Goal: Task Accomplishment & Management: Use online tool/utility

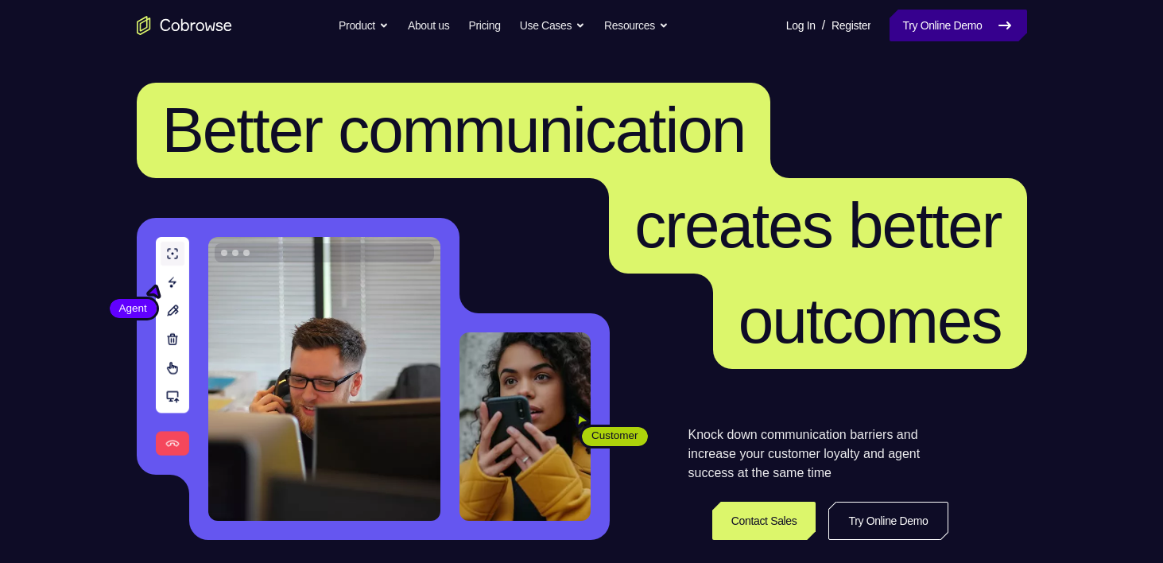
click at [978, 16] on link "Try Online Demo" at bounding box center [957, 26] width 137 height 32
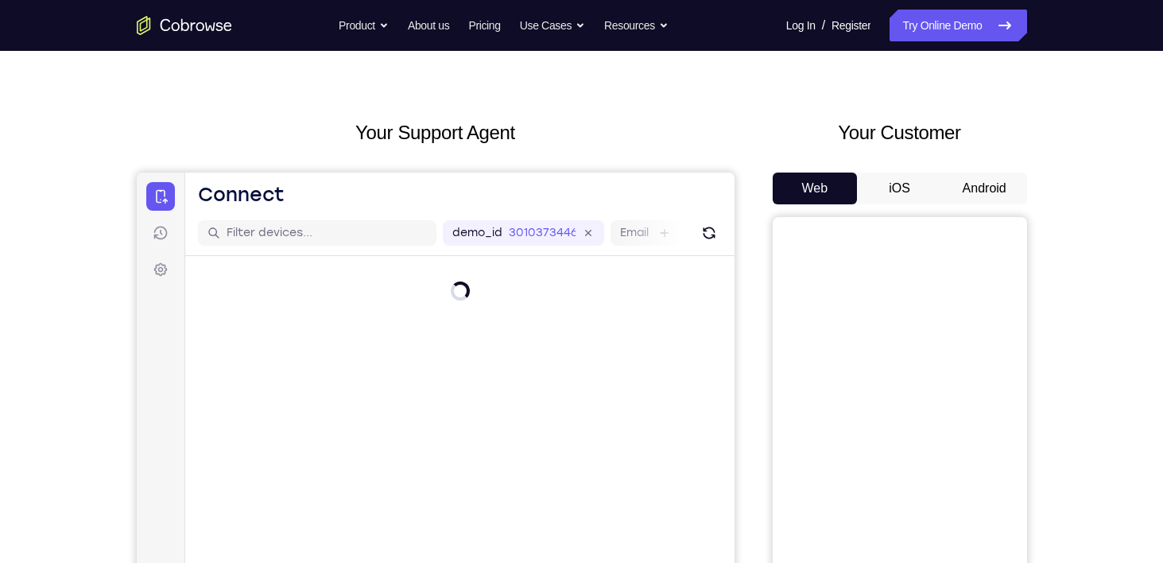
scroll to position [41, 0]
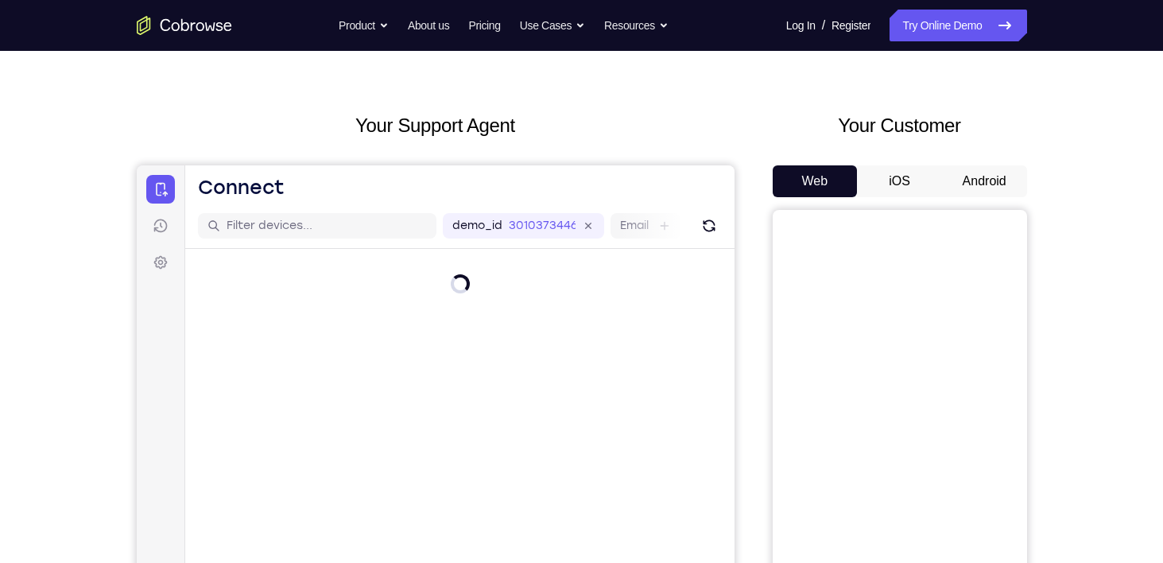
click at [979, 184] on button "Android" at bounding box center [984, 181] width 85 height 32
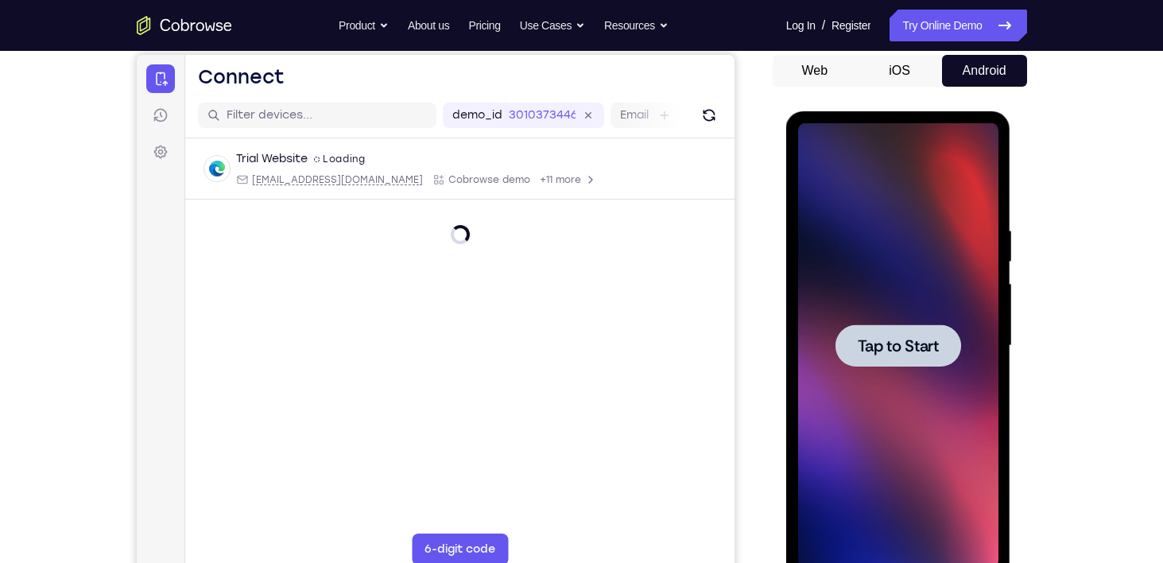
scroll to position [0, 0]
click at [879, 363] on div at bounding box center [898, 345] width 126 height 42
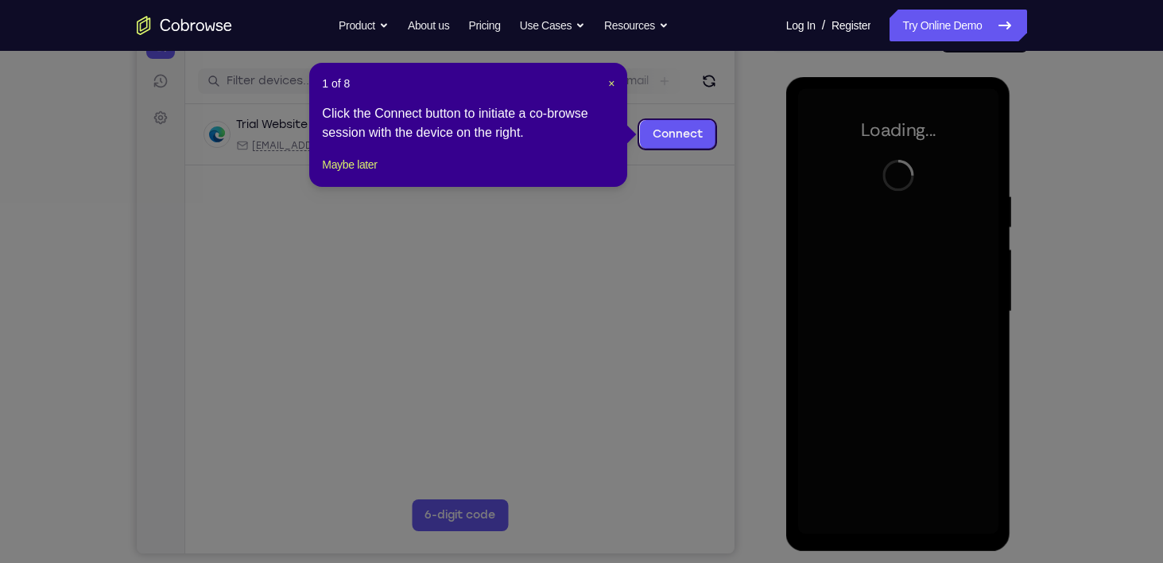
scroll to position [188, 0]
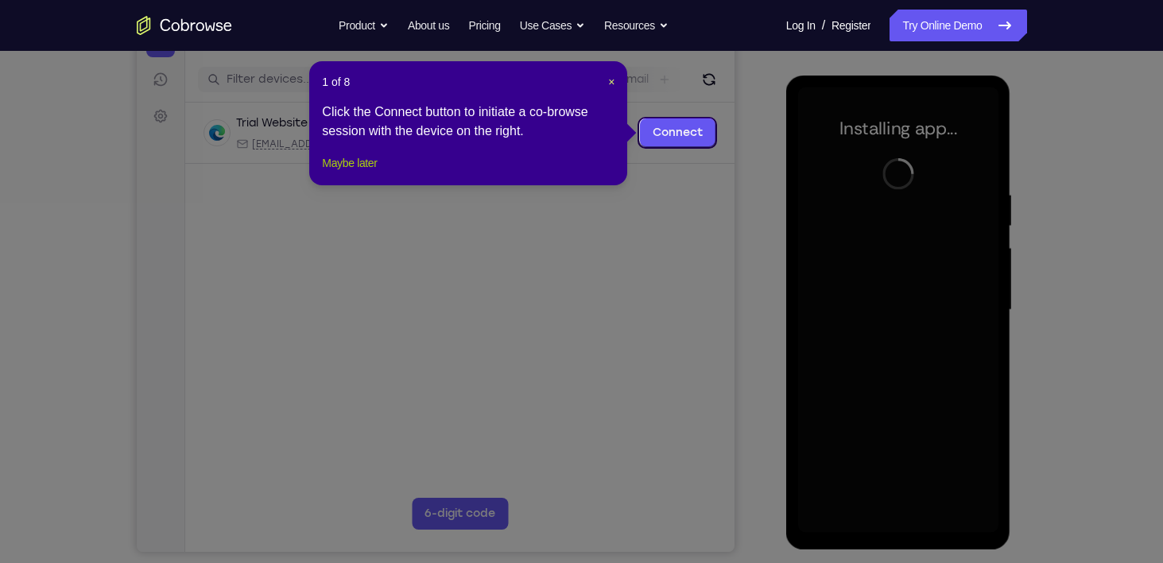
click at [370, 172] on button "Maybe later" at bounding box center [349, 162] width 55 height 19
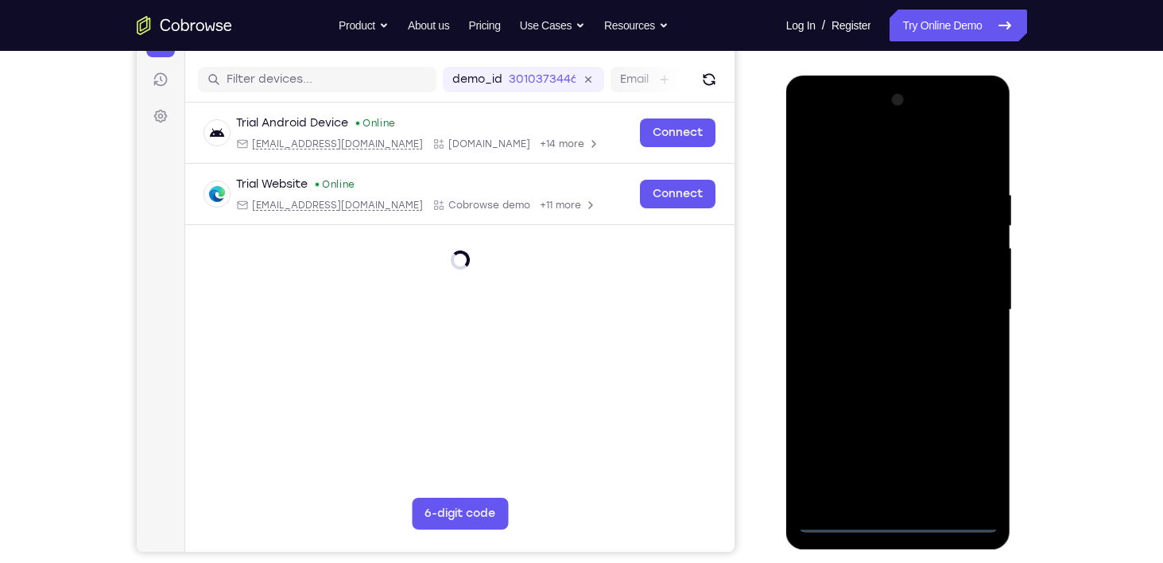
click at [892, 512] on div at bounding box center [898, 309] width 200 height 445
click at [892, 517] on div at bounding box center [898, 309] width 200 height 445
click at [964, 455] on div at bounding box center [898, 309] width 200 height 445
click at [985, 127] on div at bounding box center [898, 309] width 200 height 445
click at [939, 130] on div at bounding box center [898, 309] width 200 height 445
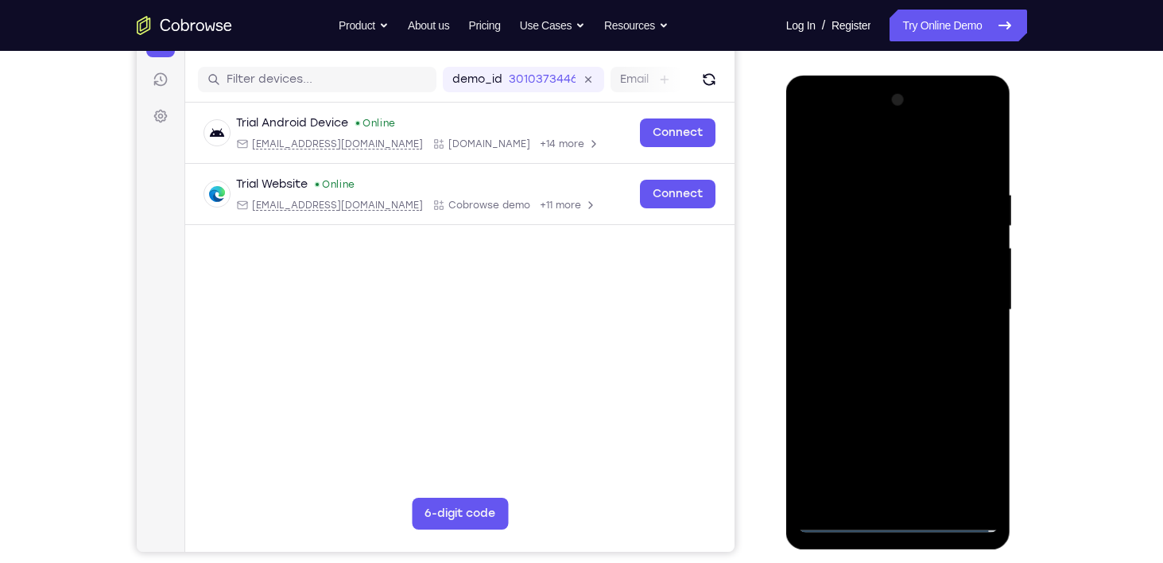
click at [967, 313] on div at bounding box center [898, 309] width 200 height 445
click at [912, 479] on div at bounding box center [898, 309] width 200 height 445
click at [881, 309] on div at bounding box center [898, 309] width 200 height 445
click at [878, 342] on div at bounding box center [898, 309] width 200 height 445
click at [908, 296] on div at bounding box center [898, 309] width 200 height 445
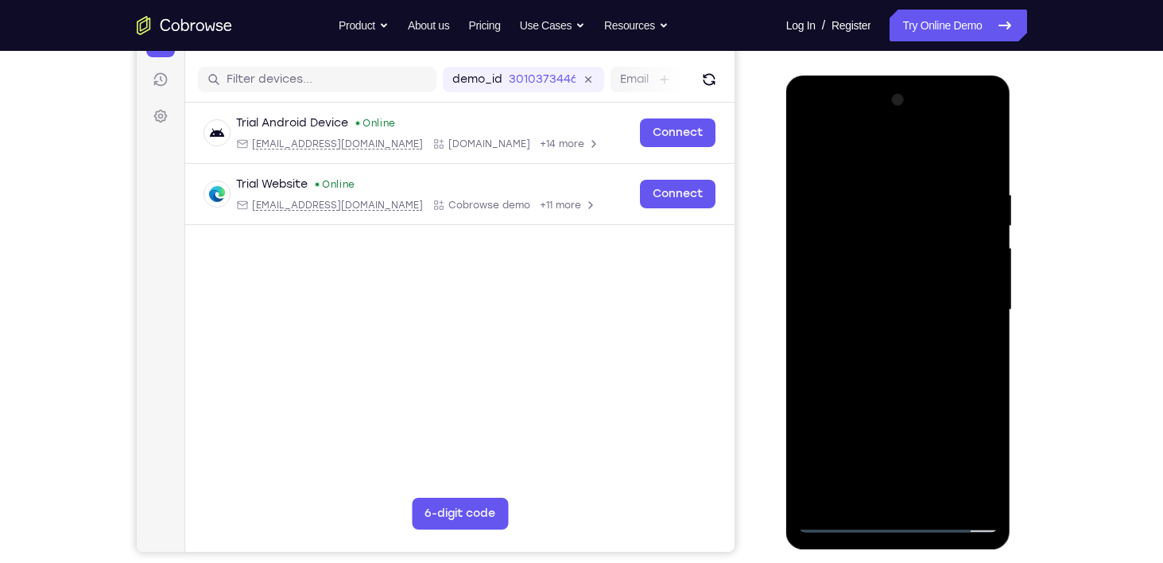
click at [851, 246] on div at bounding box center [898, 309] width 200 height 445
click at [862, 282] on div at bounding box center [898, 309] width 200 height 445
click at [850, 310] on div at bounding box center [898, 309] width 200 height 445
click at [845, 366] on div at bounding box center [898, 309] width 200 height 445
click at [916, 122] on div at bounding box center [898, 309] width 200 height 445
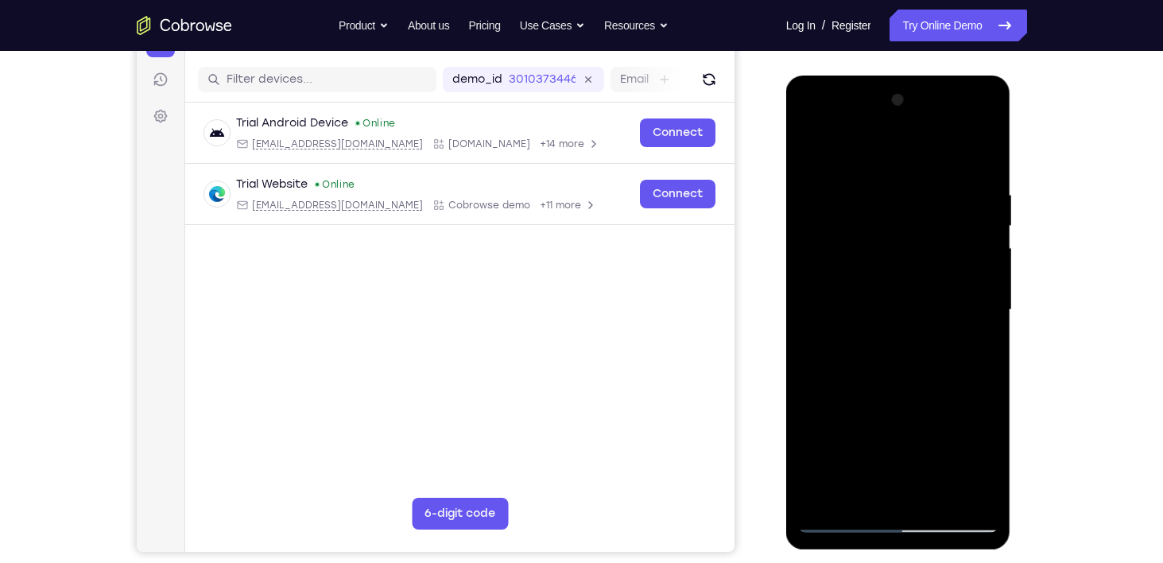
click at [922, 471] on div at bounding box center [898, 309] width 200 height 445
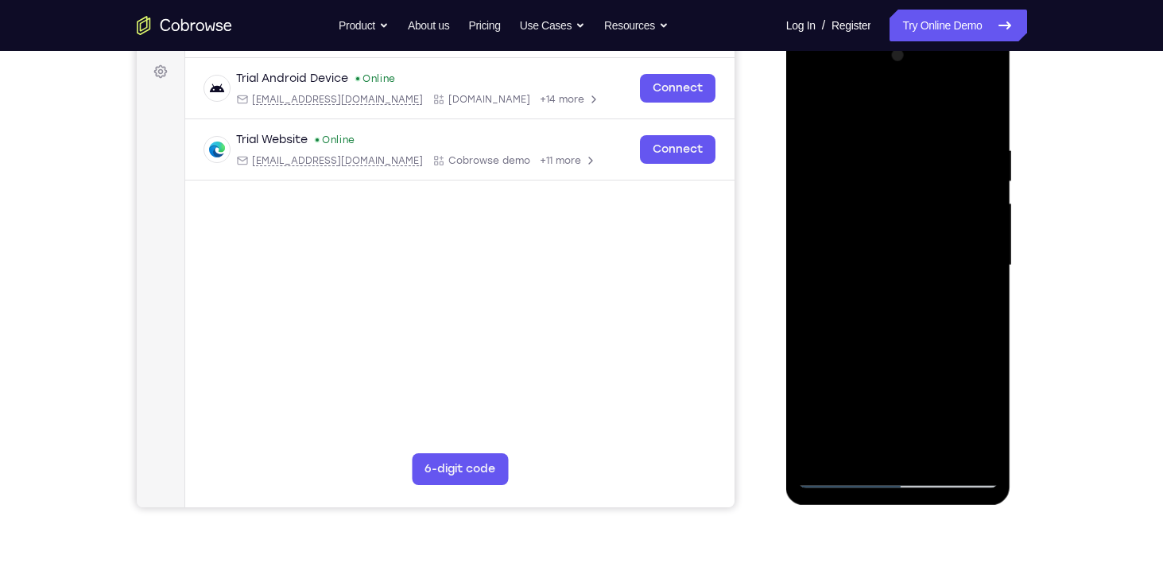
scroll to position [229, 0]
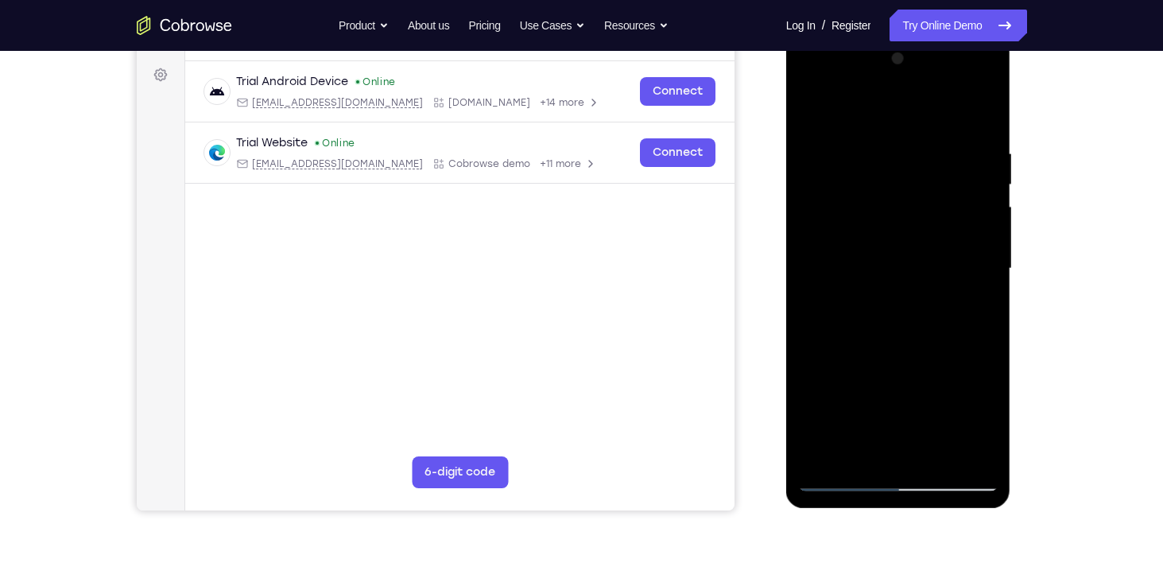
click at [923, 420] on div at bounding box center [898, 268] width 200 height 445
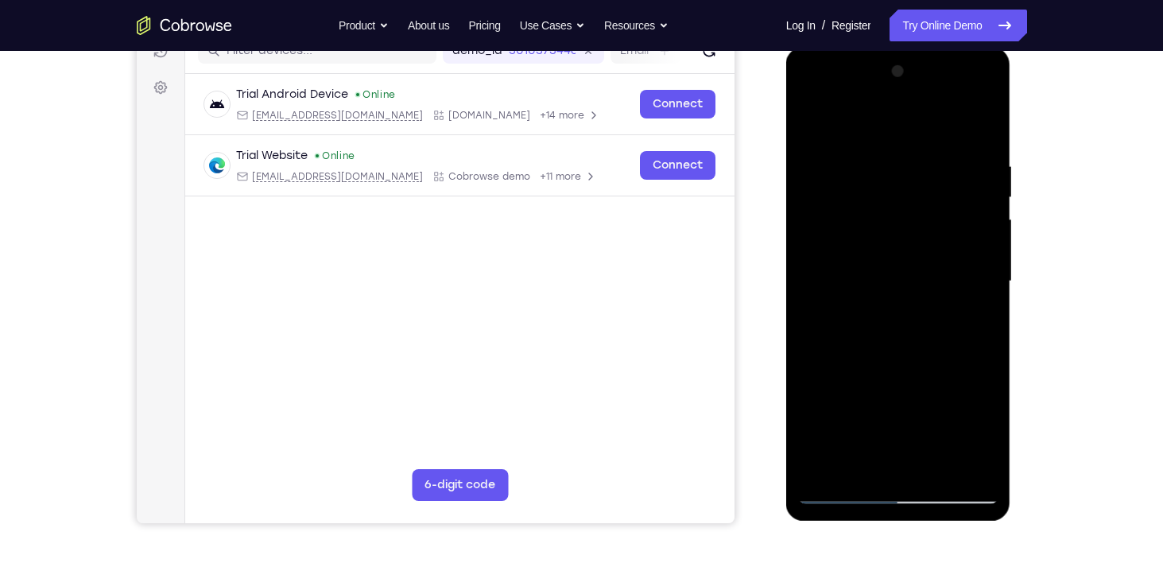
scroll to position [219, 0]
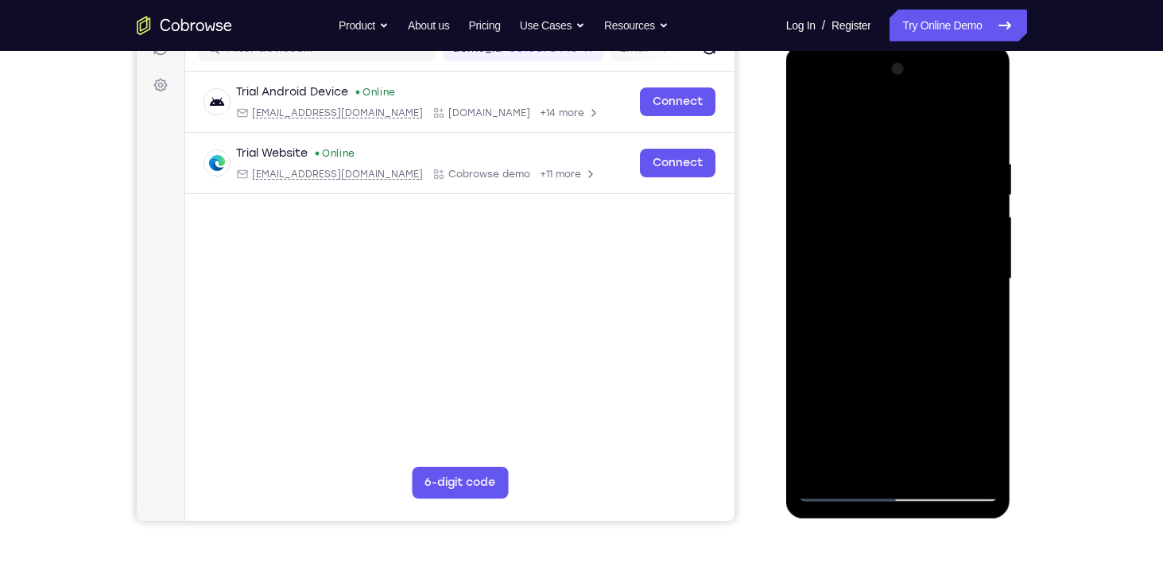
drag, startPoint x: 880, startPoint y: 254, endPoint x: 891, endPoint y: 164, distance: 90.5
click at [891, 164] on div at bounding box center [898, 278] width 200 height 445
click at [881, 93] on div at bounding box center [898, 278] width 200 height 445
click at [904, 92] on div at bounding box center [898, 278] width 200 height 445
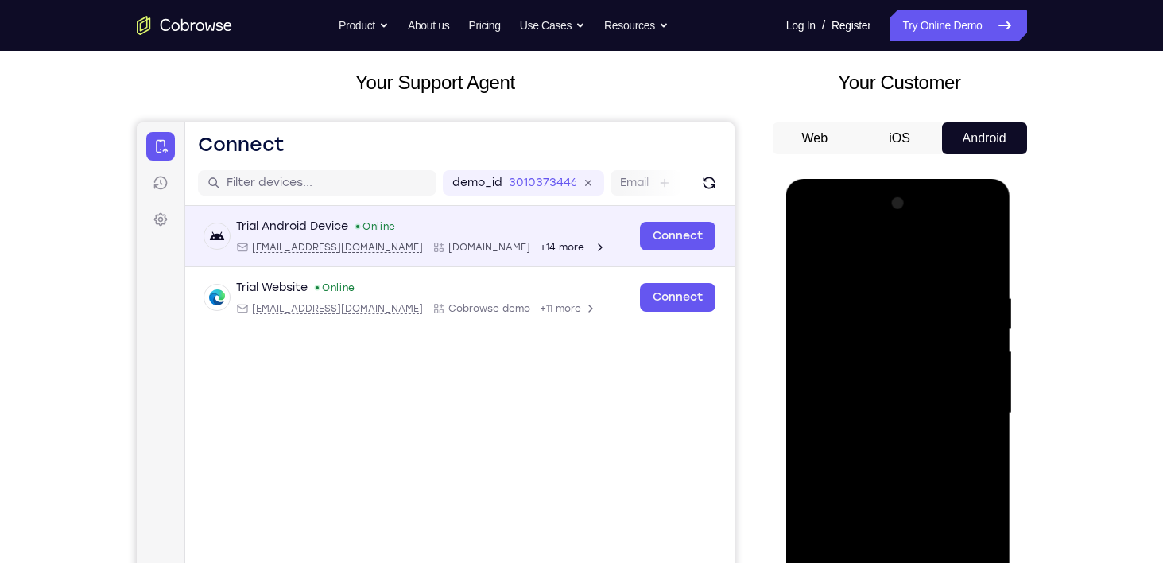
scroll to position [86, 0]
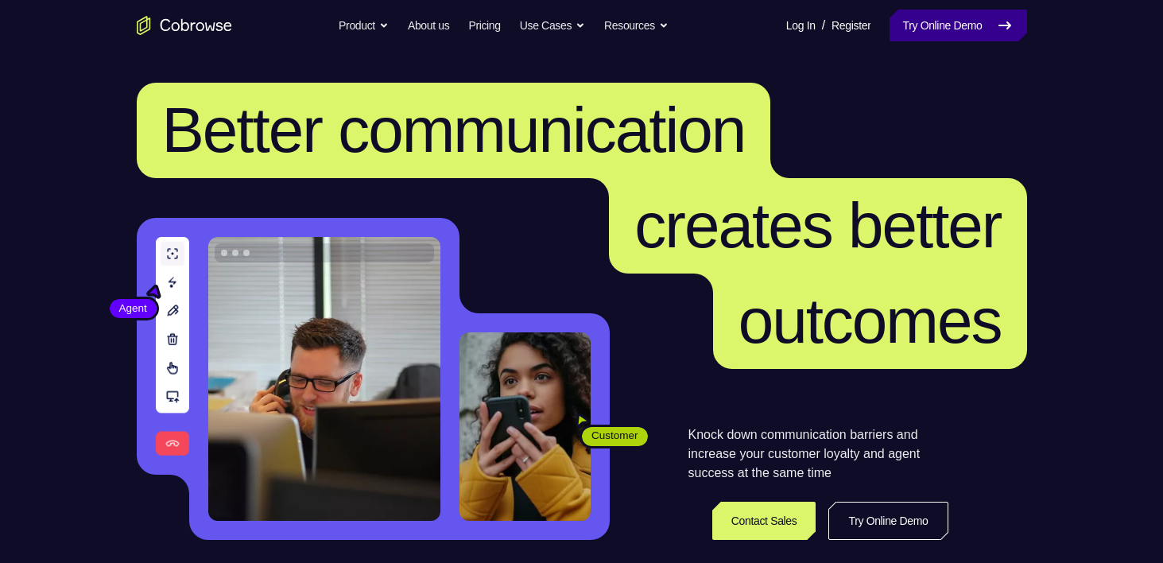
click at [894, 28] on link "Try Online Demo" at bounding box center [957, 26] width 137 height 32
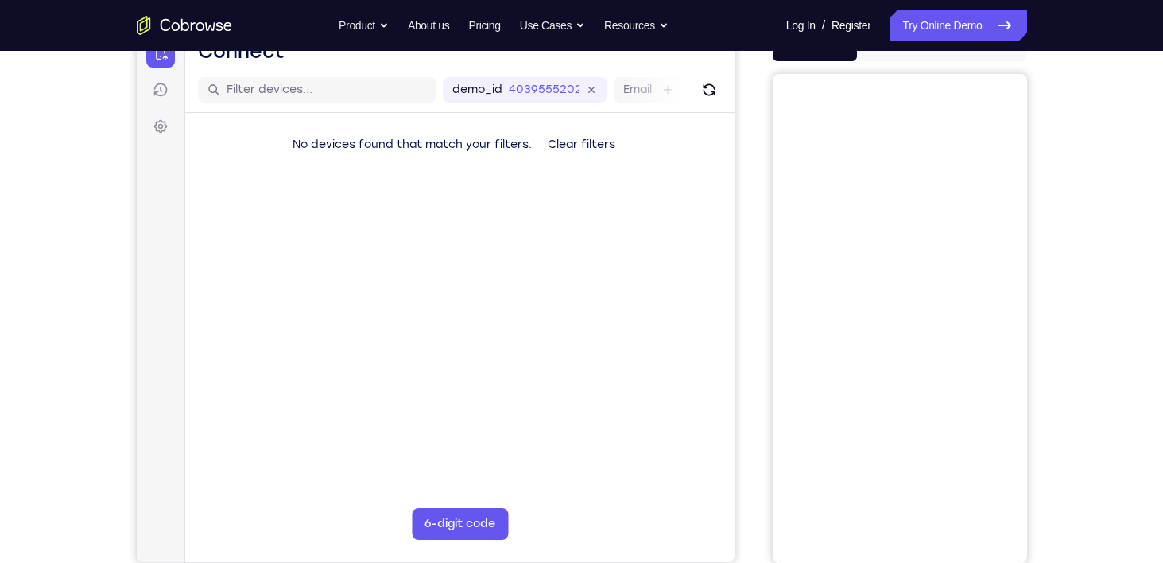
scroll to position [171, 0]
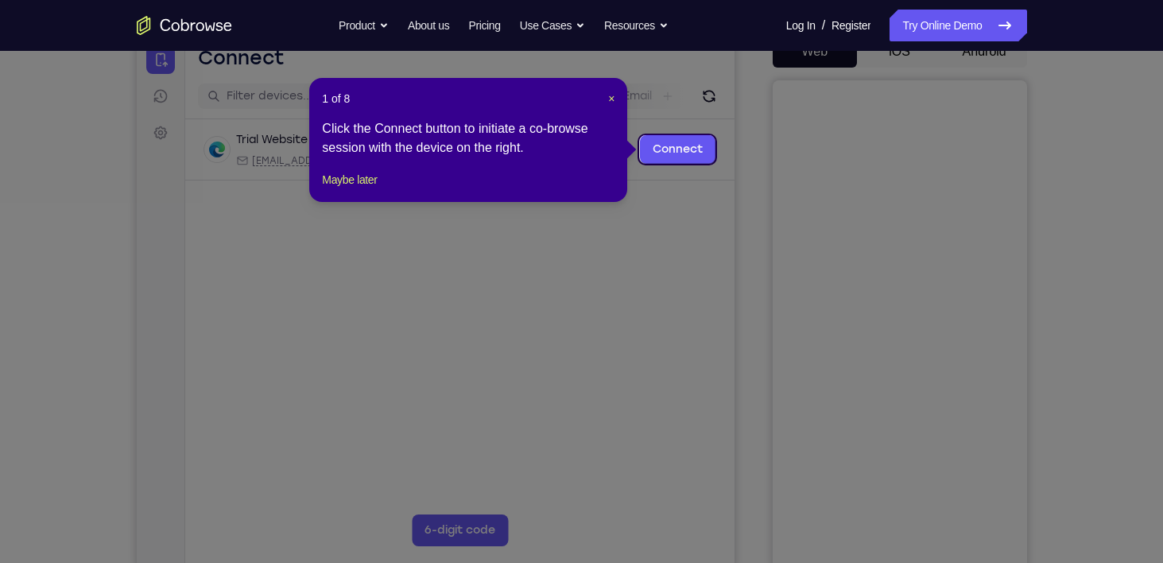
click at [889, 60] on icon at bounding box center [587, 281] width 1175 height 563
click at [373, 189] on button "Maybe later" at bounding box center [349, 179] width 55 height 19
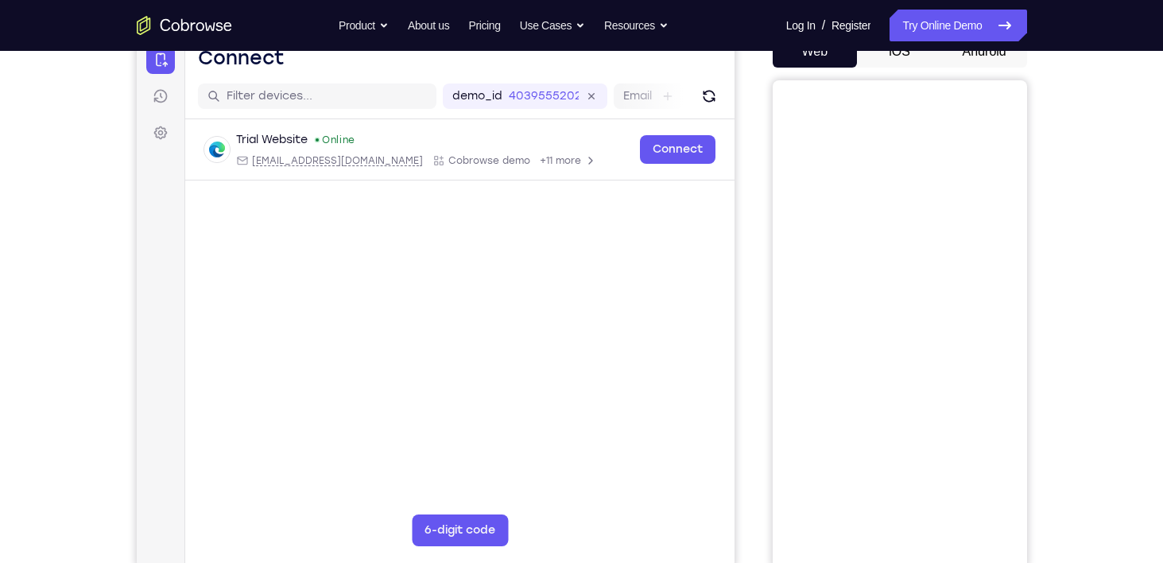
click at [891, 61] on button "iOS" at bounding box center [899, 52] width 85 height 32
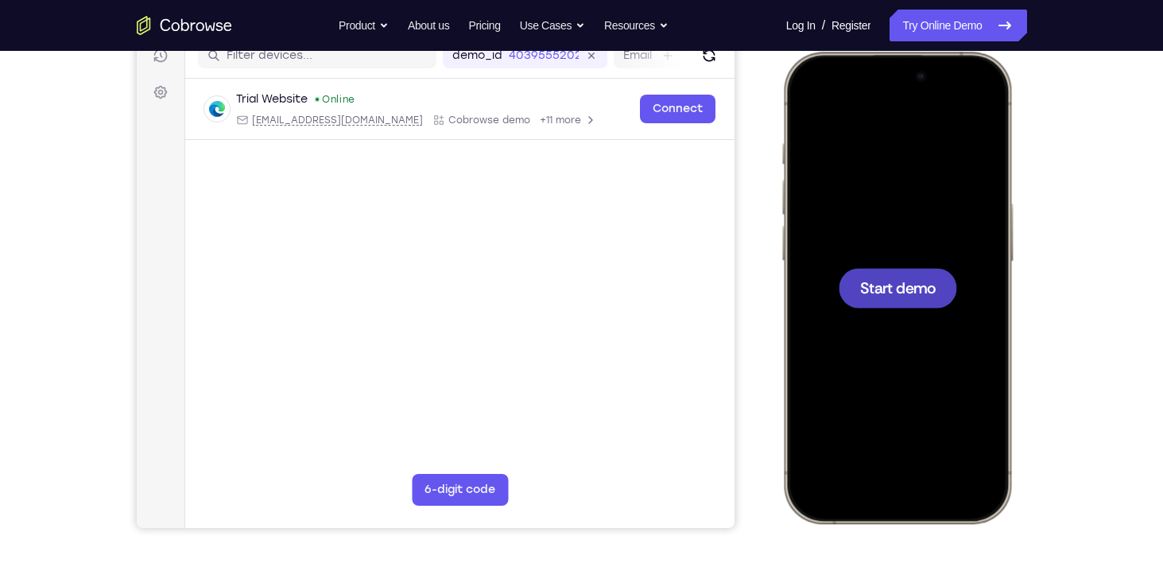
scroll to position [0, 0]
click at [888, 304] on div at bounding box center [897, 288] width 118 height 40
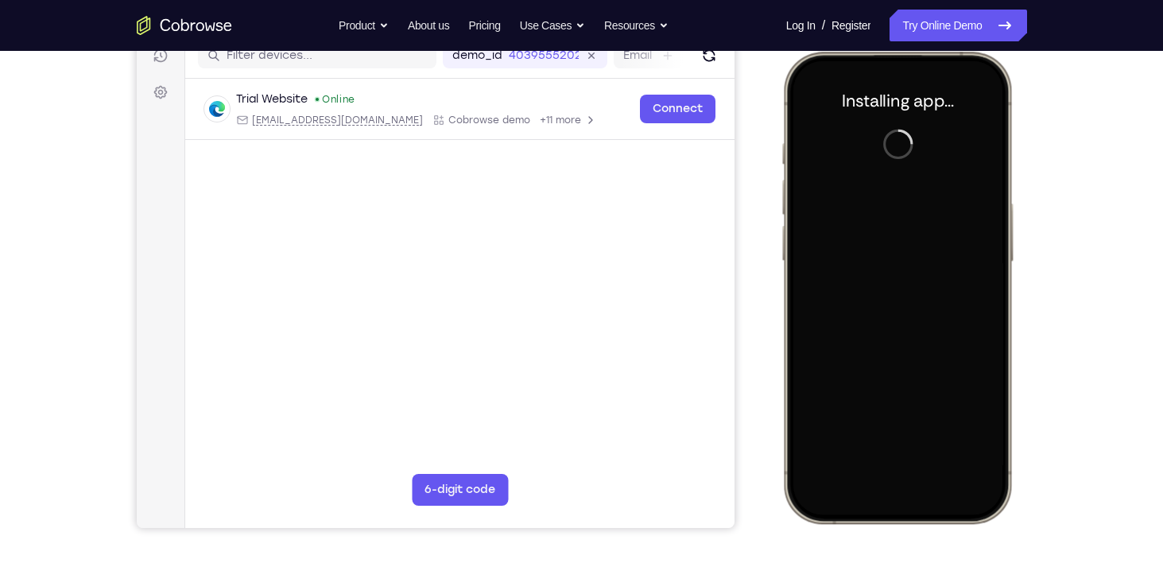
drag, startPoint x: 902, startPoint y: 513, endPoint x: 894, endPoint y: 442, distance: 71.2
click at [894, 442] on div at bounding box center [896, 287] width 209 height 454
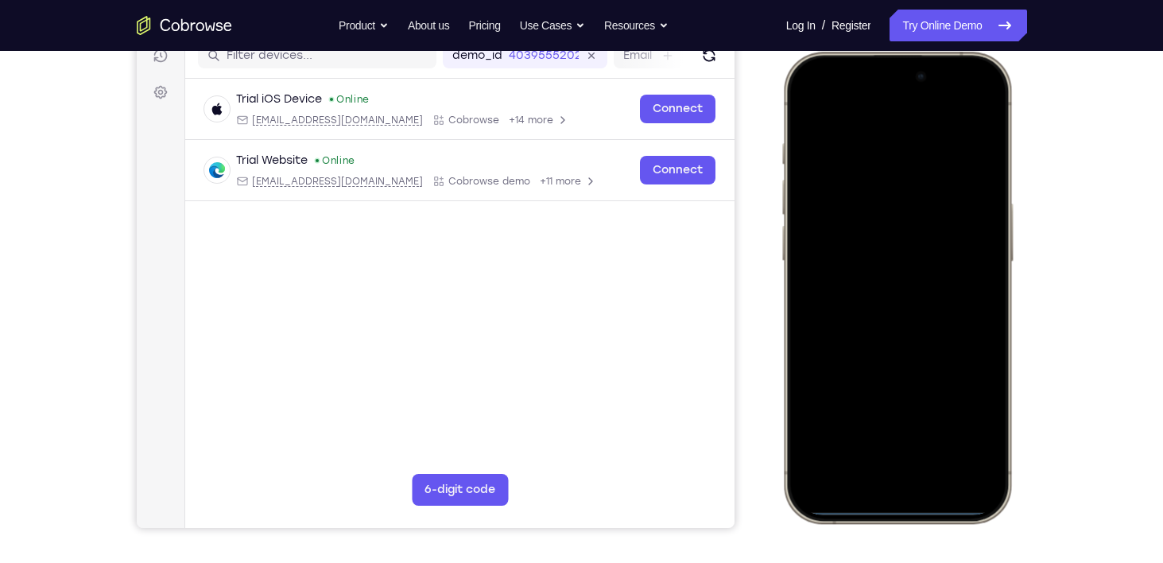
drag, startPoint x: 905, startPoint y: 508, endPoint x: 899, endPoint y: 448, distance: 59.9
click at [899, 448] on div at bounding box center [896, 287] width 209 height 454
drag, startPoint x: 899, startPoint y: 509, endPoint x: 864, endPoint y: 148, distance: 363.3
click at [864, 148] on div at bounding box center [896, 287] width 209 height 454
click at [925, 510] on div at bounding box center [896, 287] width 209 height 454
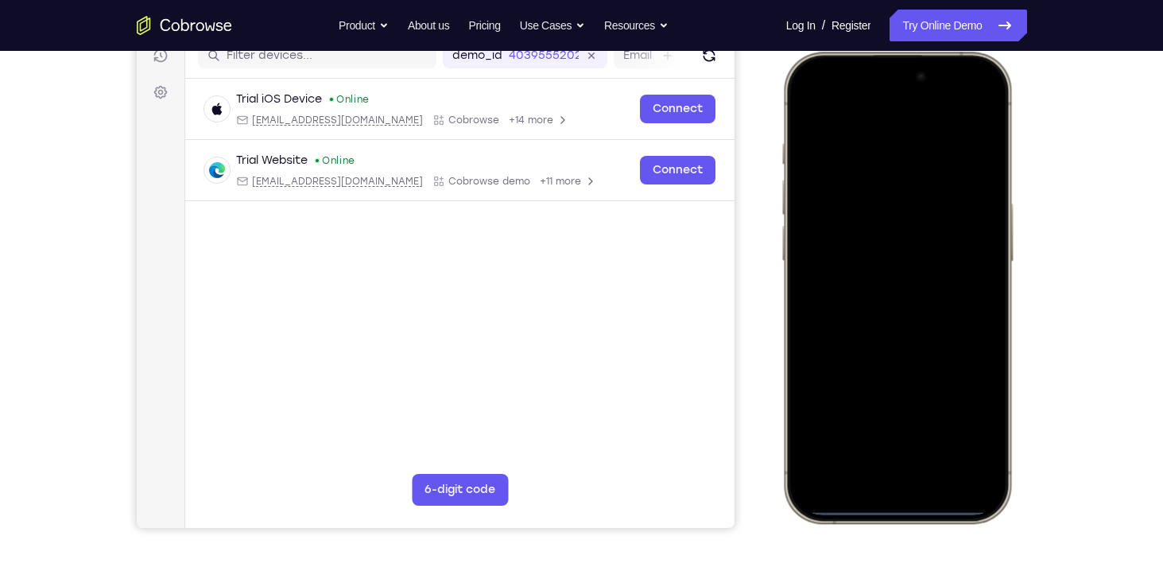
drag, startPoint x: 925, startPoint y: 510, endPoint x: 918, endPoint y: 374, distance: 136.9
click at [918, 374] on div at bounding box center [896, 287] width 209 height 454
click at [918, 507] on div at bounding box center [896, 287] width 209 height 454
drag, startPoint x: 918, startPoint y: 507, endPoint x: 902, endPoint y: 259, distance: 248.5
click at [902, 259] on div at bounding box center [896, 287] width 209 height 454
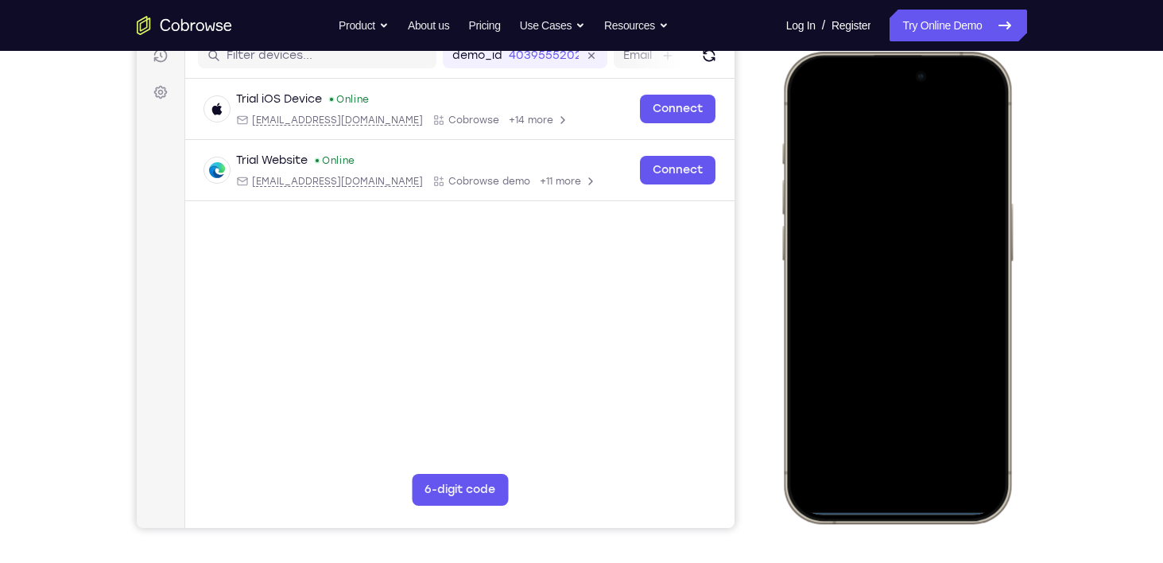
drag, startPoint x: 916, startPoint y: 509, endPoint x: 902, endPoint y: 141, distance: 368.2
click at [902, 141] on div at bounding box center [896, 287] width 209 height 454
drag, startPoint x: 933, startPoint y: 511, endPoint x: 962, endPoint y: 161, distance: 351.7
click at [962, 161] on div at bounding box center [896, 287] width 209 height 454
drag, startPoint x: 792, startPoint y: 421, endPoint x: 874, endPoint y: 416, distance: 82.0
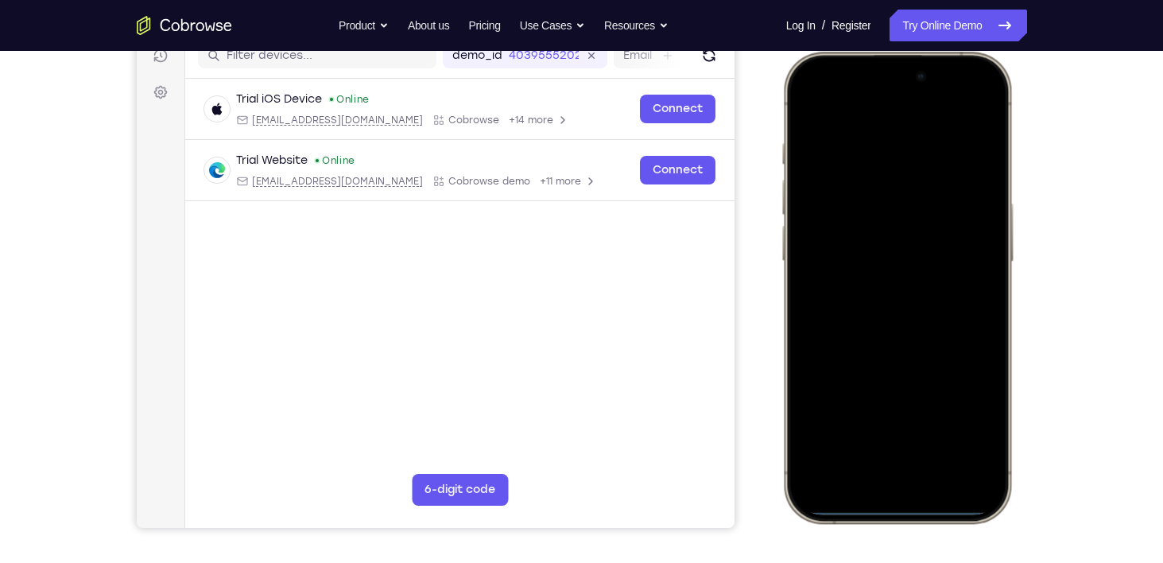
click at [874, 416] on div at bounding box center [896, 287] width 209 height 454
drag, startPoint x: 797, startPoint y: 364, endPoint x: 883, endPoint y: 367, distance: 85.9
click at [883, 367] on div at bounding box center [896, 287] width 209 height 454
drag, startPoint x: 904, startPoint y: 510, endPoint x: 920, endPoint y: 478, distance: 35.9
click at [920, 478] on div at bounding box center [896, 287] width 209 height 454
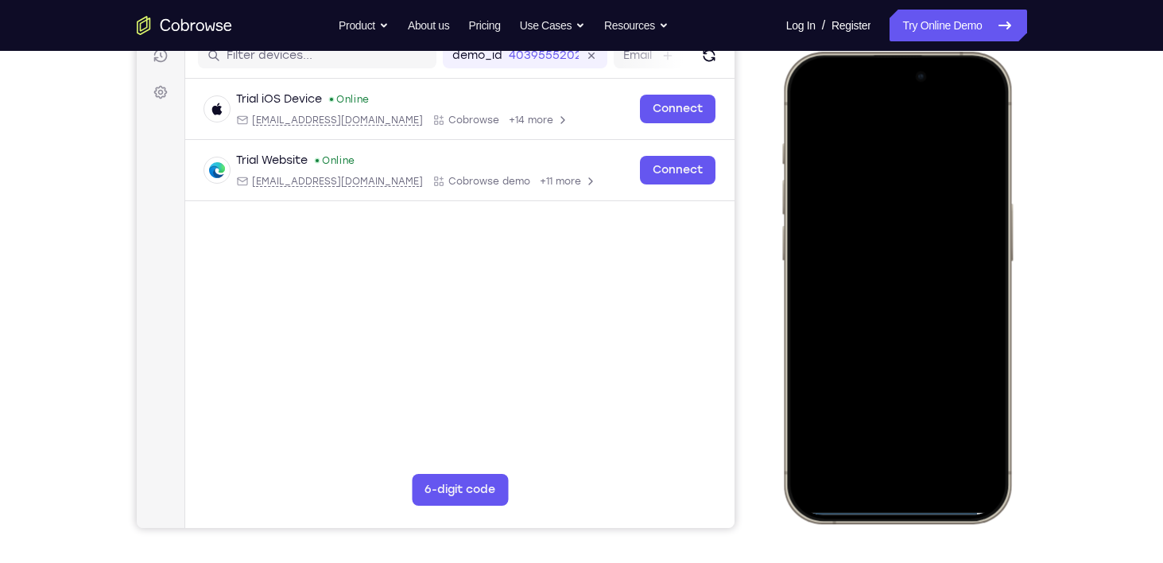
drag, startPoint x: 931, startPoint y: 510, endPoint x: 937, endPoint y: 437, distance: 73.3
click at [937, 437] on div at bounding box center [896, 287] width 209 height 454
drag, startPoint x: 892, startPoint y: 107, endPoint x: 909, endPoint y: 332, distance: 225.6
click at [909, 332] on div at bounding box center [896, 287] width 209 height 454
click at [794, 451] on div at bounding box center [896, 287] width 209 height 454
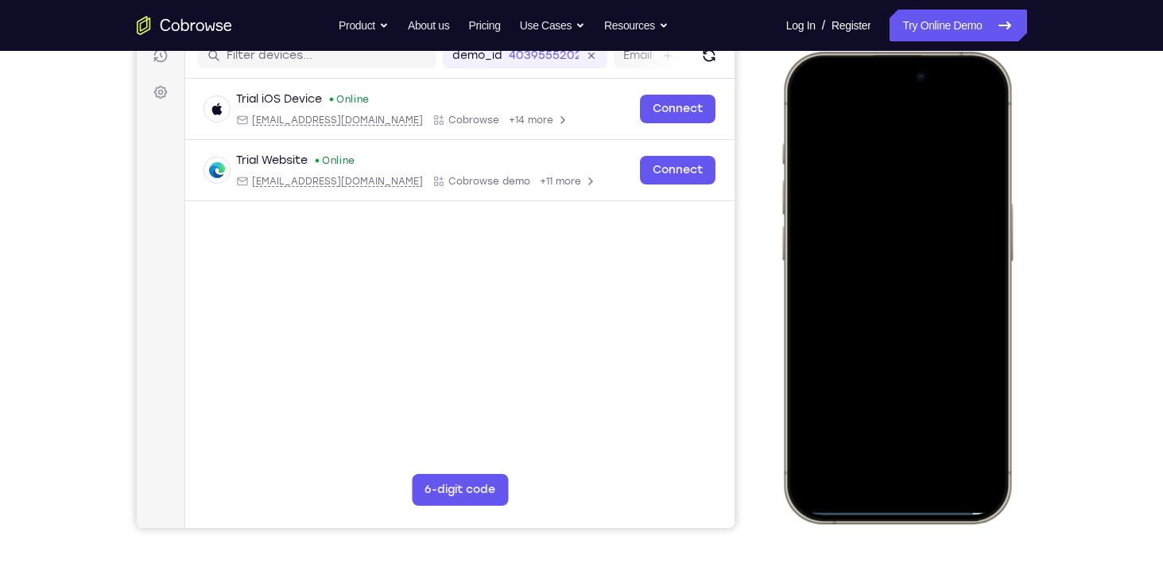
drag, startPoint x: 888, startPoint y: 508, endPoint x: 900, endPoint y: 472, distance: 38.0
click at [900, 472] on div at bounding box center [896, 287] width 209 height 454
drag, startPoint x: 912, startPoint y: 116, endPoint x: 982, endPoint y: 331, distance: 226.2
click at [982, 331] on div at bounding box center [896, 287] width 209 height 454
drag, startPoint x: 904, startPoint y: 98, endPoint x: 886, endPoint y: 145, distance: 51.1
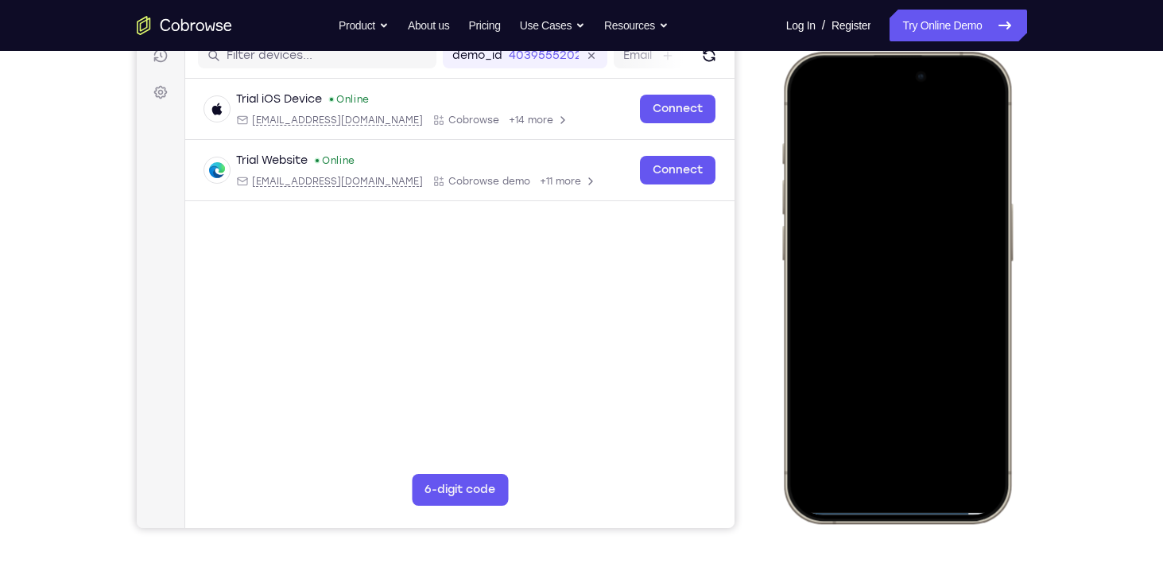
click at [886, 145] on div at bounding box center [896, 287] width 209 height 454
drag, startPoint x: 861, startPoint y: 74, endPoint x: 870, endPoint y: 100, distance: 27.9
click at [870, 100] on div at bounding box center [896, 287] width 209 height 454
drag, startPoint x: 917, startPoint y: 78, endPoint x: 938, endPoint y: 186, distance: 110.0
click at [938, 186] on div at bounding box center [896, 287] width 209 height 454
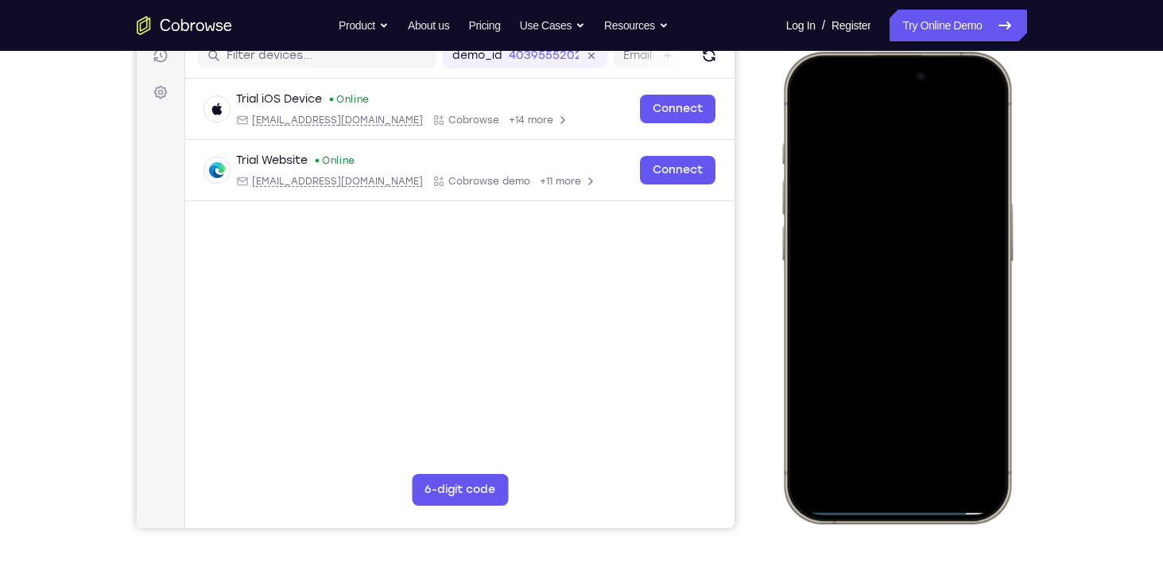
click at [923, 78] on div at bounding box center [896, 287] width 209 height 454
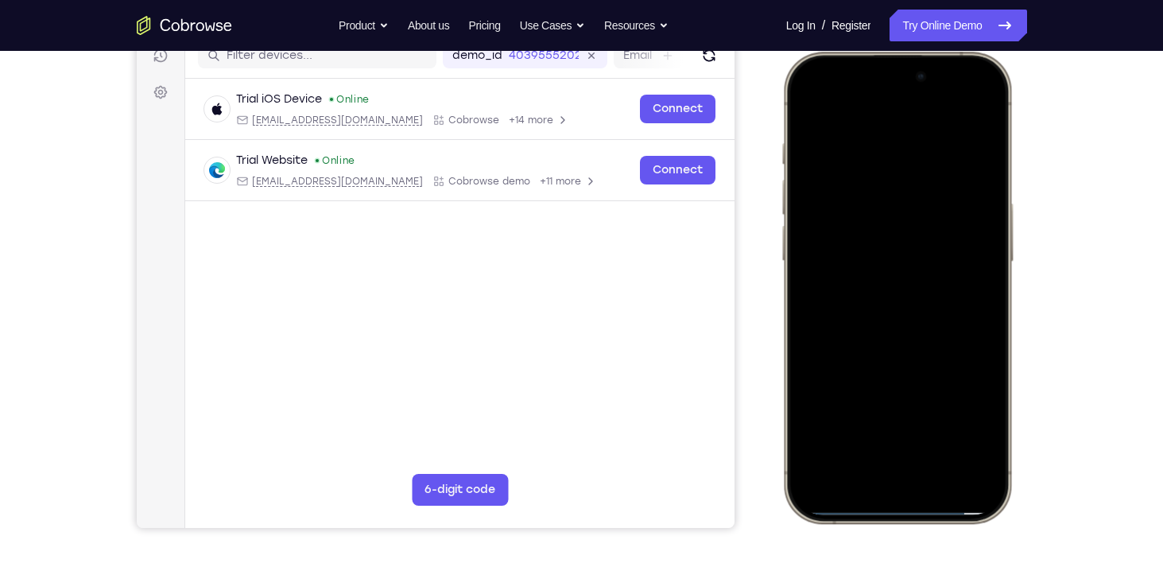
click at [923, 78] on div at bounding box center [896, 287] width 209 height 454
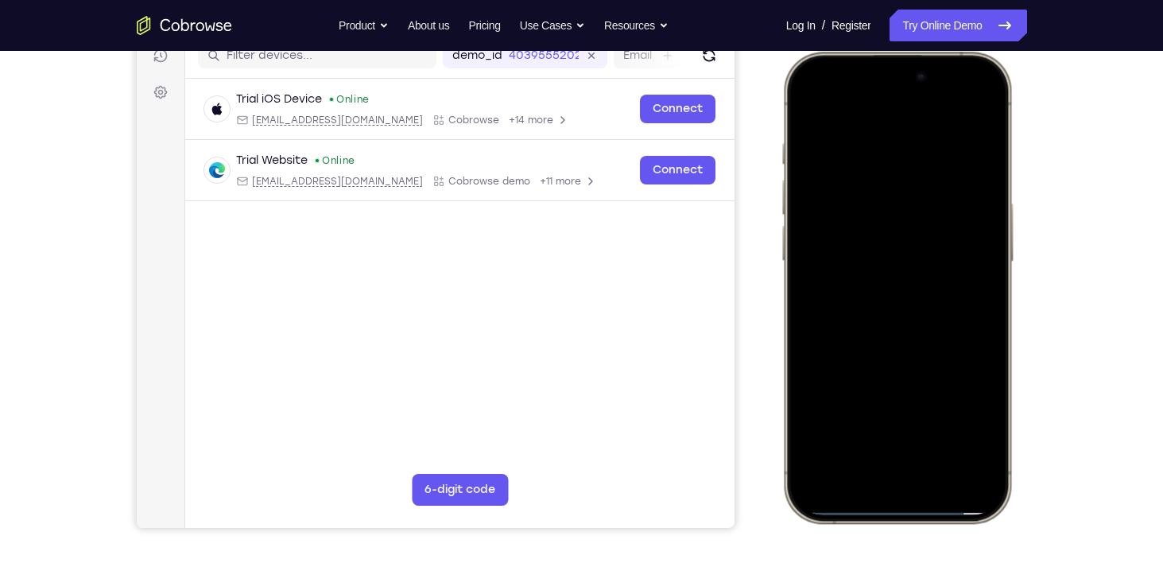
click at [923, 78] on div at bounding box center [896, 287] width 209 height 454
drag, startPoint x: 934, startPoint y: 509, endPoint x: 939, endPoint y: 386, distance: 123.3
click at [939, 386] on div at bounding box center [896, 287] width 209 height 454
drag, startPoint x: 918, startPoint y: 506, endPoint x: 924, endPoint y: 228, distance: 278.2
click at [924, 228] on div at bounding box center [896, 287] width 209 height 454
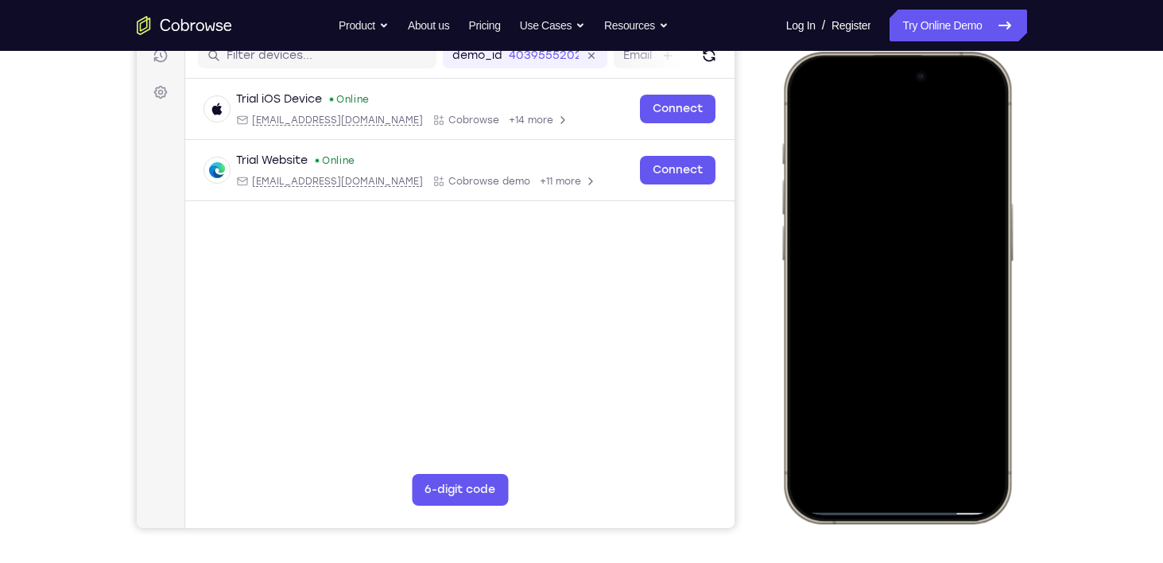
drag, startPoint x: 907, startPoint y: 509, endPoint x: 915, endPoint y: 502, distance: 10.2
click at [915, 502] on div at bounding box center [896, 287] width 209 height 454
drag, startPoint x: 912, startPoint y: 507, endPoint x: 916, endPoint y: 339, distance: 168.6
click at [916, 339] on div at bounding box center [896, 287] width 209 height 454
click at [898, 510] on div at bounding box center [896, 287] width 209 height 454
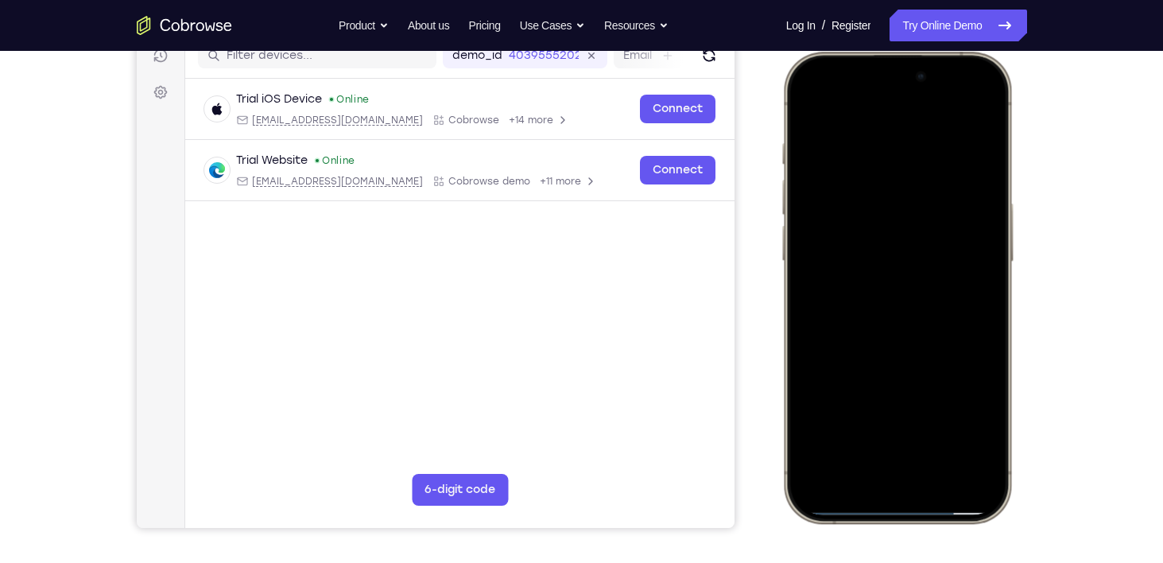
click at [898, 510] on div at bounding box center [896, 287] width 209 height 454
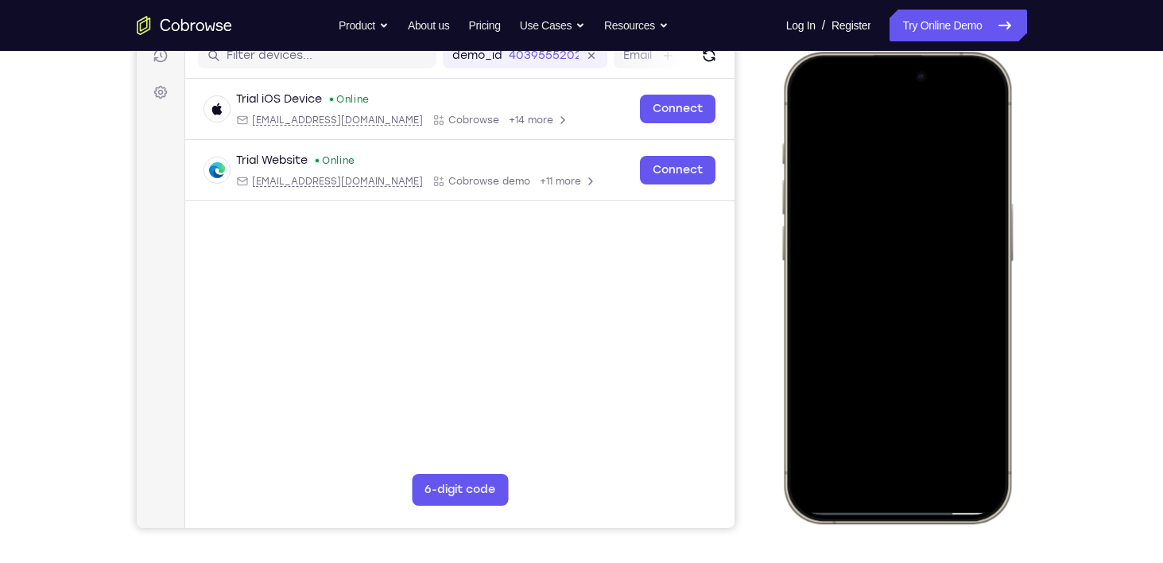
click at [898, 510] on div at bounding box center [896, 287] width 209 height 454
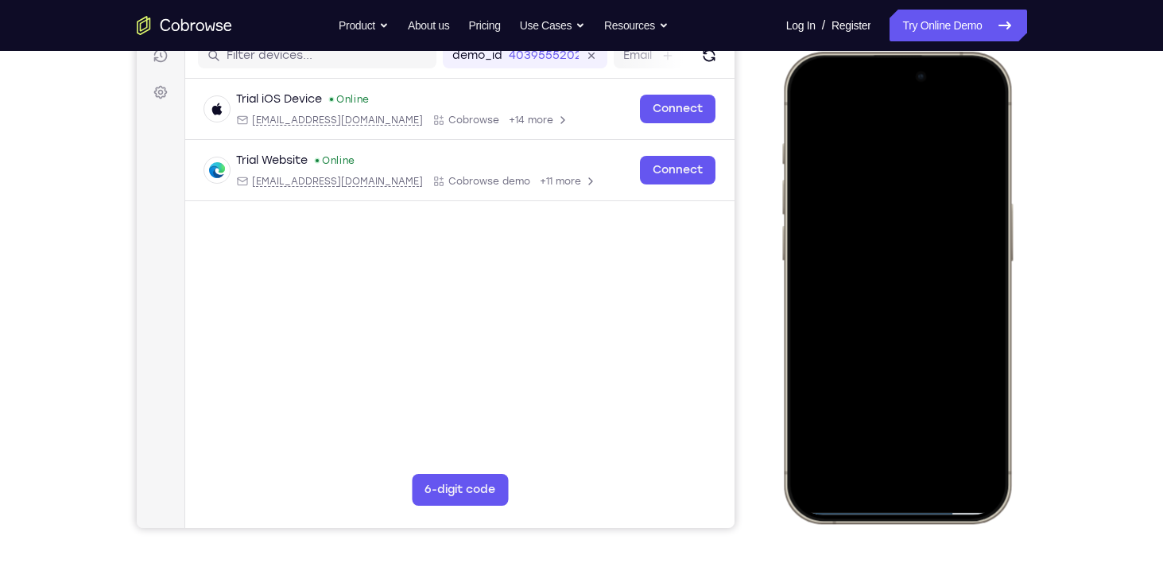
click at [898, 510] on div at bounding box center [896, 287] width 209 height 454
drag, startPoint x: 898, startPoint y: 510, endPoint x: 905, endPoint y: 401, distance: 109.1
click at [905, 401] on div at bounding box center [896, 287] width 209 height 454
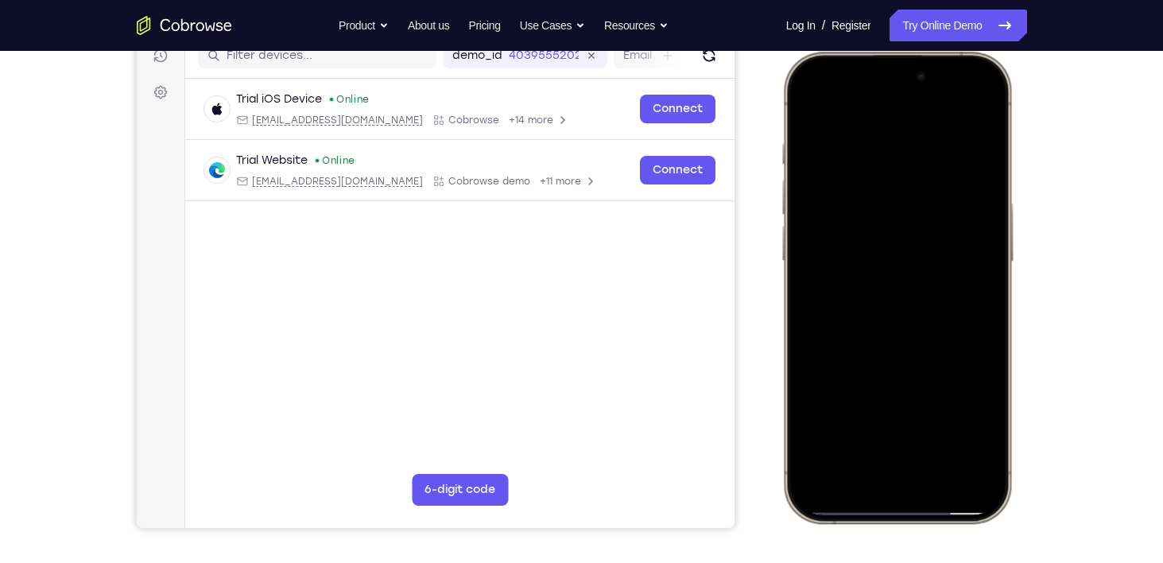
drag, startPoint x: 903, startPoint y: 508, endPoint x: 900, endPoint y: 487, distance: 20.9
click at [900, 487] on div at bounding box center [896, 287] width 209 height 454
drag, startPoint x: 904, startPoint y: 513, endPoint x: 896, endPoint y: 483, distance: 30.5
click at [896, 483] on div at bounding box center [896, 287] width 209 height 454
drag, startPoint x: 896, startPoint y: 505, endPoint x: 893, endPoint y: 488, distance: 17.8
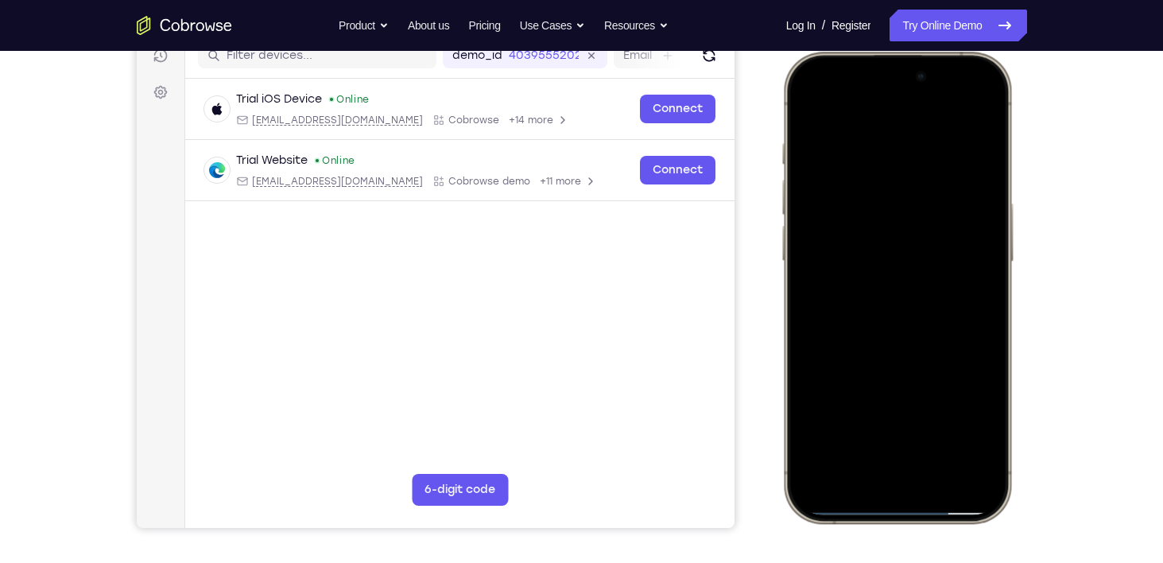
click at [893, 488] on div at bounding box center [896, 287] width 209 height 454
drag, startPoint x: 889, startPoint y: 510, endPoint x: 889, endPoint y: 494, distance: 16.7
click at [889, 494] on div at bounding box center [896, 287] width 209 height 454
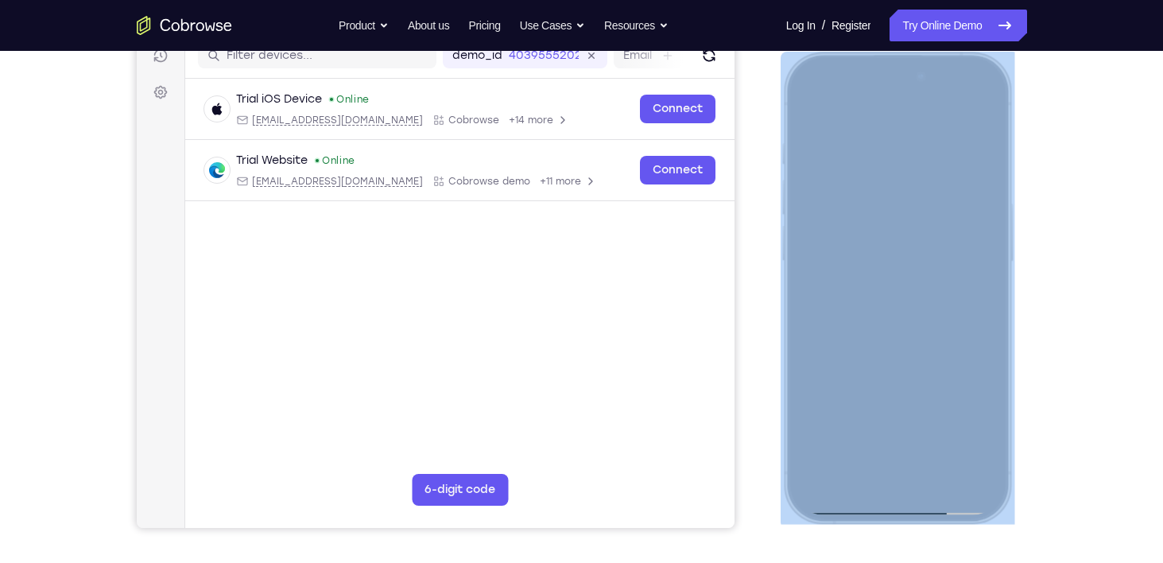
drag, startPoint x: 889, startPoint y: 515, endPoint x: 881, endPoint y: 475, distance: 40.5
click at [881, 475] on div at bounding box center [897, 288] width 234 height 472
drag, startPoint x: 881, startPoint y: 475, endPoint x: 881, endPoint y: 506, distance: 31.0
click at [881, 506] on div at bounding box center [896, 287] width 209 height 454
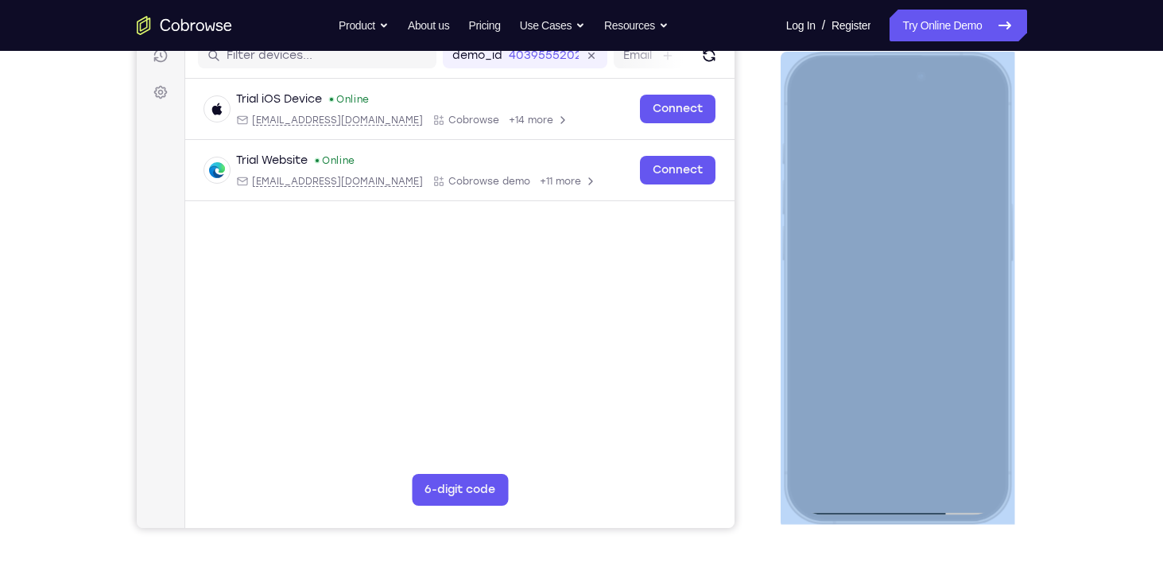
drag, startPoint x: 881, startPoint y: 506, endPoint x: 866, endPoint y: 319, distance: 187.3
click at [866, 319] on div at bounding box center [896, 287] width 209 height 454
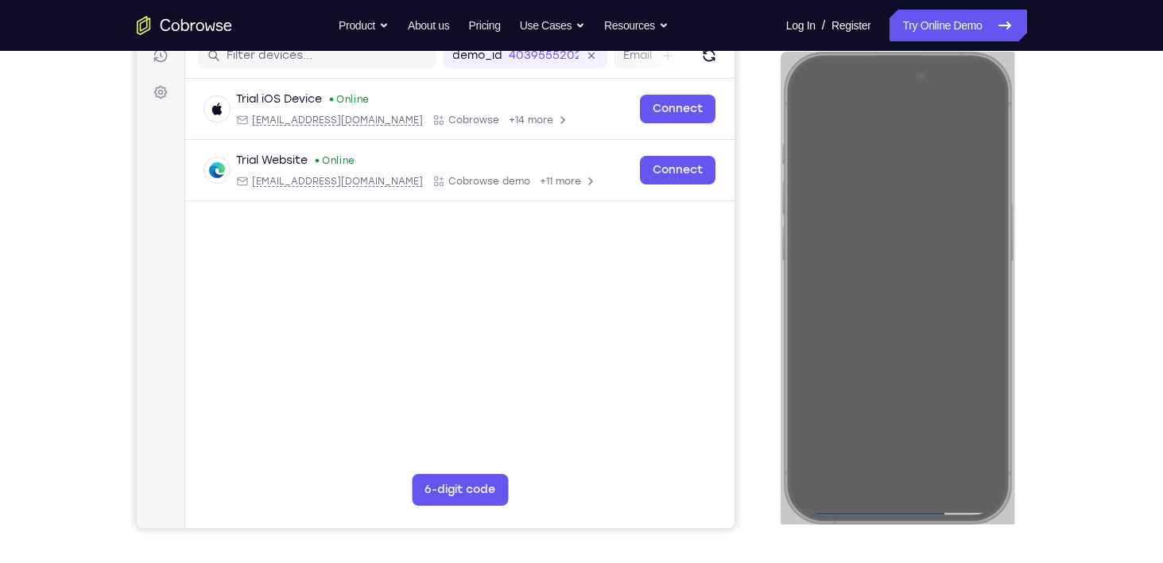
drag, startPoint x: 87, startPoint y: 268, endPoint x: 751, endPoint y: 266, distance: 664.4
click at [751, 266] on div "Your Support Agent Your Customer Web iOS Android" at bounding box center [582, 234] width 890 height 587
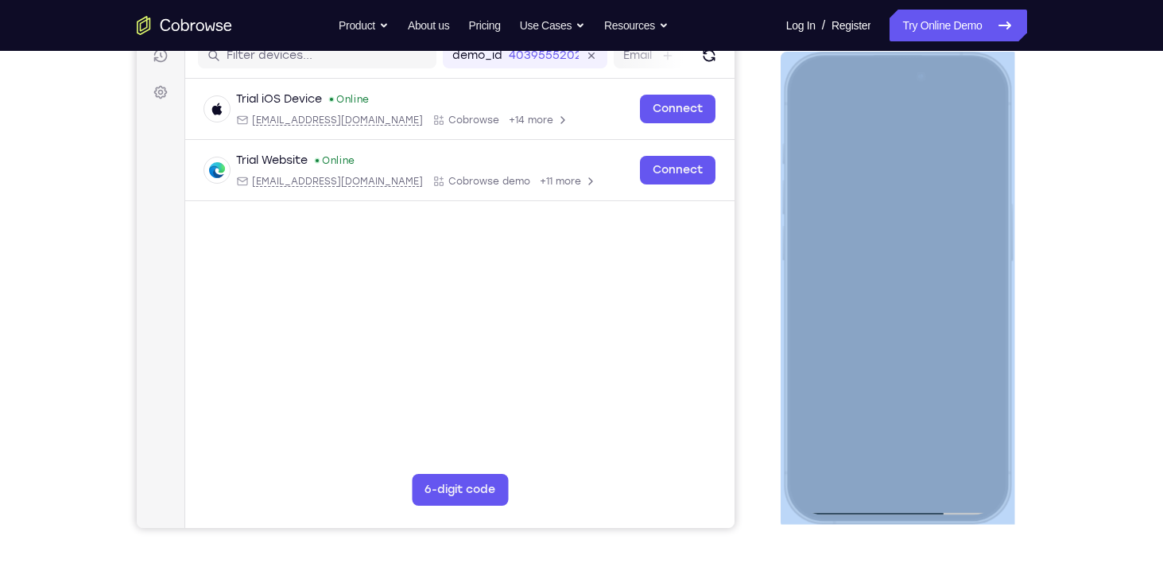
click at [927, 71] on div at bounding box center [896, 287] width 209 height 454
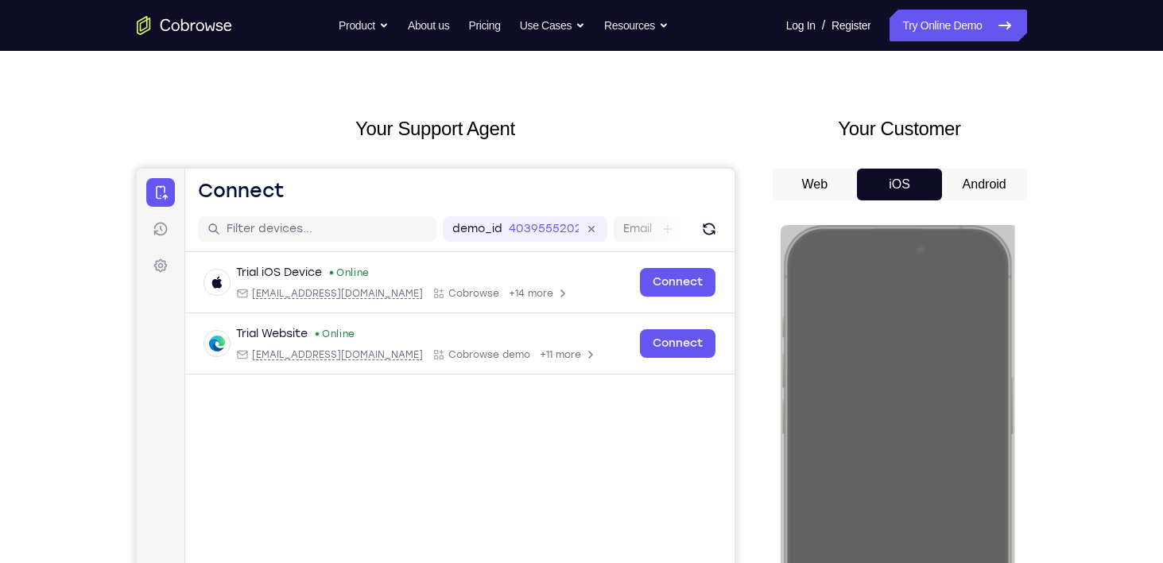
click at [994, 184] on button "Android" at bounding box center [984, 184] width 85 height 32
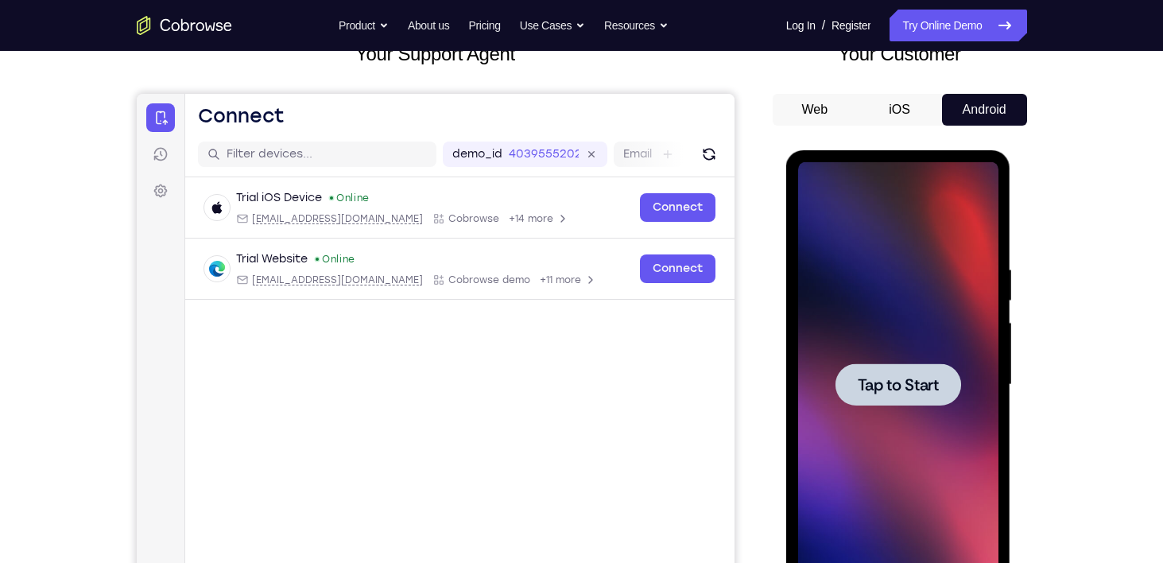
scroll to position [0, 0]
click at [943, 389] on div at bounding box center [898, 384] width 126 height 42
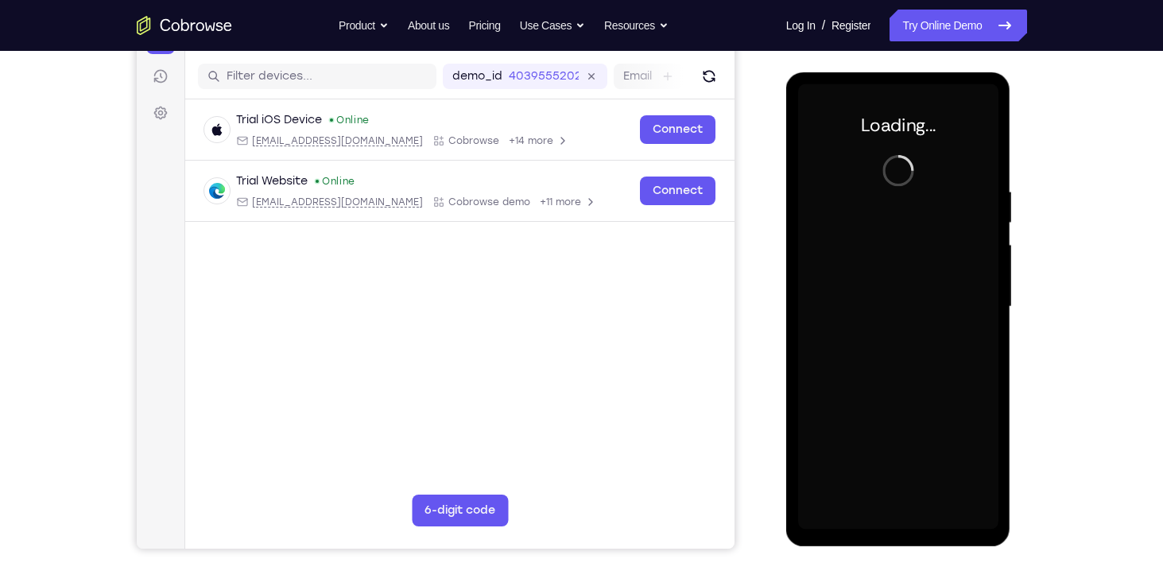
scroll to position [193, 0]
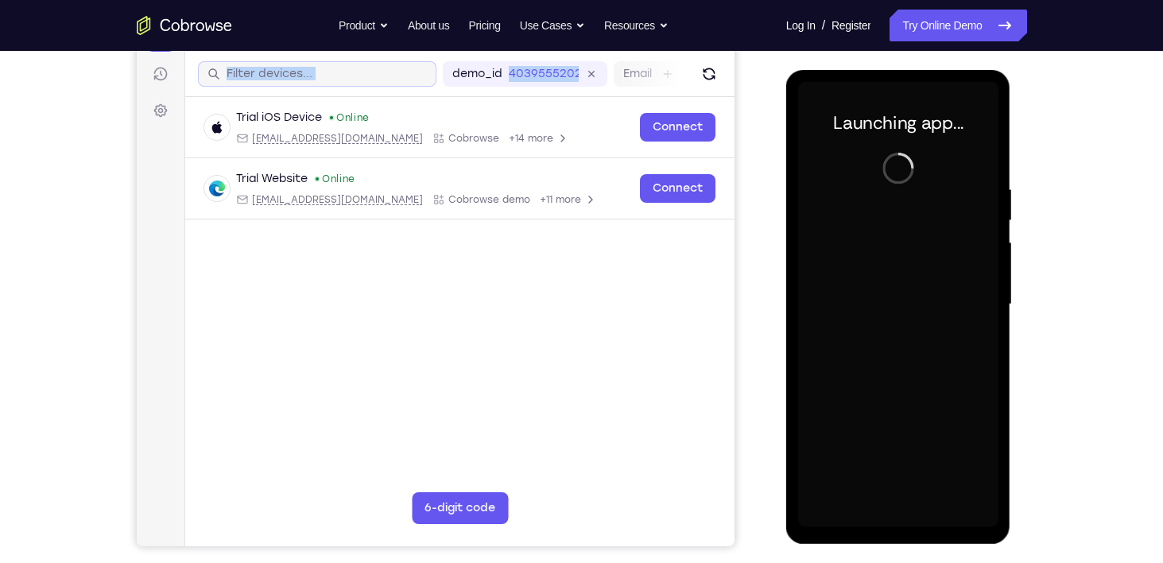
drag, startPoint x: 595, startPoint y: 79, endPoint x: 387, endPoint y: 83, distance: 208.3
click at [387, 83] on div "demo_id 4039555202 4039555202 Email User ID Device ID Device name" at bounding box center [440, 73] width 486 height 25
click at [387, 83] on div at bounding box center [316, 73] width 238 height 25
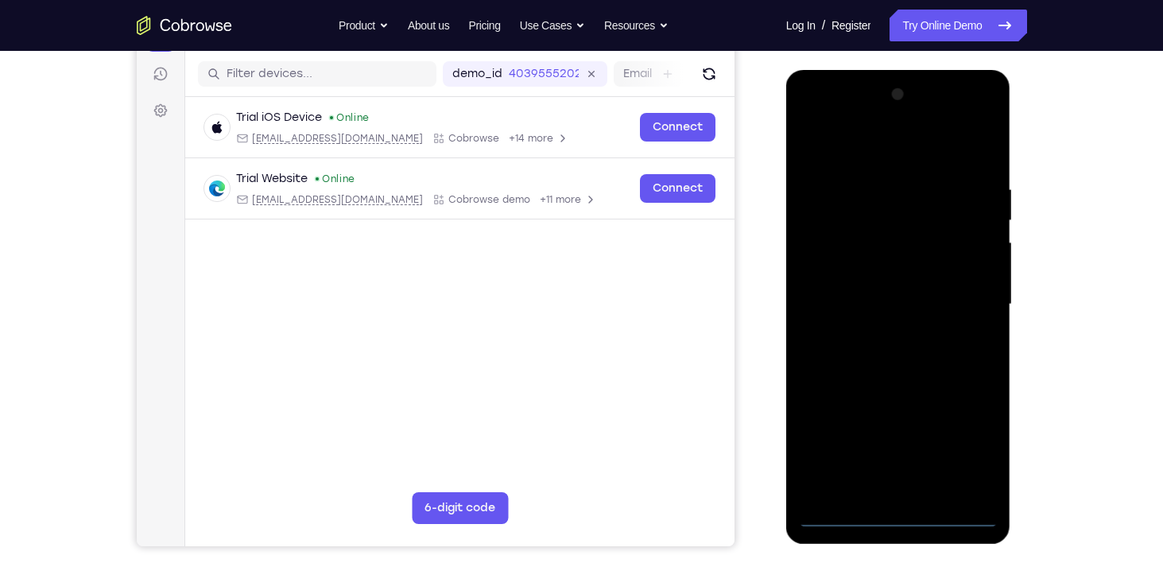
click at [388, 90] on div "demo_id 4039555202 4039555202 Email User ID Device ID Device name" at bounding box center [458, 74] width 549 height 45
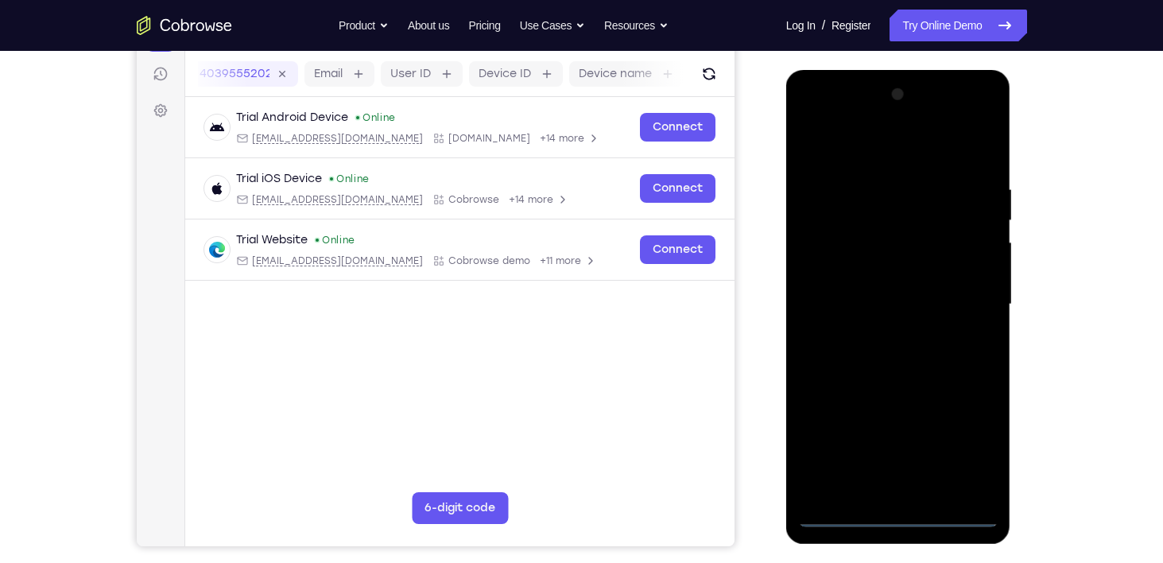
click at [908, 517] on div at bounding box center [898, 304] width 200 height 445
click at [963, 443] on div at bounding box center [898, 304] width 200 height 445
click at [846, 123] on div at bounding box center [898, 304] width 200 height 445
click at [962, 294] on div at bounding box center [898, 304] width 200 height 445
click at [879, 334] on div at bounding box center [898, 304] width 200 height 445
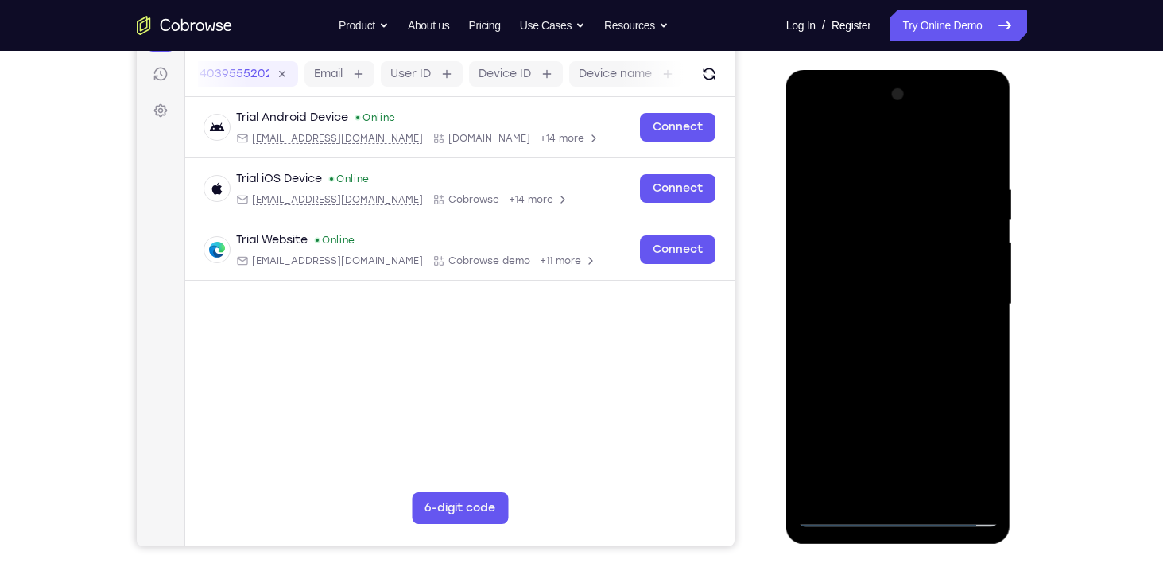
click at [886, 293] on div at bounding box center [898, 304] width 200 height 445
click at [896, 329] on div at bounding box center [898, 304] width 200 height 445
click at [896, 227] on div at bounding box center [898, 304] width 200 height 445
click at [927, 288] on div at bounding box center [898, 304] width 200 height 445
click at [897, 227] on div at bounding box center [898, 304] width 200 height 445
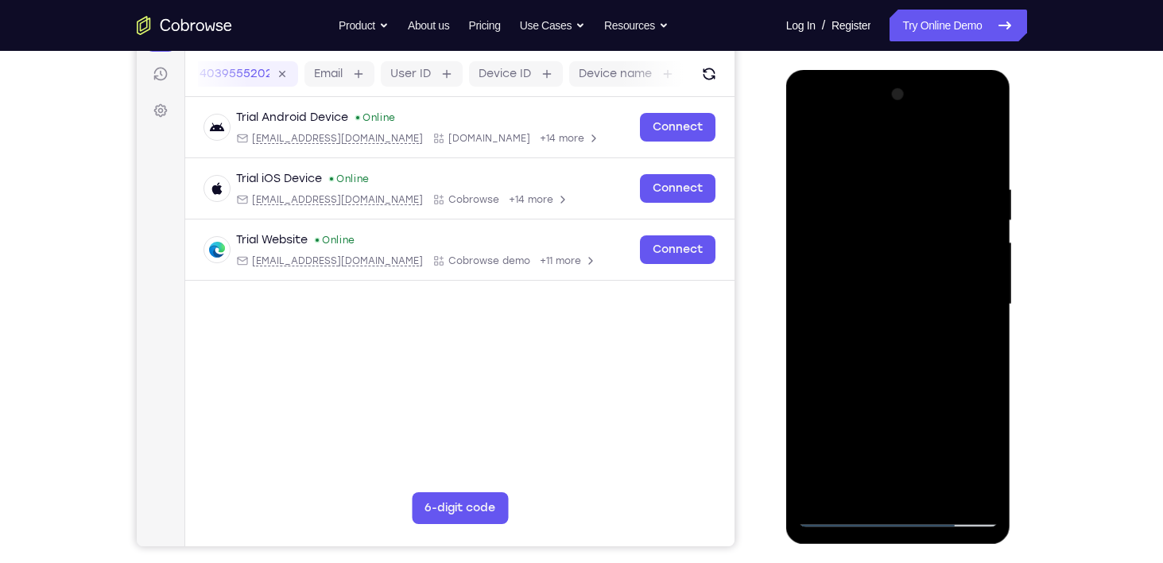
click at [875, 265] on div at bounding box center [898, 304] width 200 height 445
click at [867, 304] on div at bounding box center [898, 304] width 200 height 445
click at [927, 344] on div at bounding box center [898, 304] width 200 height 445
click at [919, 343] on div at bounding box center [898, 304] width 200 height 445
click at [938, 147] on div at bounding box center [898, 304] width 200 height 445
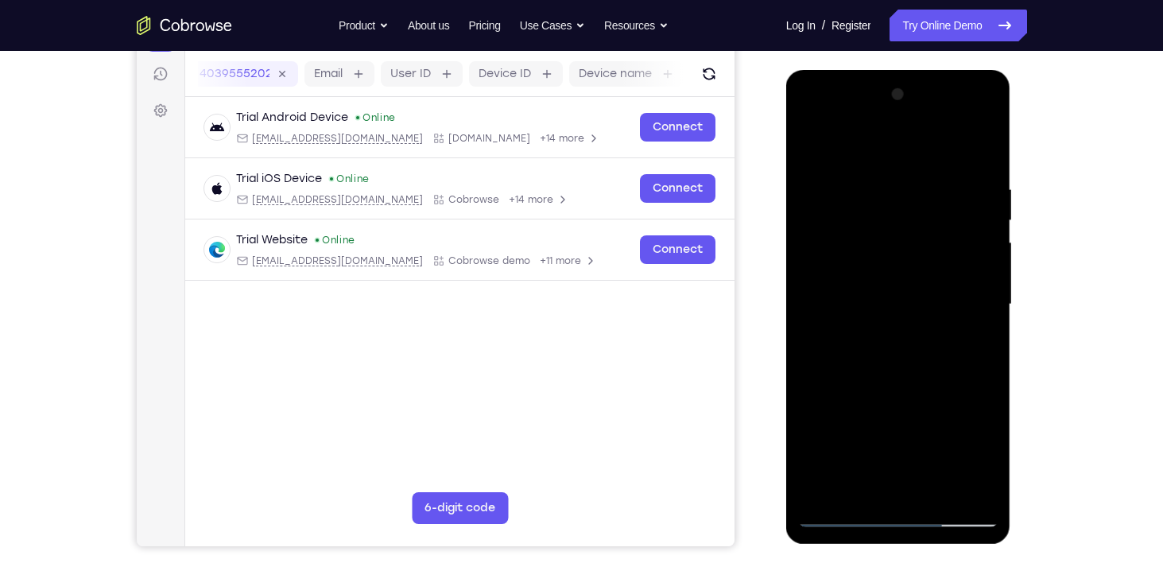
click at [929, 171] on div at bounding box center [898, 304] width 200 height 445
click at [927, 487] on div at bounding box center [898, 304] width 200 height 445
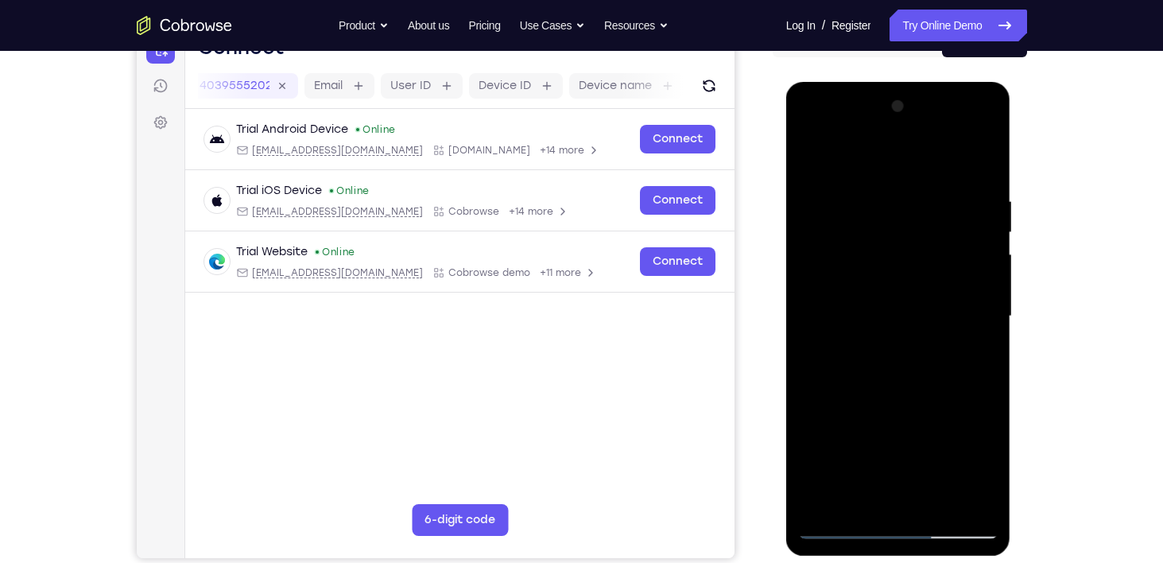
scroll to position [191, 0]
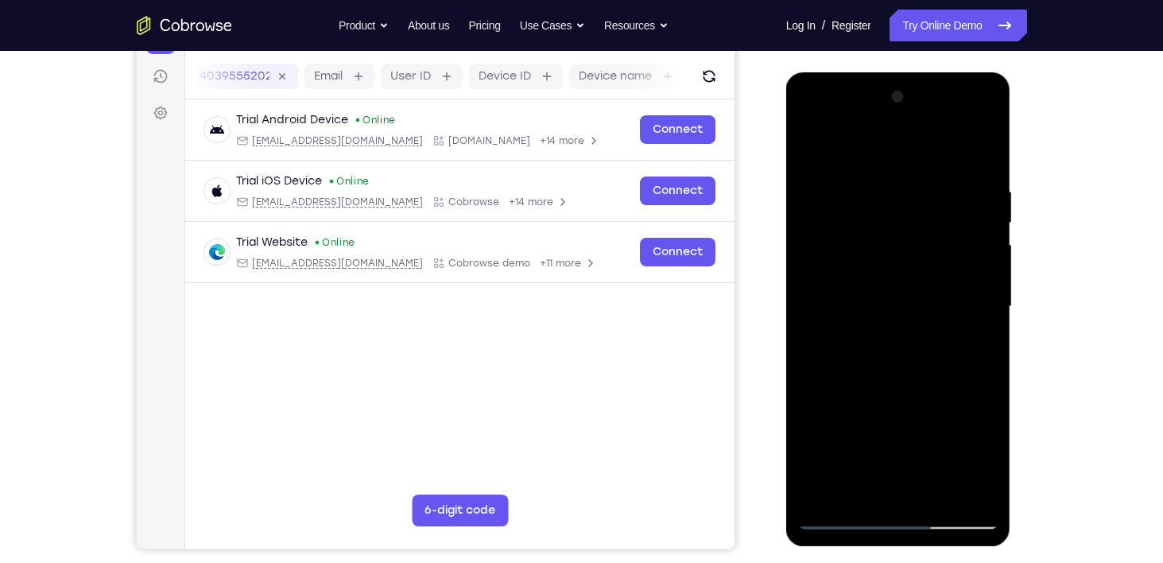
click at [926, 222] on div at bounding box center [898, 306] width 200 height 445
click at [877, 358] on div at bounding box center [898, 306] width 200 height 445
click at [856, 262] on div at bounding box center [898, 306] width 200 height 445
click at [857, 321] on div at bounding box center [898, 306] width 200 height 445
click at [859, 316] on div at bounding box center [898, 306] width 200 height 445
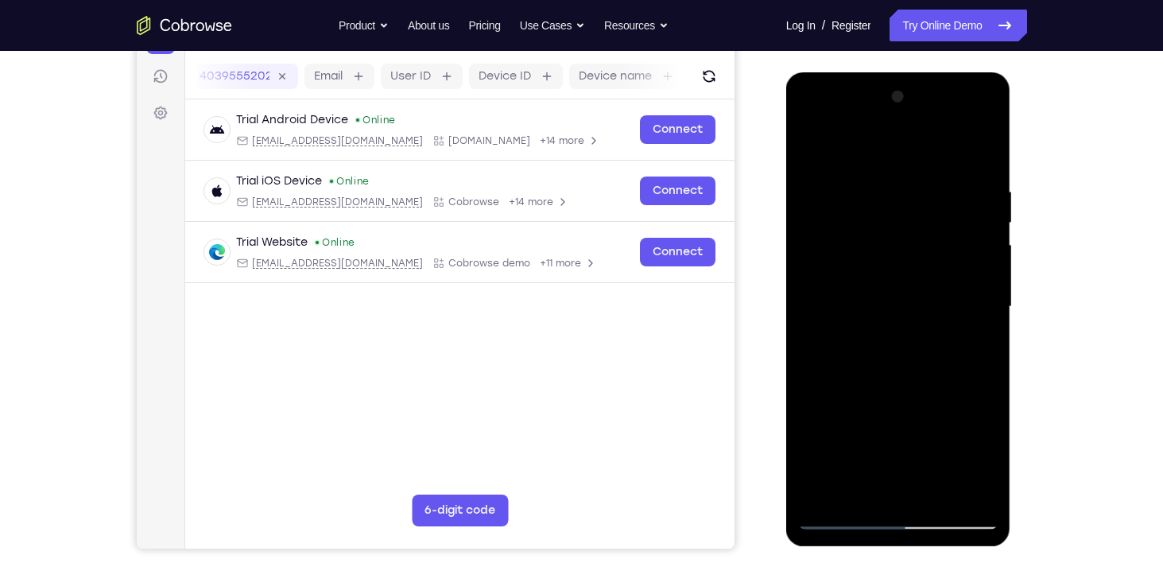
click at [889, 494] on div at bounding box center [898, 306] width 200 height 445
click at [896, 291] on div at bounding box center [898, 306] width 200 height 445
click at [894, 304] on div at bounding box center [898, 306] width 200 height 445
click at [960, 122] on div at bounding box center [898, 306] width 200 height 445
click at [842, 125] on div at bounding box center [898, 306] width 200 height 445
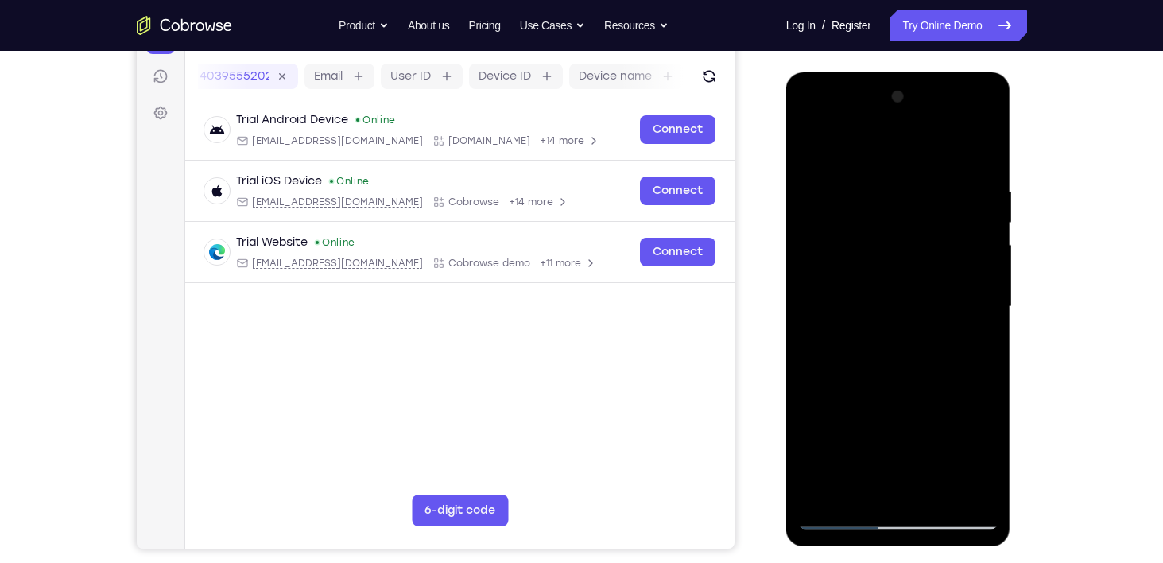
click at [970, 293] on div at bounding box center [898, 306] width 200 height 445
click at [882, 337] on div at bounding box center [898, 306] width 200 height 445
click at [900, 299] on div at bounding box center [898, 306] width 200 height 445
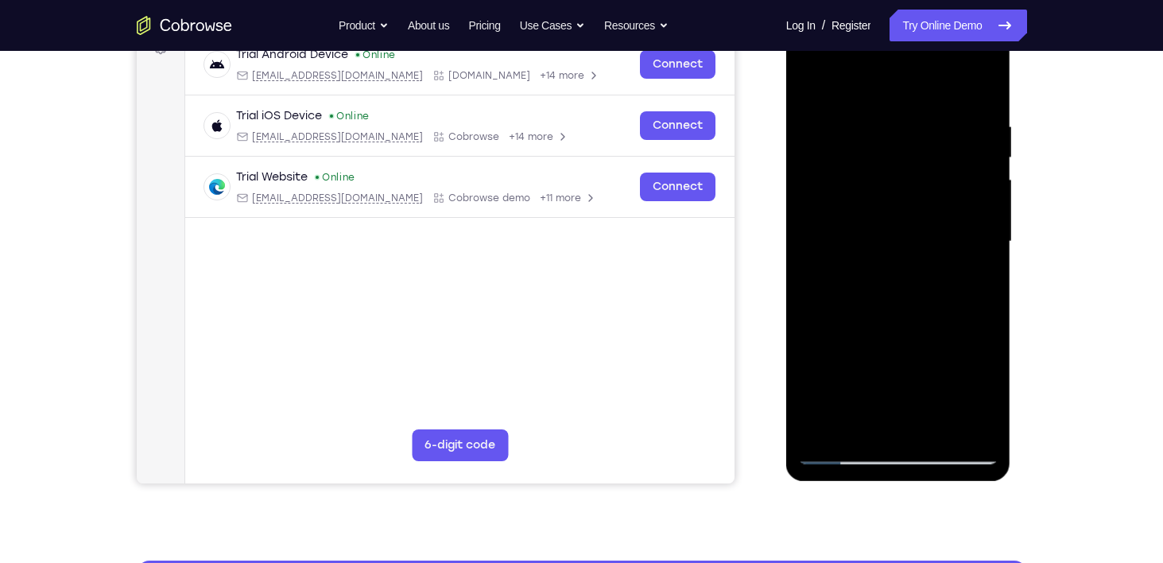
scroll to position [257, 0]
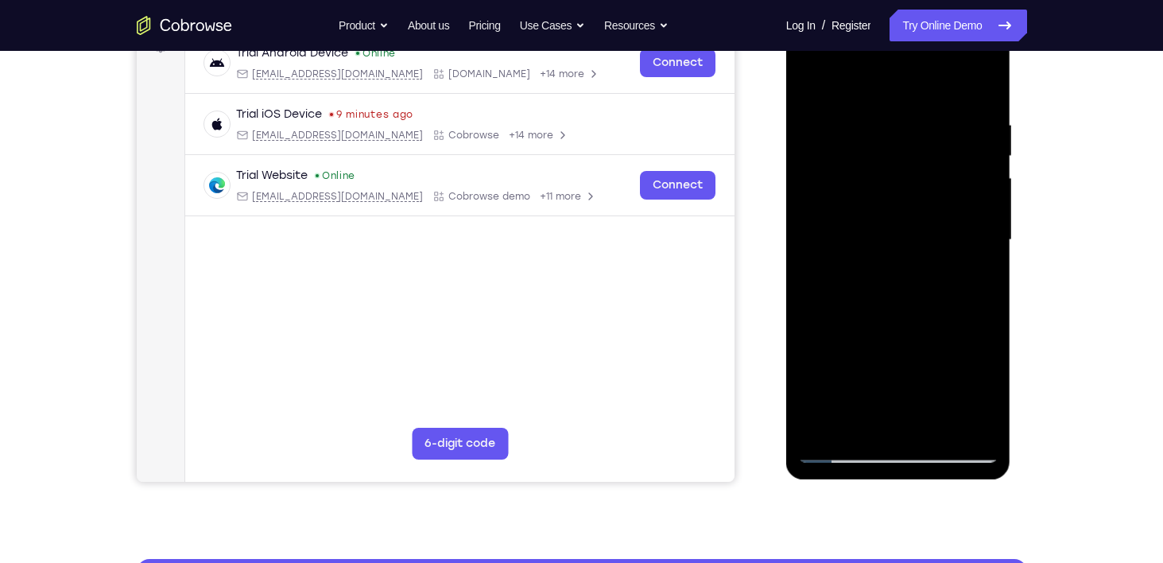
click at [943, 204] on div at bounding box center [898, 239] width 200 height 445
click at [904, 242] on div at bounding box center [898, 239] width 200 height 445
click at [893, 285] on div at bounding box center [898, 239] width 200 height 445
click at [978, 263] on div at bounding box center [898, 239] width 200 height 445
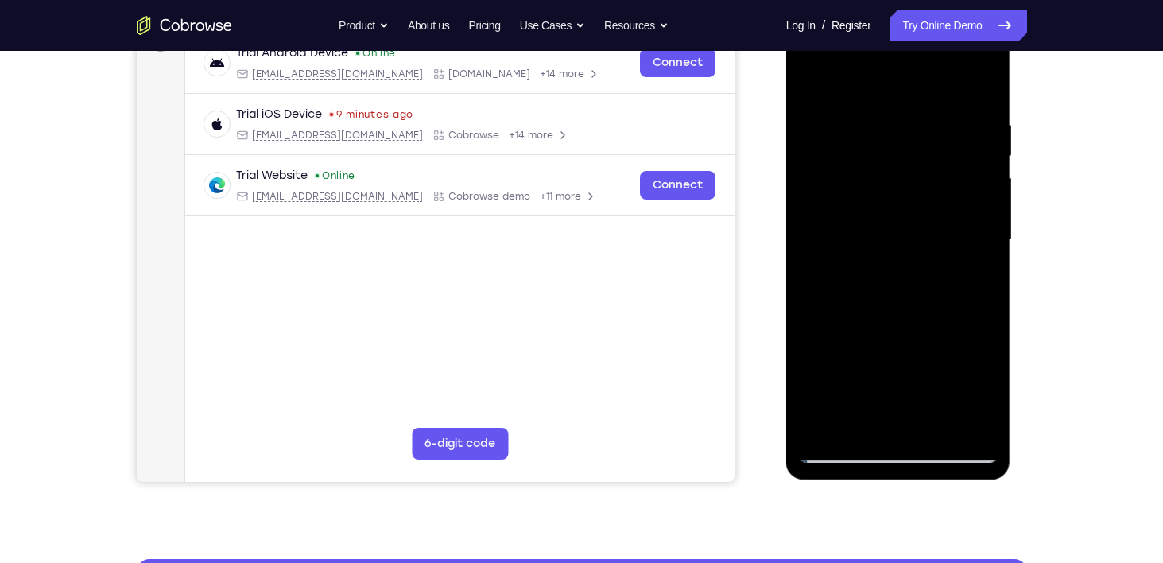
click at [974, 204] on div at bounding box center [898, 239] width 200 height 445
click at [935, 242] on div at bounding box center [898, 239] width 200 height 445
click at [894, 286] on div at bounding box center [898, 239] width 200 height 445
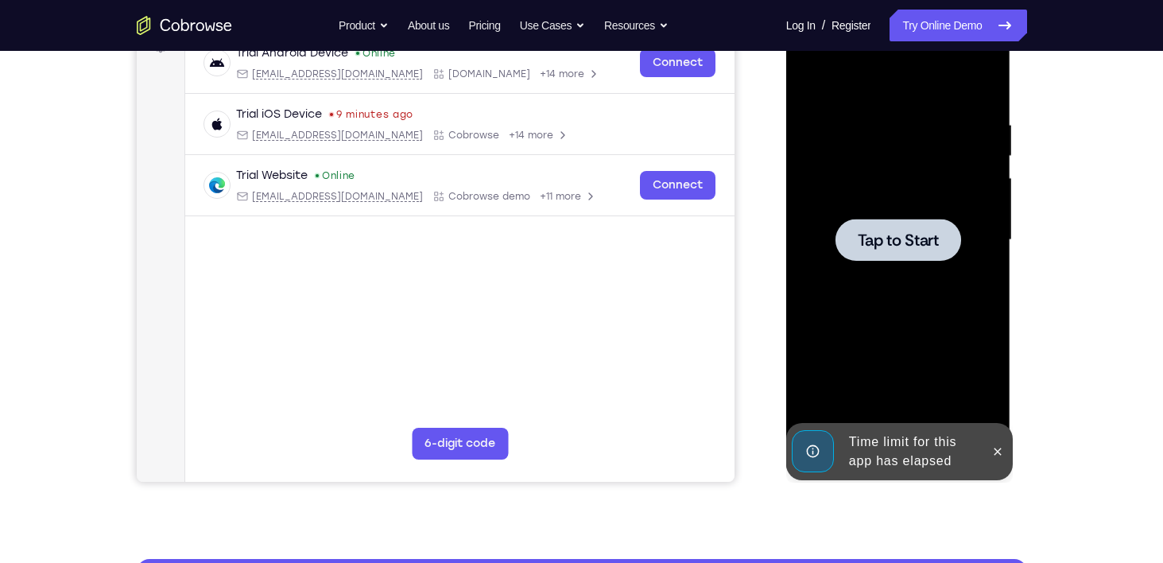
click at [921, 254] on div at bounding box center [898, 240] width 126 height 42
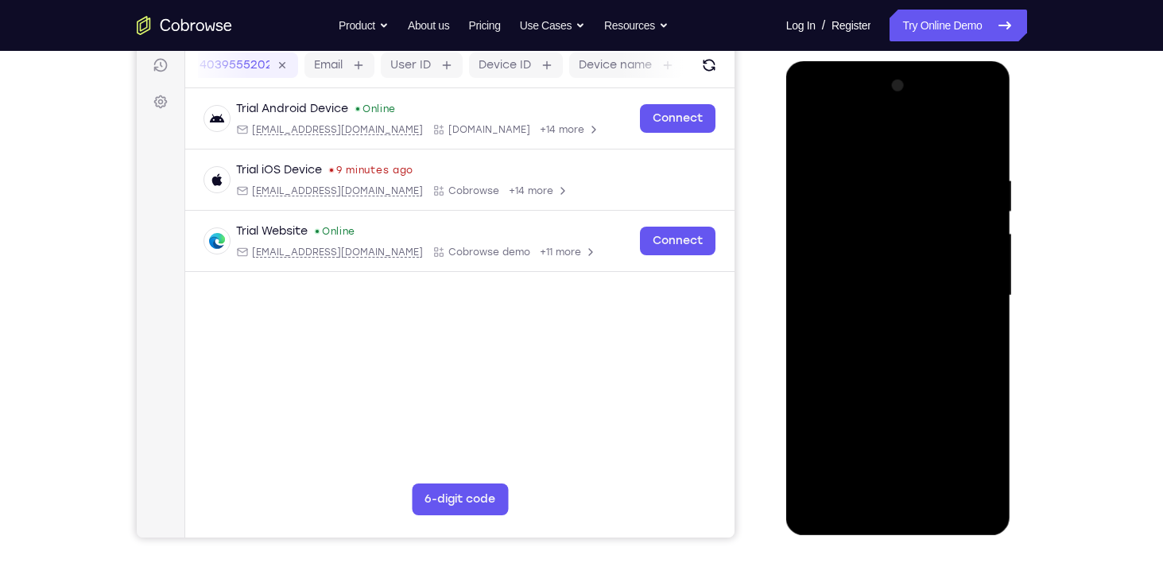
scroll to position [200, 0]
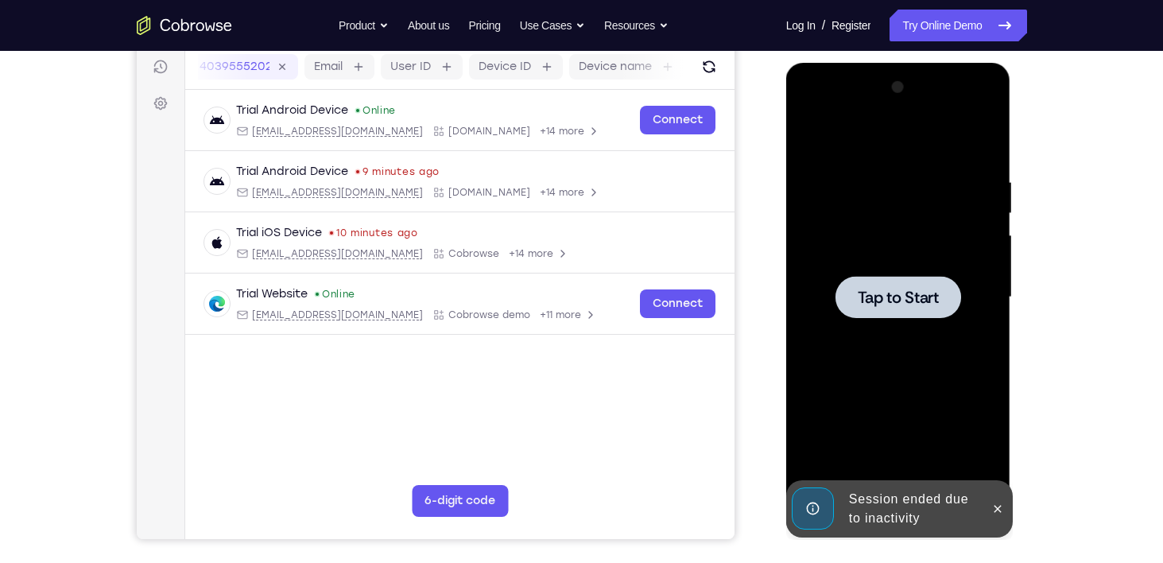
click at [818, 289] on div at bounding box center [898, 297] width 200 height 445
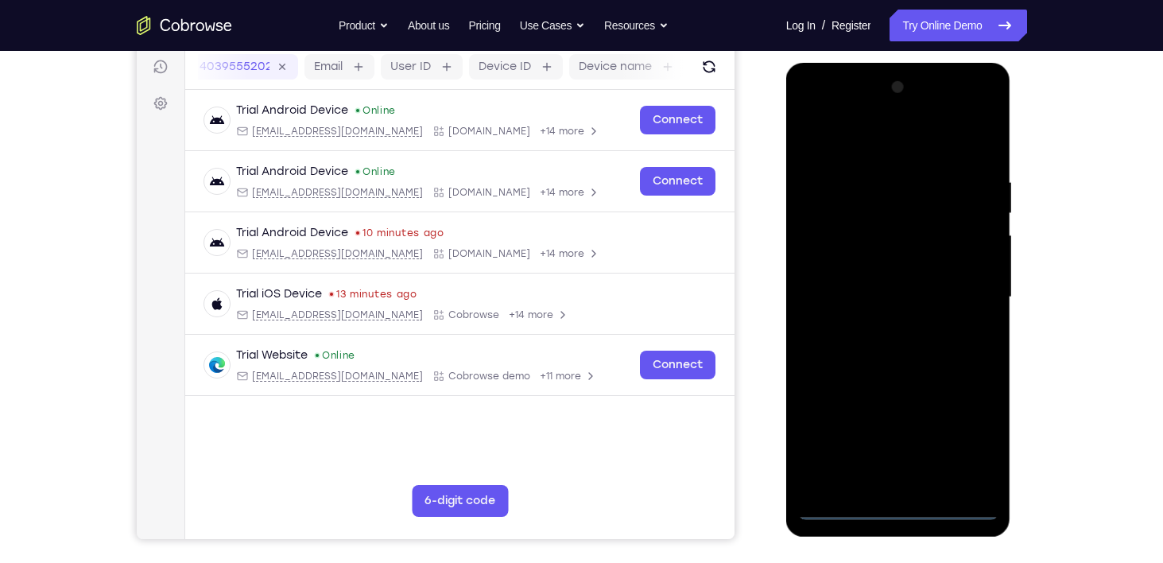
click at [902, 507] on div at bounding box center [898, 297] width 200 height 445
click at [970, 445] on div at bounding box center [898, 297] width 200 height 445
click at [986, 112] on div at bounding box center [898, 297] width 200 height 445
click at [932, 140] on div at bounding box center [898, 297] width 200 height 445
click at [895, 110] on div at bounding box center [898, 297] width 200 height 445
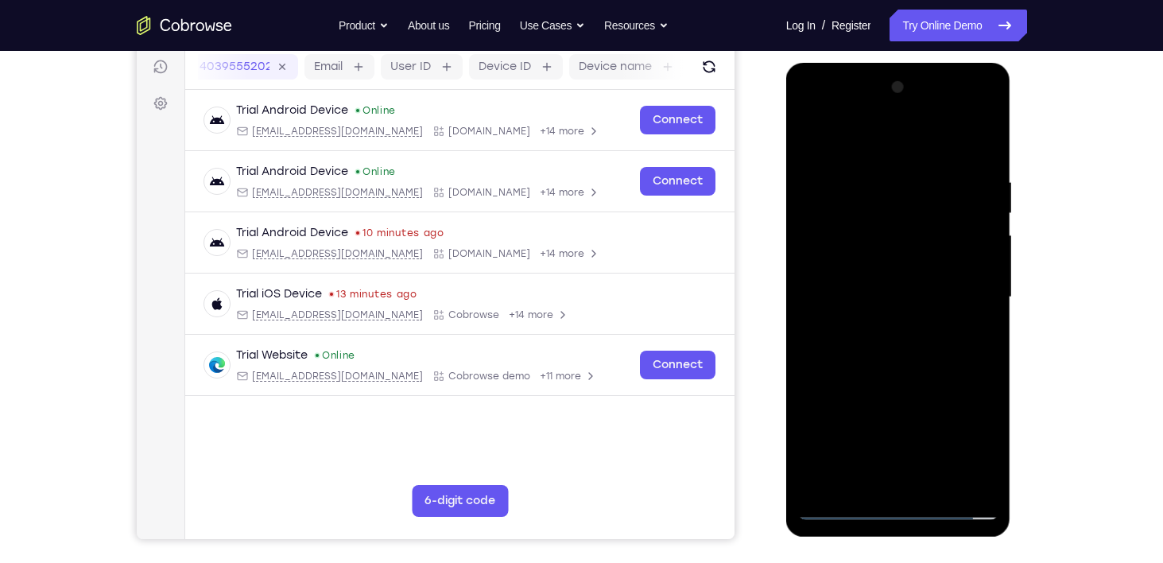
click at [829, 397] on div at bounding box center [898, 297] width 200 height 445
click at [961, 483] on div at bounding box center [898, 297] width 200 height 445
click at [947, 393] on div at bounding box center [898, 297] width 200 height 445
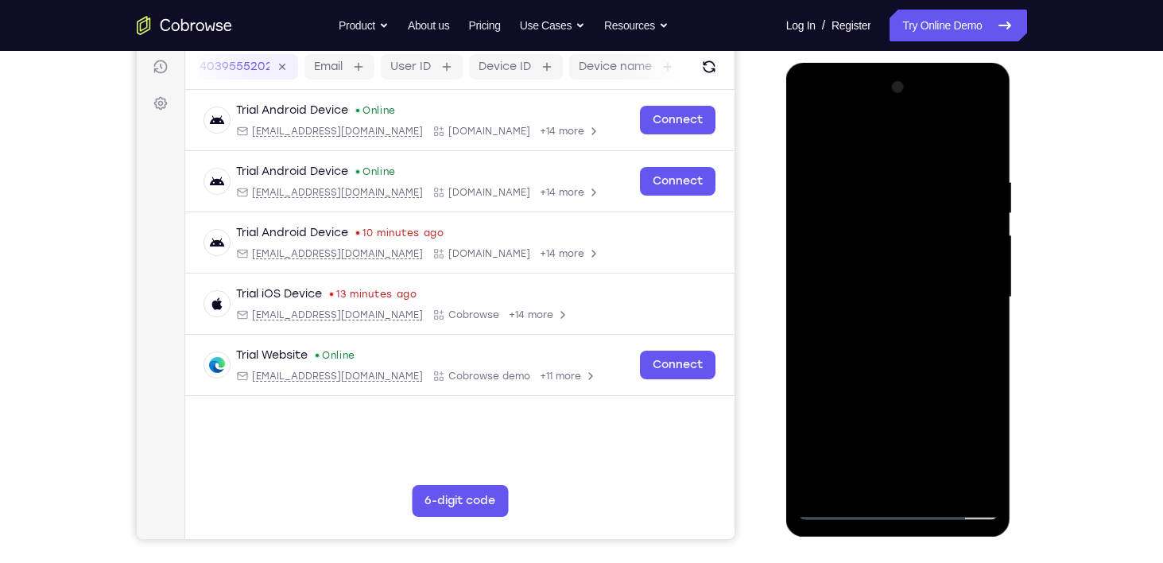
click at [939, 455] on div at bounding box center [898, 297] width 200 height 445
click at [838, 416] on div at bounding box center [898, 297] width 200 height 445
click at [891, 390] on div at bounding box center [898, 297] width 200 height 445
click at [848, 390] on div at bounding box center [898, 297] width 200 height 445
click at [899, 425] on div at bounding box center [898, 297] width 200 height 445
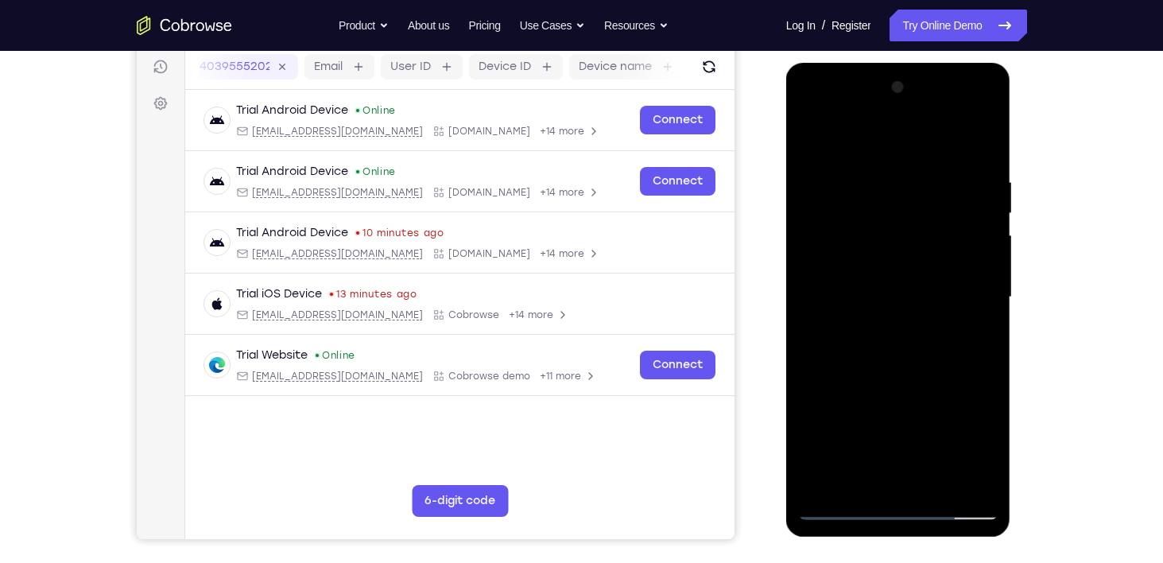
click at [982, 450] on div at bounding box center [898, 297] width 200 height 445
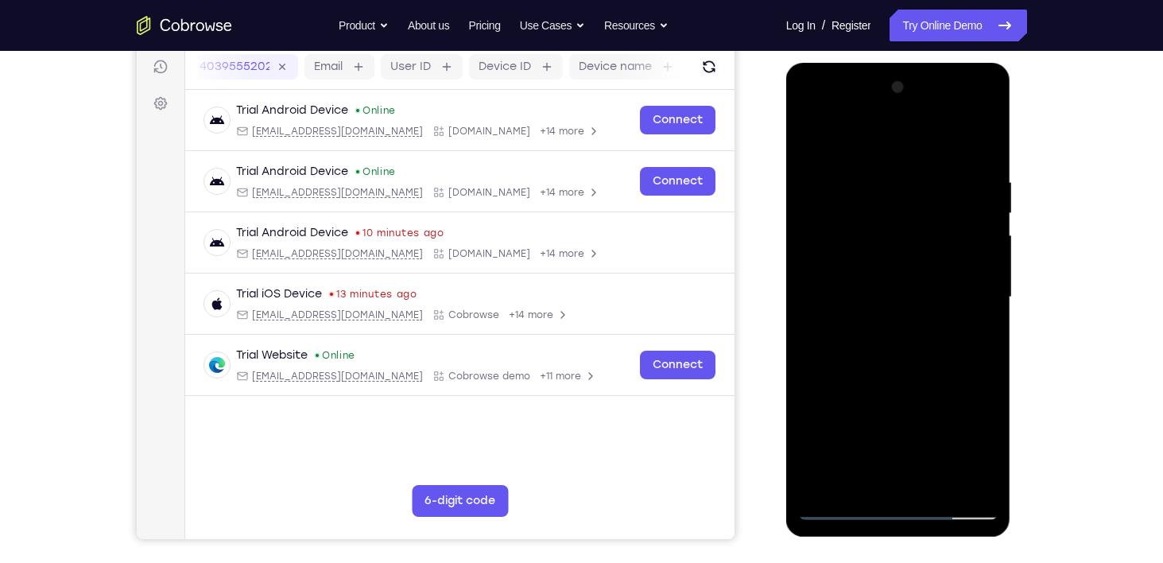
click at [938, 451] on div at bounding box center [898, 297] width 200 height 445
click at [843, 420] on div at bounding box center [898, 297] width 200 height 445
click at [984, 450] on div at bounding box center [898, 297] width 200 height 445
click at [887, 394] on div at bounding box center [898, 297] width 200 height 445
click at [815, 423] on div at bounding box center [898, 297] width 200 height 445
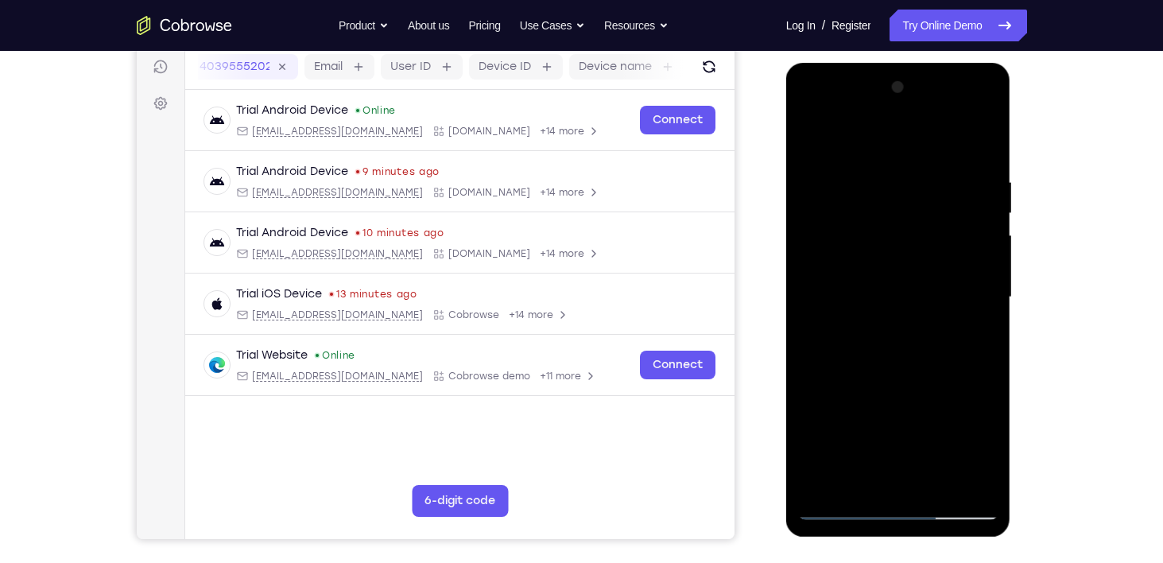
click at [839, 513] on div at bounding box center [898, 297] width 200 height 445
click at [897, 107] on div at bounding box center [898, 297] width 200 height 445
click at [939, 446] on div at bounding box center [898, 297] width 200 height 445
click at [833, 420] on div at bounding box center [898, 297] width 200 height 445
click at [886, 388] on div at bounding box center [898, 297] width 200 height 445
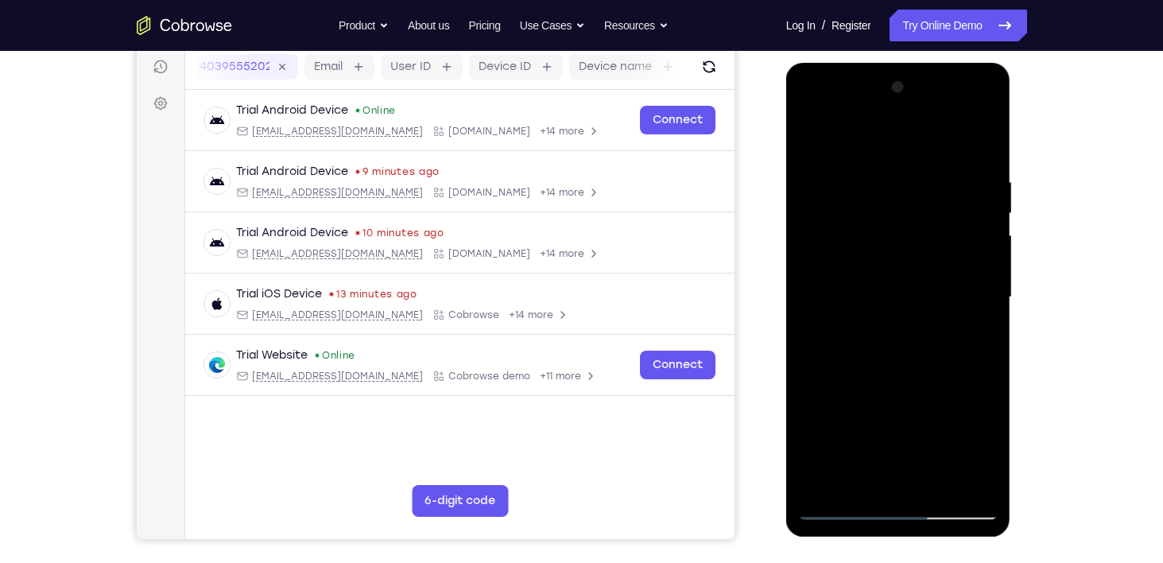
click at [818, 419] on div at bounding box center [898, 297] width 200 height 445
click at [900, 416] on div at bounding box center [898, 297] width 200 height 445
click at [871, 393] on div at bounding box center [898, 297] width 200 height 445
click at [818, 418] on div at bounding box center [898, 297] width 200 height 445
click at [961, 447] on div at bounding box center [898, 297] width 200 height 445
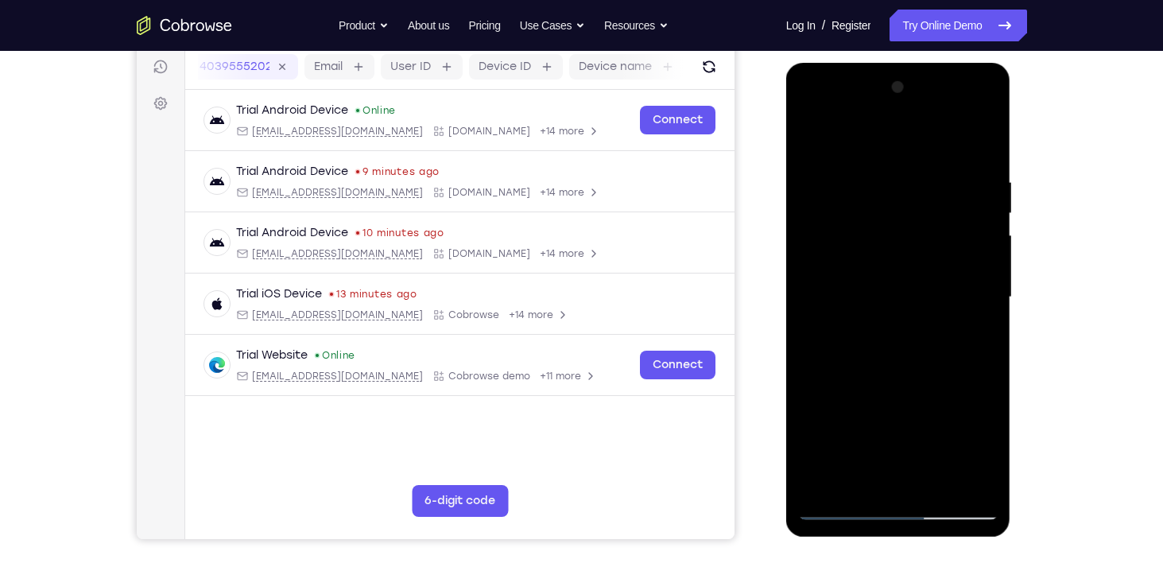
click at [959, 478] on div at bounding box center [898, 297] width 200 height 445
click at [881, 447] on div at bounding box center [898, 297] width 200 height 445
click at [974, 389] on div at bounding box center [898, 297] width 200 height 445
click at [958, 447] on div at bounding box center [898, 297] width 200 height 445
click at [989, 477] on div at bounding box center [898, 297] width 200 height 445
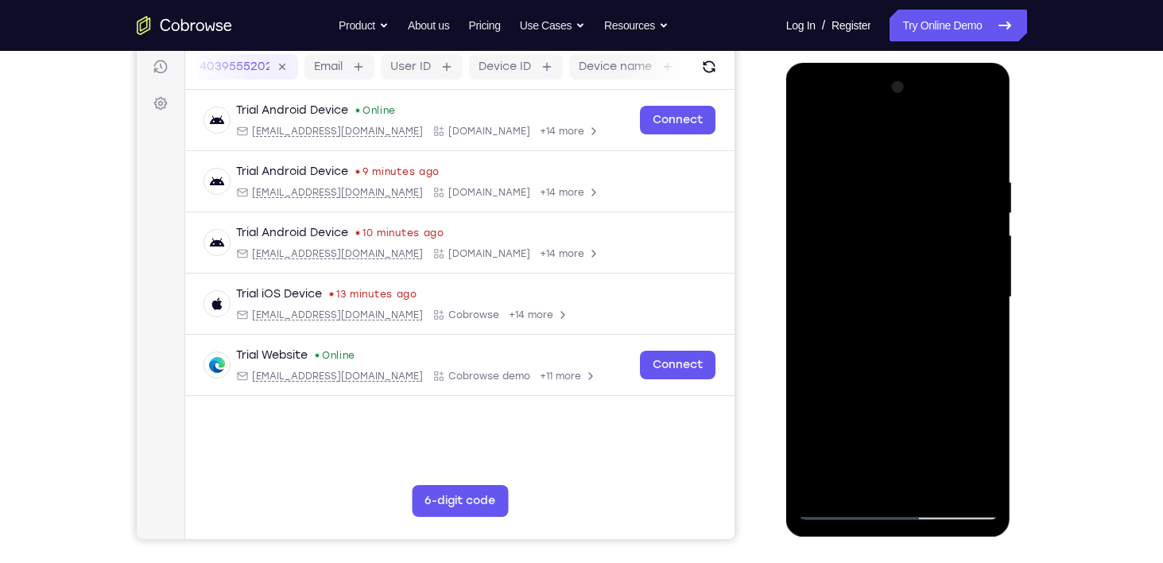
click at [885, 324] on div at bounding box center [898, 297] width 200 height 445
click at [900, 286] on div at bounding box center [898, 297] width 200 height 445
click at [907, 232] on div at bounding box center [898, 297] width 200 height 445
click at [817, 424] on div at bounding box center [898, 297] width 200 height 445
click at [919, 424] on div at bounding box center [898, 297] width 200 height 445
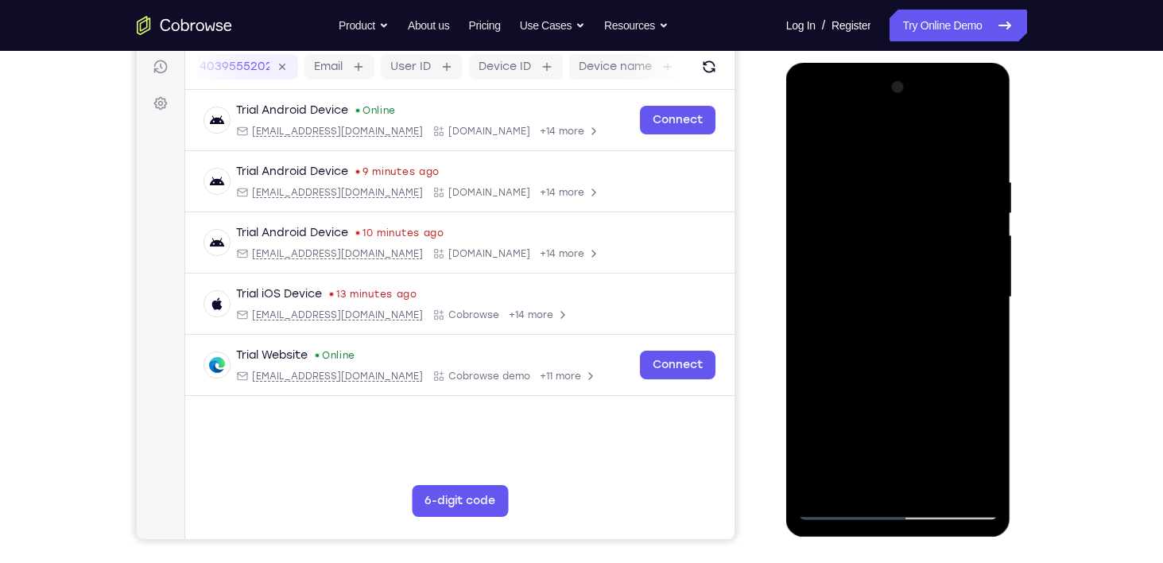
click at [956, 446] on div at bounding box center [898, 297] width 200 height 445
click at [853, 397] on div at bounding box center [898, 297] width 200 height 445
click at [859, 418] on div at bounding box center [898, 297] width 200 height 445
click at [846, 394] on div at bounding box center [898, 297] width 200 height 445
click at [975, 418] on div at bounding box center [898, 297] width 200 height 445
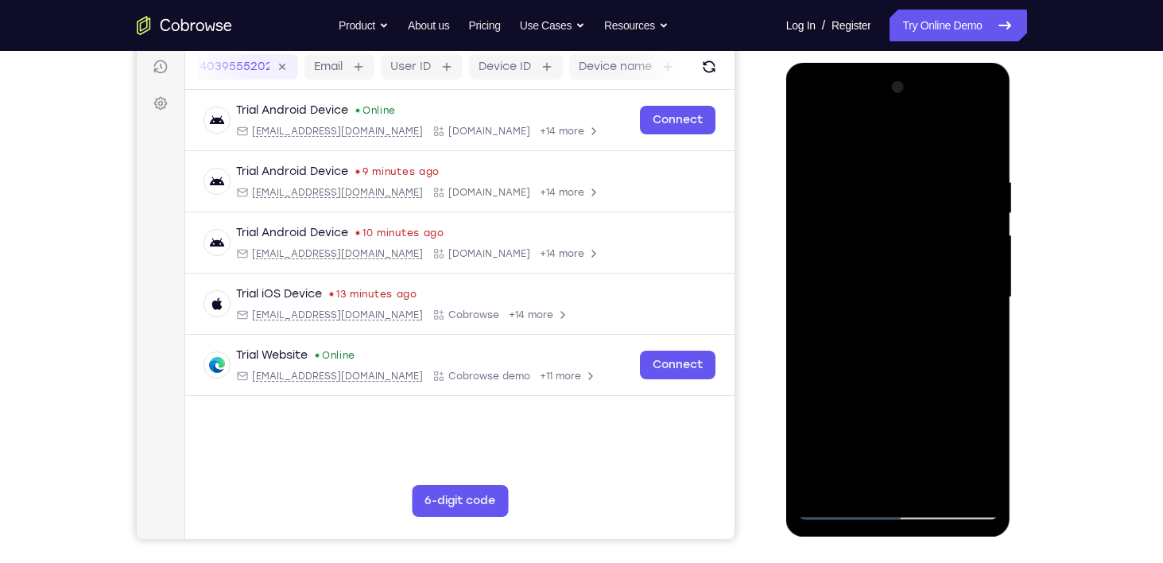
click at [950, 420] on div at bounding box center [898, 297] width 200 height 445
click at [923, 420] on div at bounding box center [898, 297] width 200 height 445
click at [822, 423] on div at bounding box center [898, 297] width 200 height 445
click at [854, 425] on div at bounding box center [898, 297] width 200 height 445
click at [867, 397] on div at bounding box center [898, 297] width 200 height 445
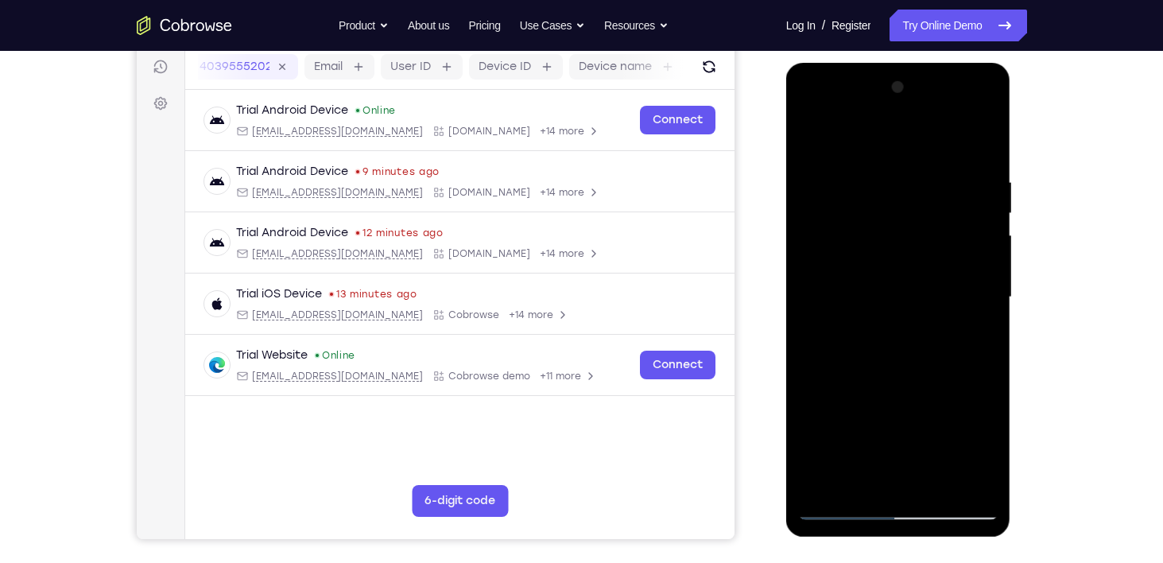
click at [818, 426] on div at bounding box center [898, 297] width 200 height 445
click at [894, 428] on div at bounding box center [898, 297] width 200 height 445
click at [948, 388] on div at bounding box center [898, 297] width 200 height 445
click at [897, 423] on div at bounding box center [898, 297] width 200 height 445
click at [958, 458] on div at bounding box center [898, 297] width 200 height 445
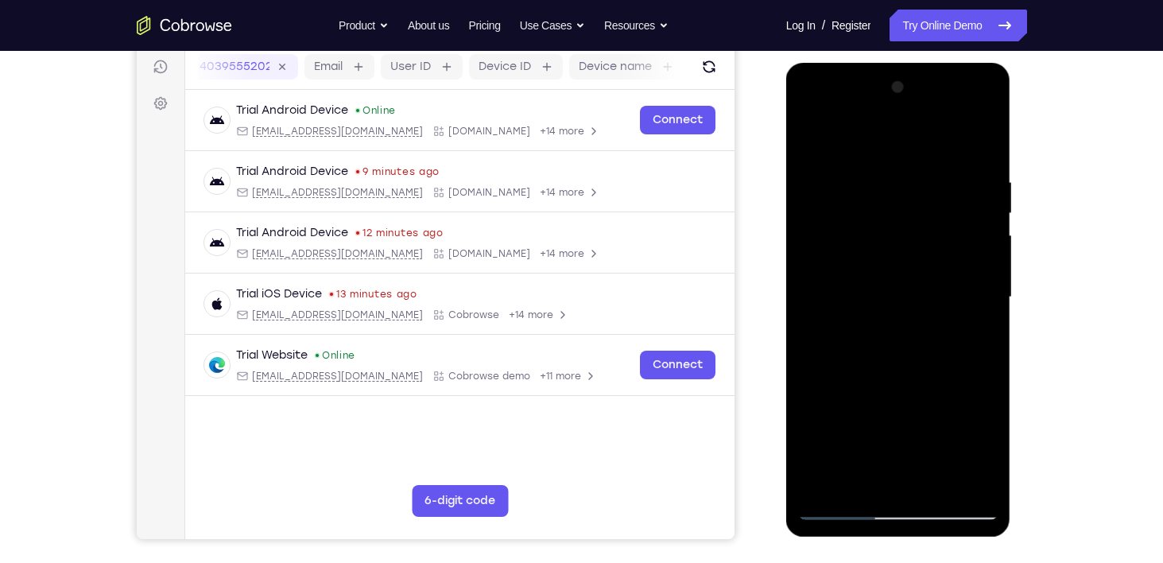
click at [820, 413] on div at bounding box center [898, 297] width 200 height 445
click at [947, 394] on div at bounding box center [898, 297] width 200 height 445
click at [981, 420] on div at bounding box center [898, 297] width 200 height 445
click at [958, 480] on div at bounding box center [898, 297] width 200 height 445
click at [878, 447] on div at bounding box center [898, 297] width 200 height 445
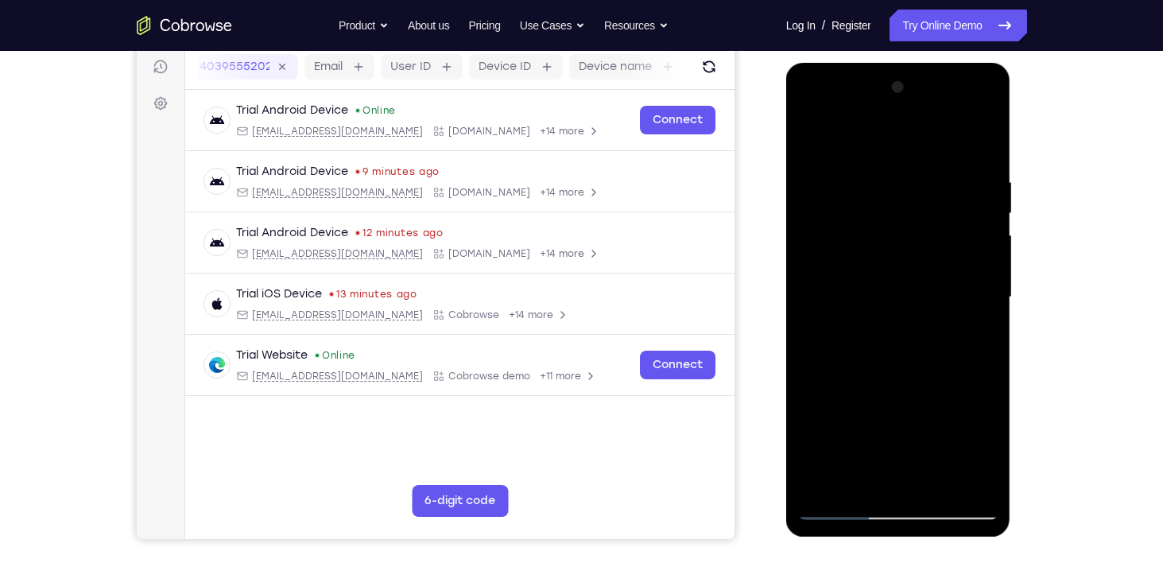
click at [967, 389] on div at bounding box center [898, 297] width 200 height 445
click at [954, 447] on div at bounding box center [898, 297] width 200 height 445
click at [903, 267] on div at bounding box center [898, 297] width 200 height 445
click at [976, 273] on div at bounding box center [898, 297] width 200 height 445
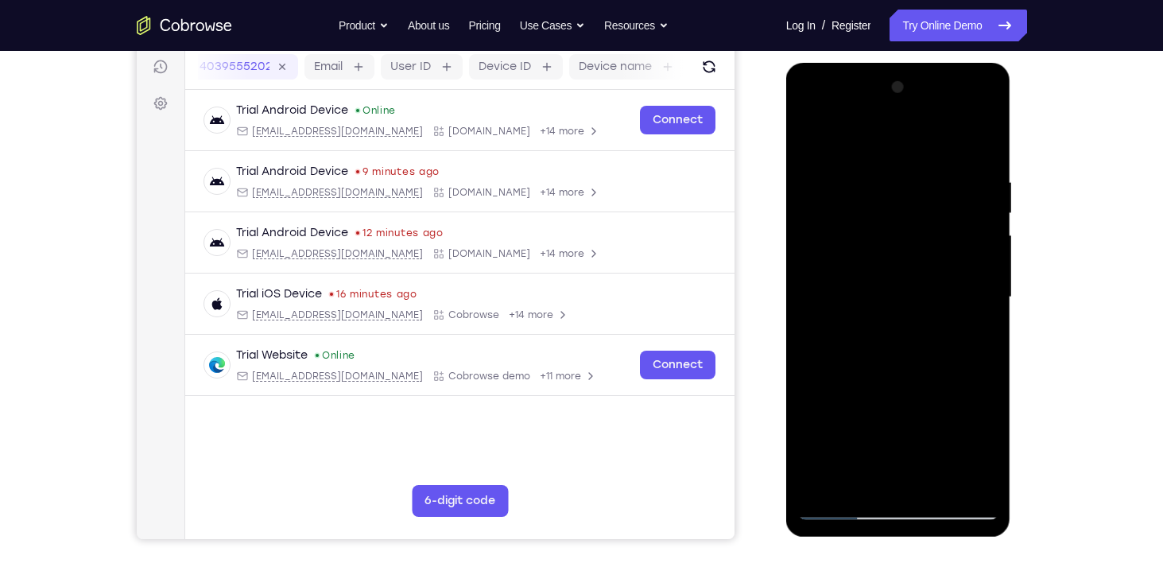
click at [878, 263] on div at bounding box center [898, 297] width 200 height 445
click at [815, 445] on div at bounding box center [898, 297] width 200 height 445
click at [817, 423] on div at bounding box center [898, 297] width 200 height 445
click at [920, 423] on div at bounding box center [898, 297] width 200 height 445
click at [977, 266] on div at bounding box center [898, 297] width 200 height 445
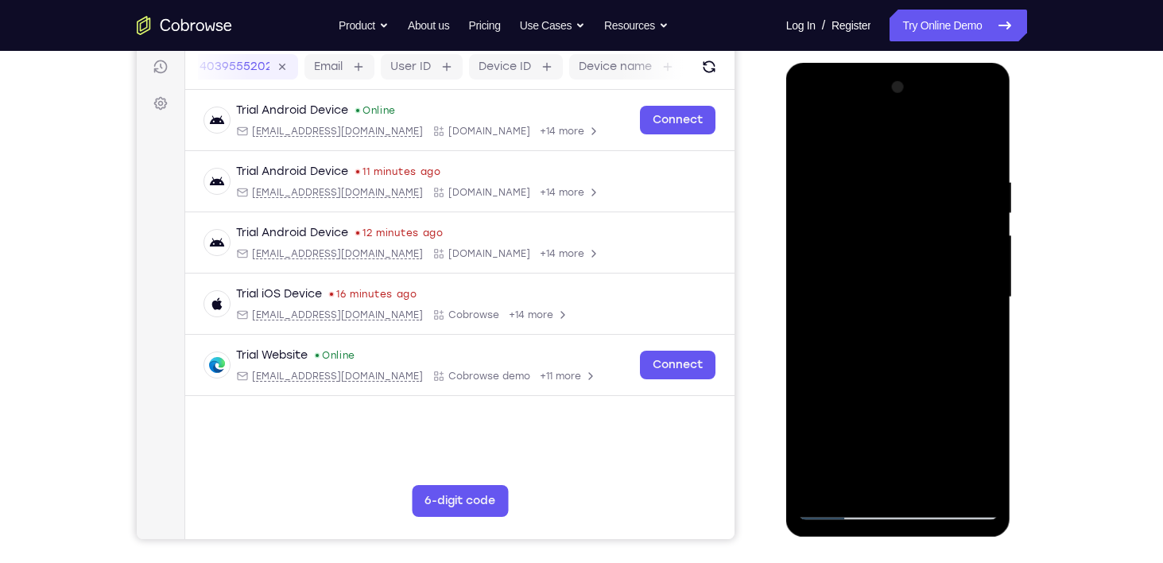
click at [951, 299] on div at bounding box center [898, 297] width 200 height 445
click at [917, 343] on div at bounding box center [898, 297] width 200 height 445
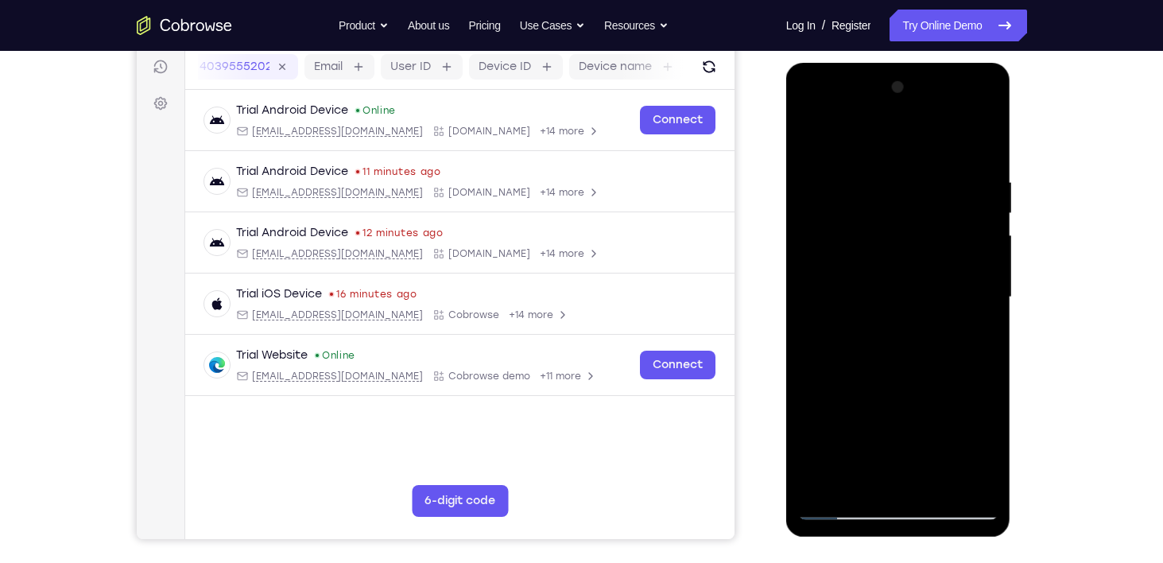
click at [946, 280] on div at bounding box center [898, 297] width 200 height 445
click at [912, 343] on div at bounding box center [898, 297] width 200 height 445
click at [943, 281] on div at bounding box center [898, 297] width 200 height 445
click at [912, 299] on div at bounding box center [898, 297] width 200 height 445
click at [932, 336] on div at bounding box center [898, 297] width 200 height 445
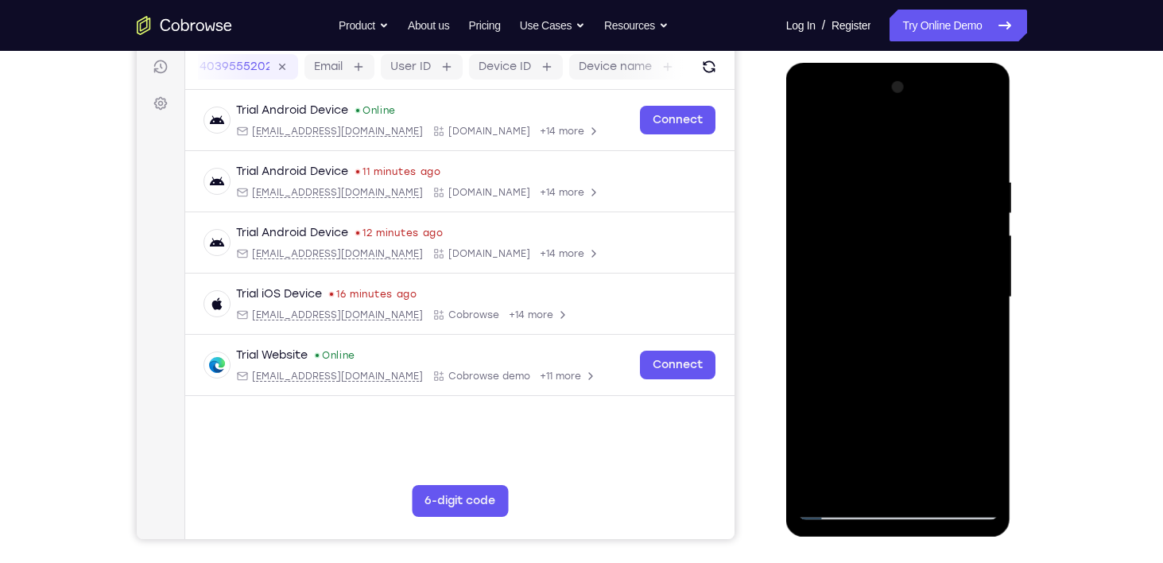
click at [813, 134] on div at bounding box center [898, 297] width 200 height 445
click at [892, 377] on div at bounding box center [898, 297] width 200 height 445
click at [869, 219] on div at bounding box center [898, 297] width 200 height 445
click at [869, 223] on div at bounding box center [898, 297] width 200 height 445
click at [829, 224] on div at bounding box center [898, 297] width 200 height 445
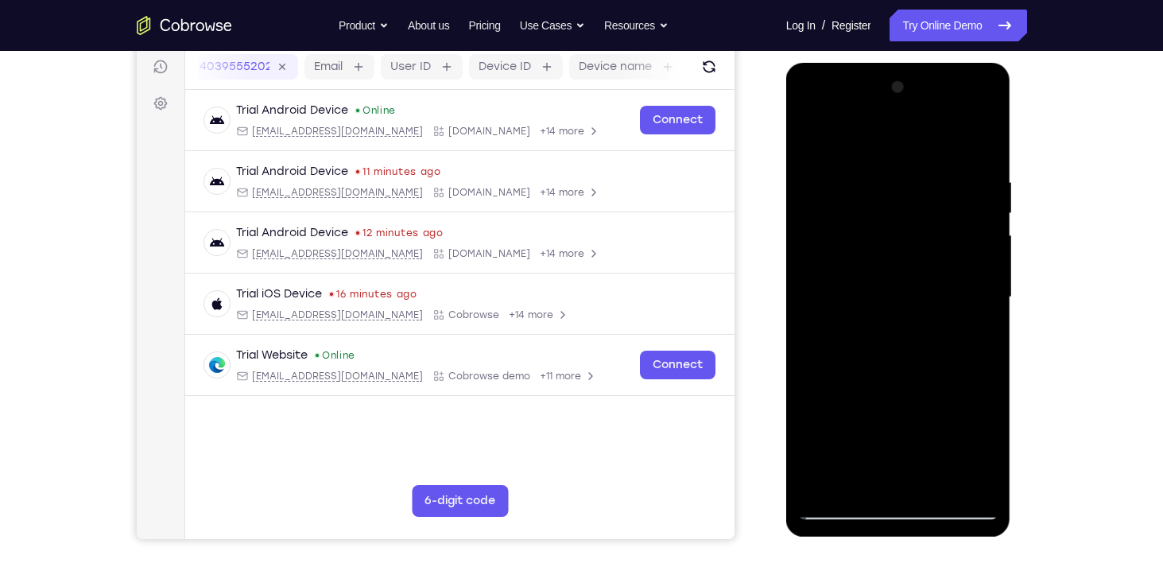
click at [909, 219] on div at bounding box center [898, 297] width 200 height 445
click at [882, 219] on div at bounding box center [898, 297] width 200 height 445
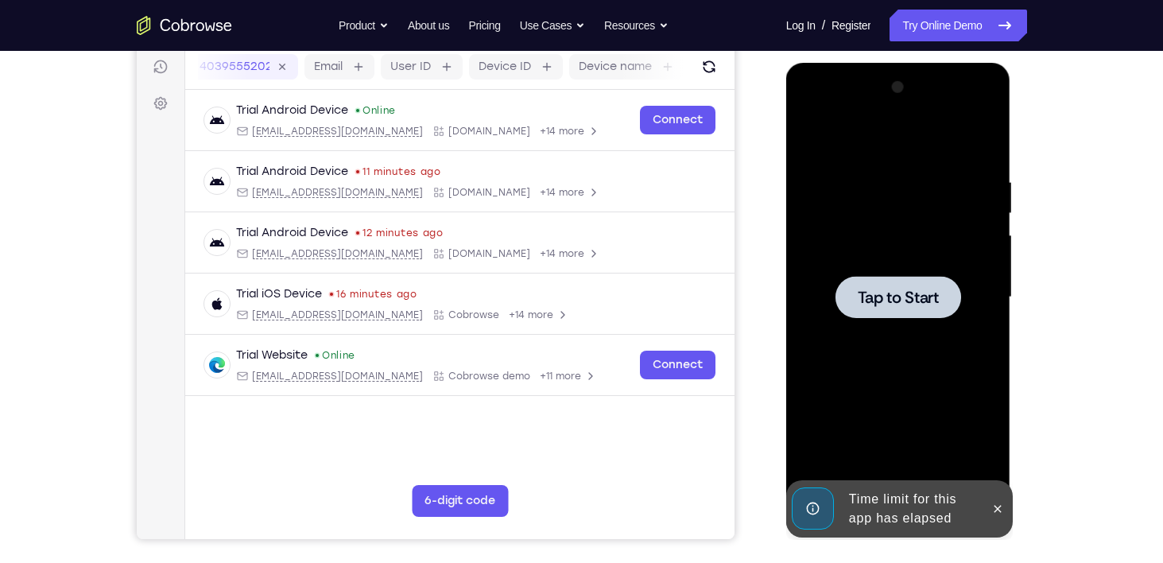
click at [879, 289] on span "Tap to Start" at bounding box center [898, 297] width 81 height 16
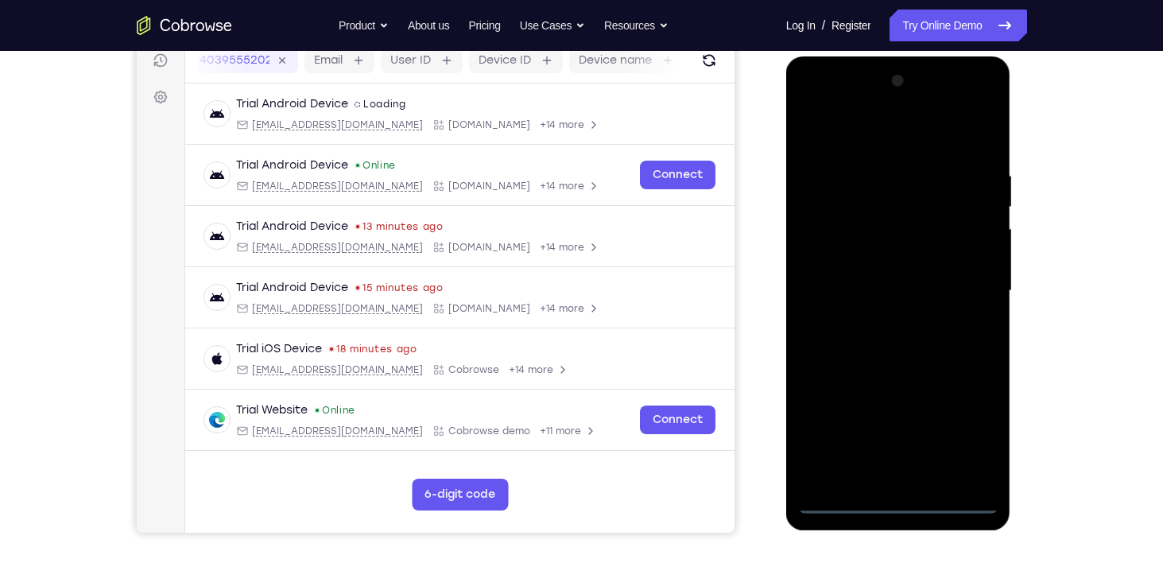
scroll to position [208, 0]
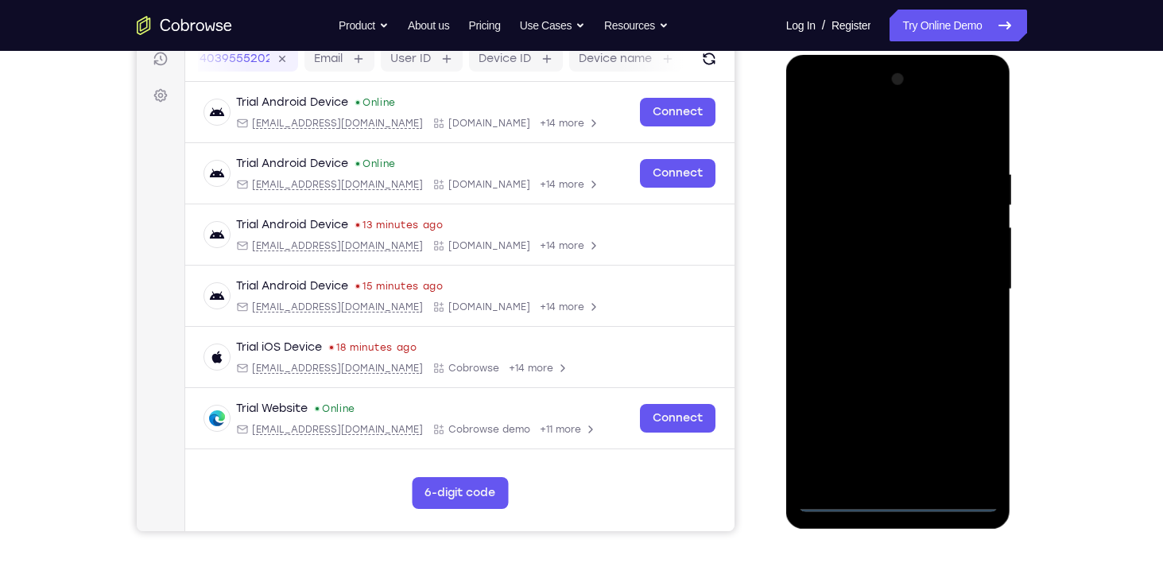
click at [892, 494] on div at bounding box center [898, 289] width 200 height 445
click at [963, 431] on div at bounding box center [898, 289] width 200 height 445
click at [831, 103] on div at bounding box center [898, 289] width 200 height 445
click at [974, 279] on div at bounding box center [898, 289] width 200 height 445
click at [884, 318] on div at bounding box center [898, 289] width 200 height 445
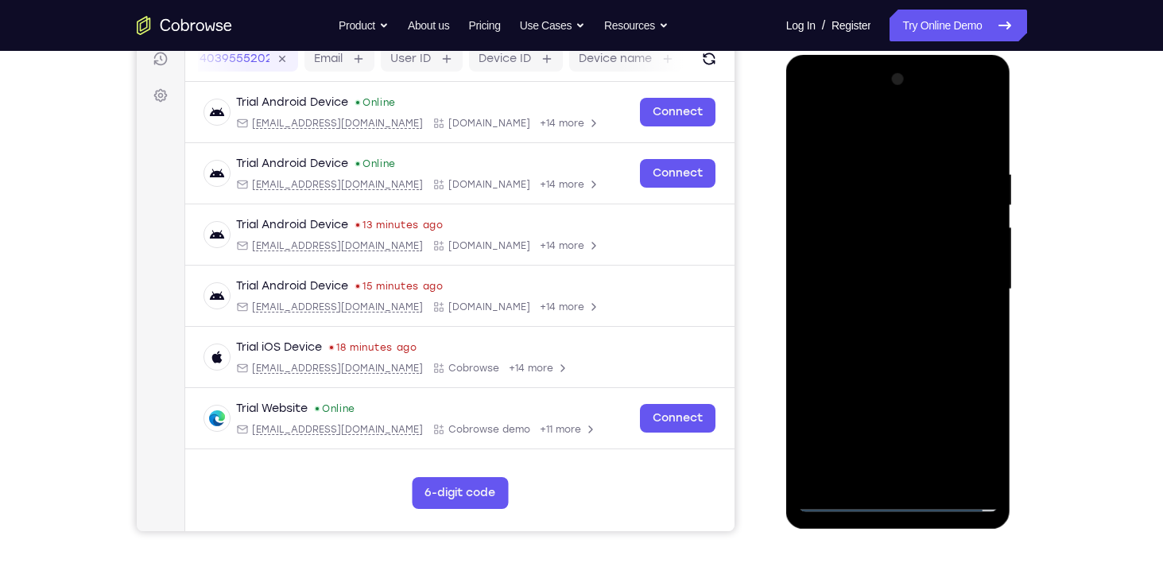
click at [896, 274] on div at bounding box center [898, 289] width 200 height 445
click at [872, 224] on div at bounding box center [898, 289] width 200 height 445
click at [959, 439] on div at bounding box center [898, 289] width 200 height 445
click at [947, 387] on div at bounding box center [898, 289] width 200 height 445
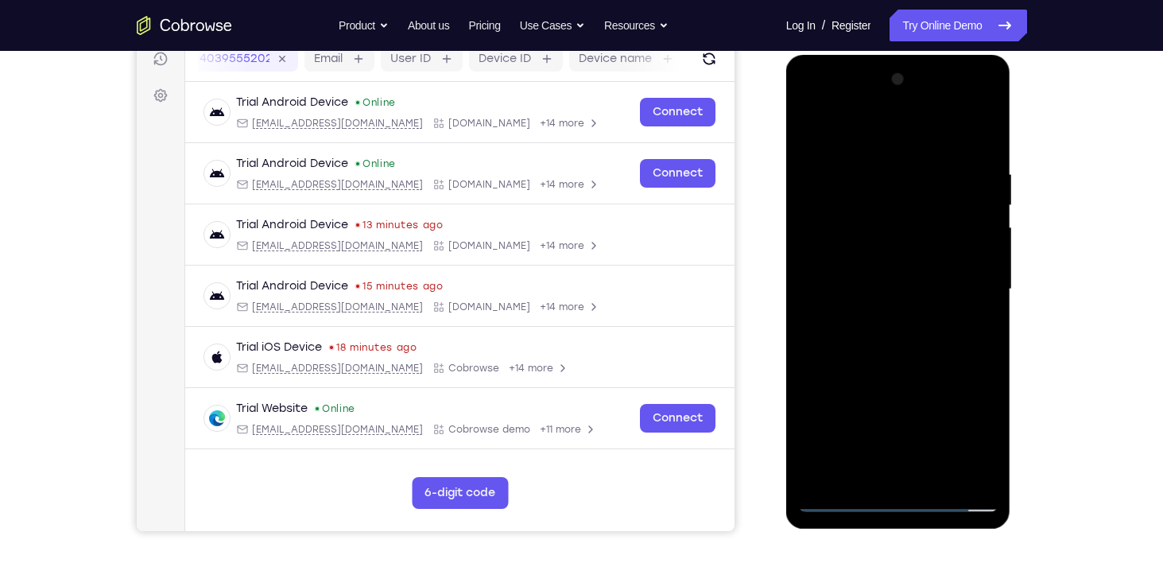
click at [854, 412] on div at bounding box center [898, 289] width 200 height 445
click at [974, 386] on div at bounding box center [898, 289] width 200 height 445
click at [955, 475] on div at bounding box center [898, 289] width 200 height 445
click at [916, 443] on div at bounding box center [898, 289] width 200 height 445
click at [815, 409] on div at bounding box center [898, 289] width 200 height 445
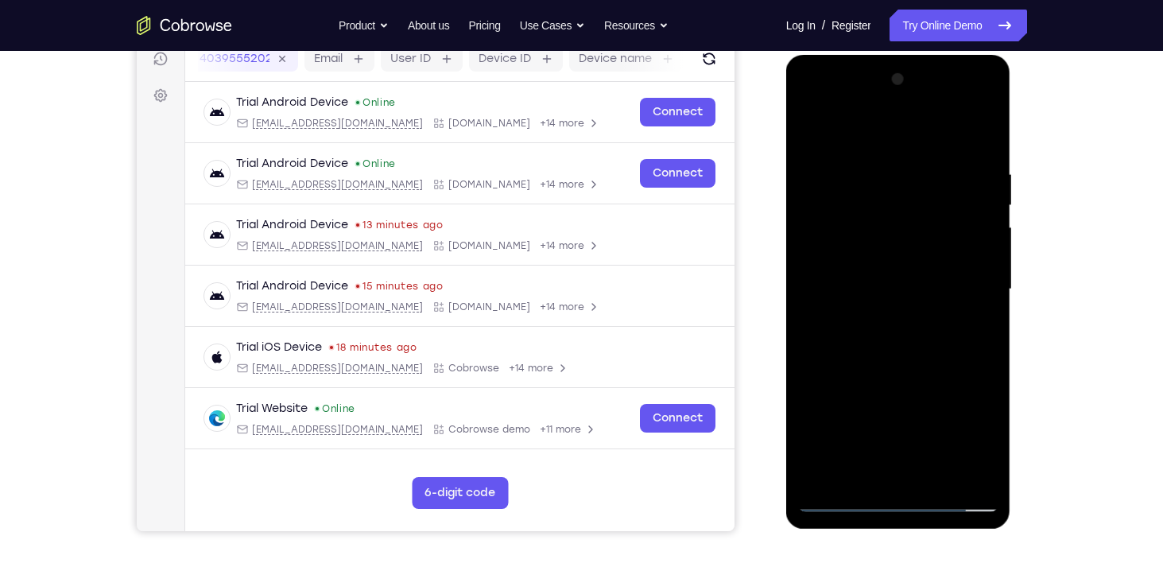
click at [842, 411] on div at bounding box center [898, 289] width 200 height 445
click at [986, 444] on div at bounding box center [898, 289] width 200 height 445
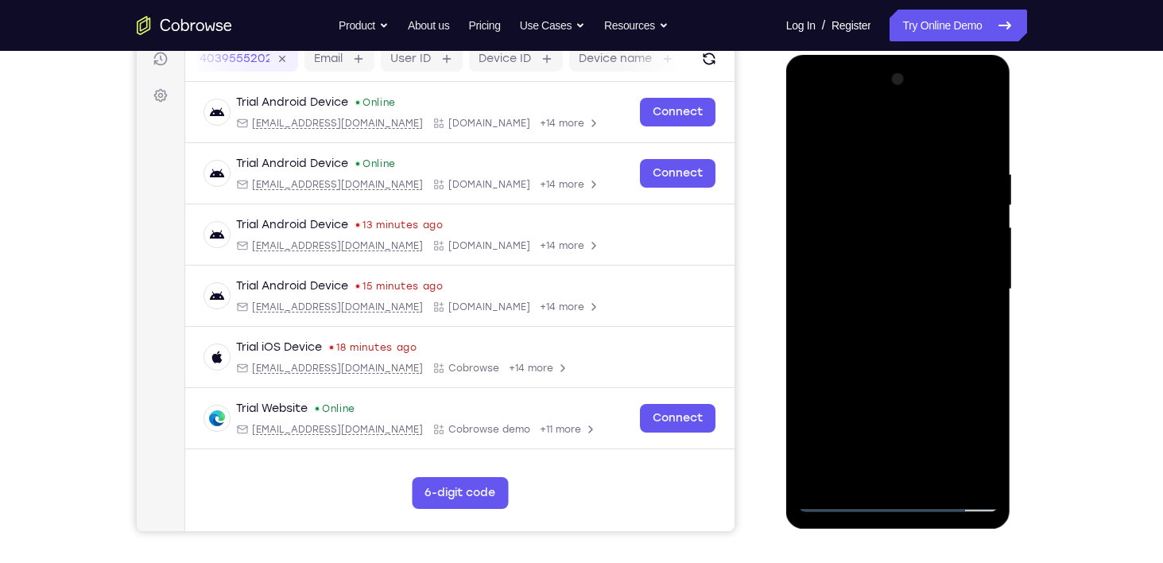
click at [986, 444] on div at bounding box center [898, 289] width 200 height 445
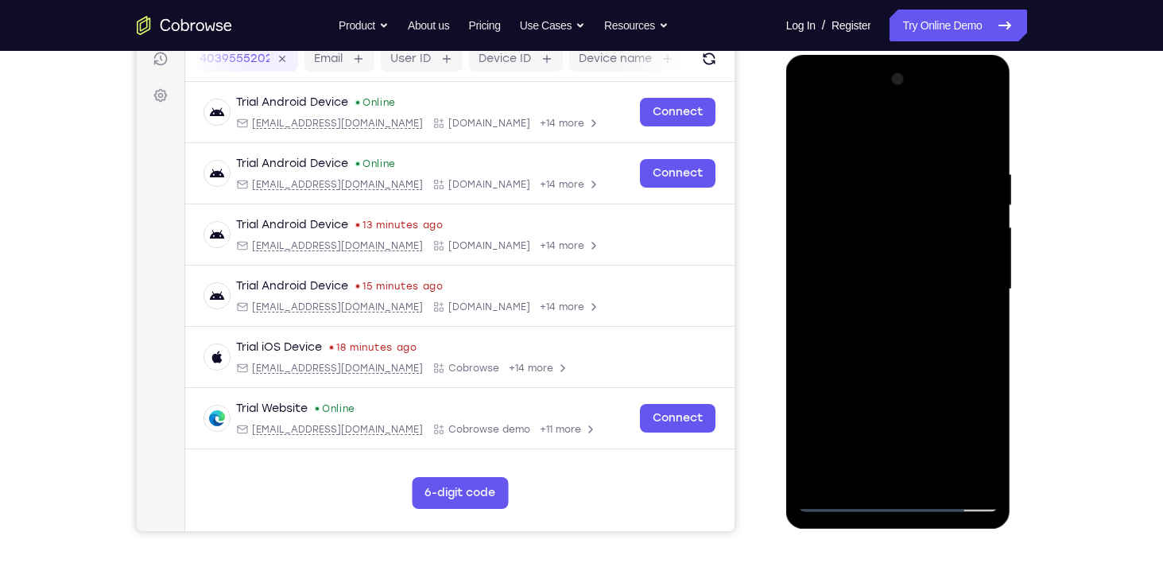
click at [986, 444] on div at bounding box center [898, 289] width 200 height 445
click at [916, 414] on div at bounding box center [898, 289] width 200 height 445
click at [982, 440] on div at bounding box center [898, 289] width 200 height 445
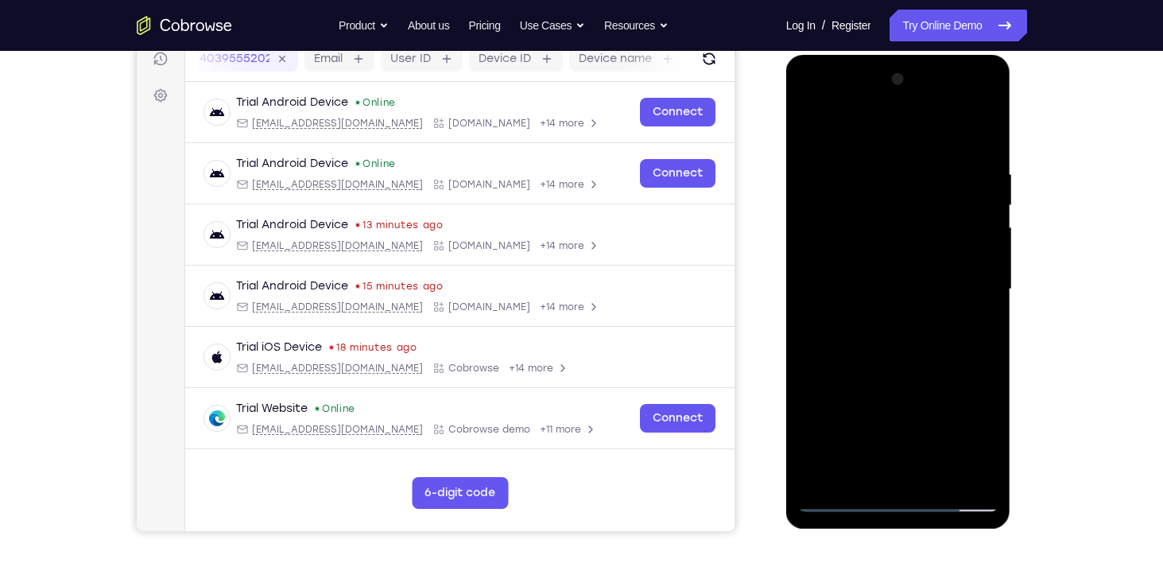
click at [819, 465] on div at bounding box center [898, 289] width 200 height 445
click at [869, 415] on div at bounding box center [898, 289] width 200 height 445
click at [819, 466] on div at bounding box center [898, 289] width 200 height 445
click at [918, 415] on div at bounding box center [898, 289] width 200 height 445
click at [825, 411] on div at bounding box center [898, 289] width 200 height 445
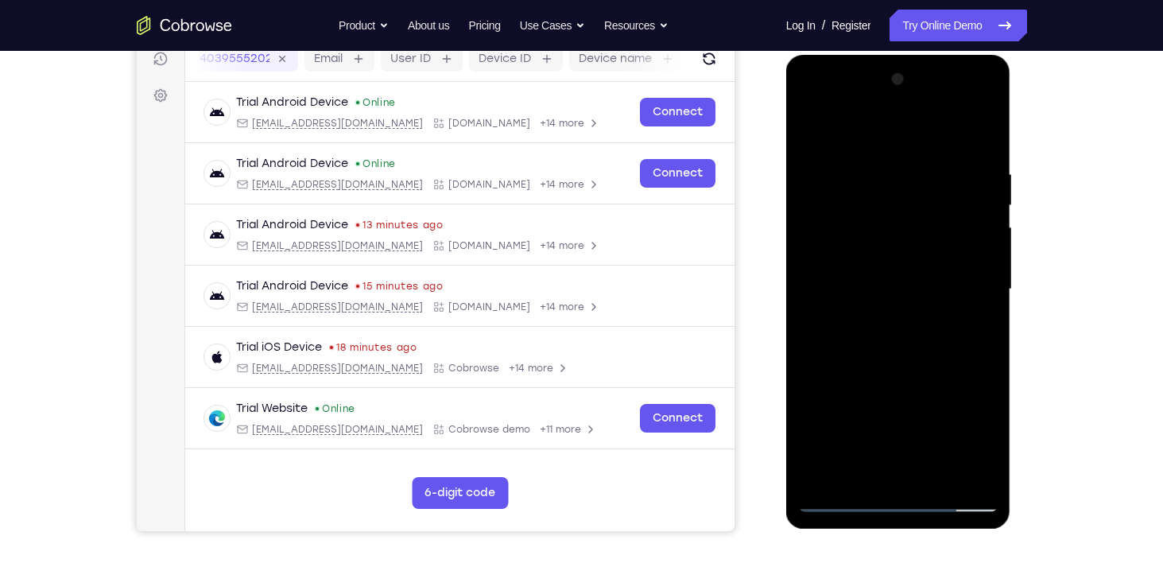
click at [945, 446] on div at bounding box center [898, 289] width 200 height 445
click at [850, 387] on div at bounding box center [898, 289] width 200 height 445
click at [939, 439] on div at bounding box center [898, 289] width 200 height 445
click at [818, 470] on div at bounding box center [898, 289] width 200 height 445
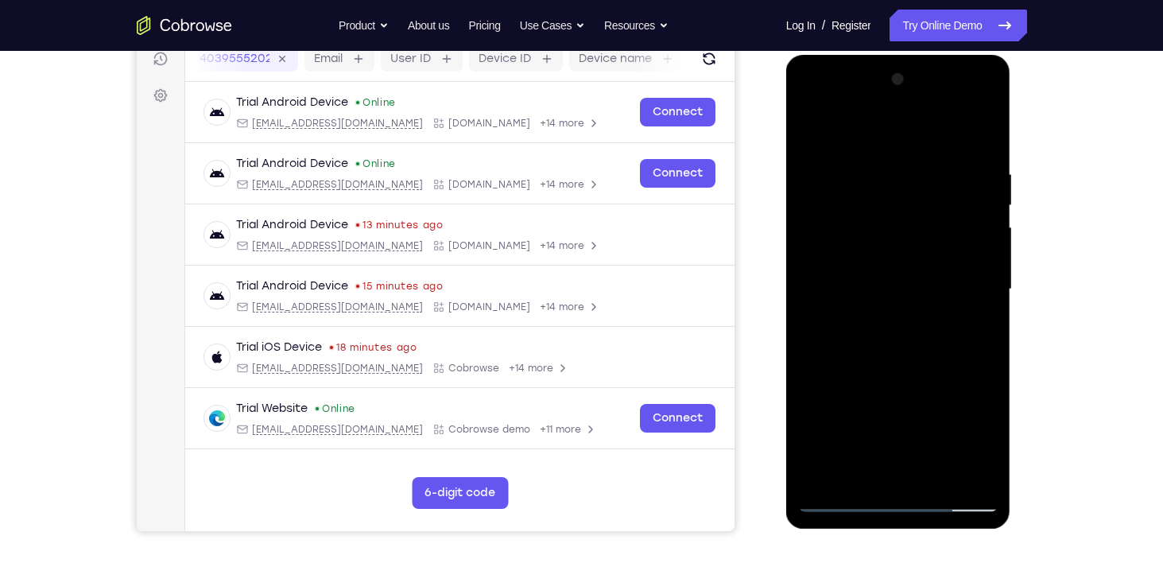
click at [869, 412] on div at bounding box center [898, 289] width 200 height 445
click at [817, 466] on div at bounding box center [898, 289] width 200 height 445
click at [823, 415] on div at bounding box center [898, 289] width 200 height 445
click at [920, 418] on div at bounding box center [898, 289] width 200 height 445
click at [955, 440] on div at bounding box center [898, 289] width 200 height 445
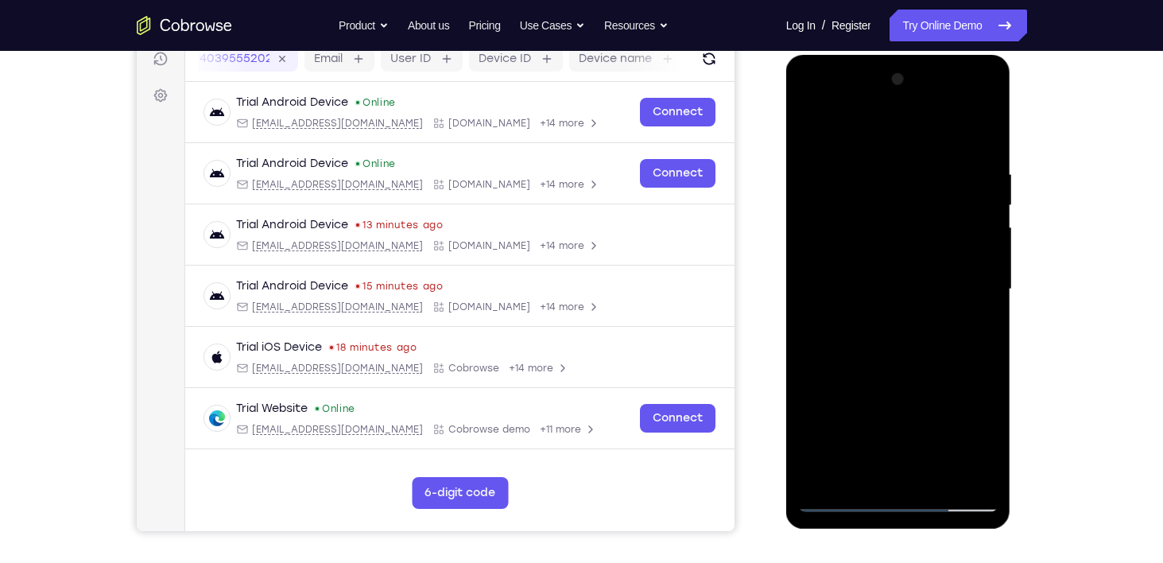
click at [847, 378] on div at bounding box center [898, 289] width 200 height 445
click at [862, 414] on div at bounding box center [898, 289] width 200 height 445
click at [878, 258] on div at bounding box center [898, 289] width 200 height 445
click at [992, 434] on div at bounding box center [898, 289] width 200 height 445
click at [814, 436] on div at bounding box center [898, 289] width 200 height 445
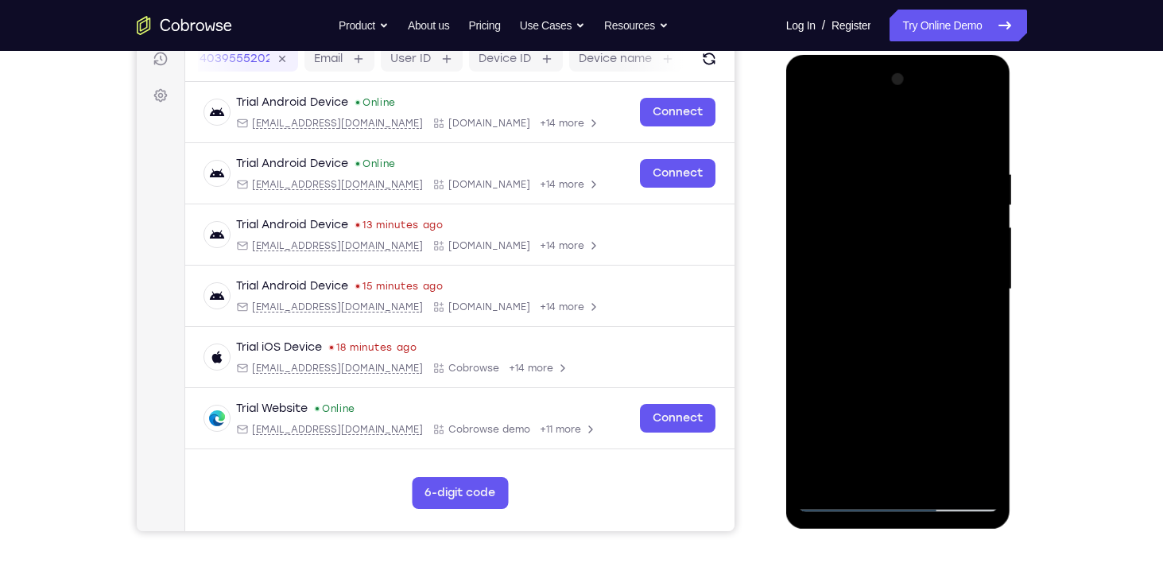
click at [811, 383] on div at bounding box center [898, 289] width 200 height 445
click at [962, 443] on div at bounding box center [898, 289] width 200 height 445
click at [970, 387] on div at bounding box center [898, 289] width 200 height 445
click at [916, 407] on div at bounding box center [898, 289] width 200 height 445
click at [811, 408] on div at bounding box center [898, 289] width 200 height 445
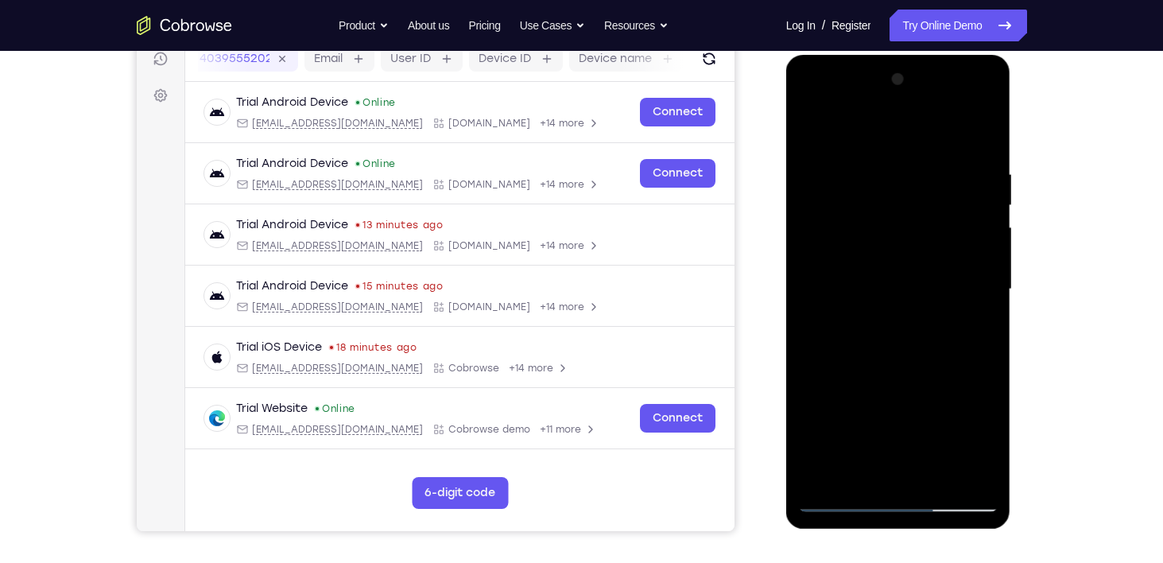
click at [955, 443] on div at bounding box center [898, 289] width 200 height 445
click at [850, 379] on div at bounding box center [898, 289] width 200 height 445
click at [859, 413] on div at bounding box center [898, 289] width 200 height 445
click at [916, 436] on div at bounding box center [898, 289] width 200 height 445
click at [821, 412] on div at bounding box center [898, 289] width 200 height 445
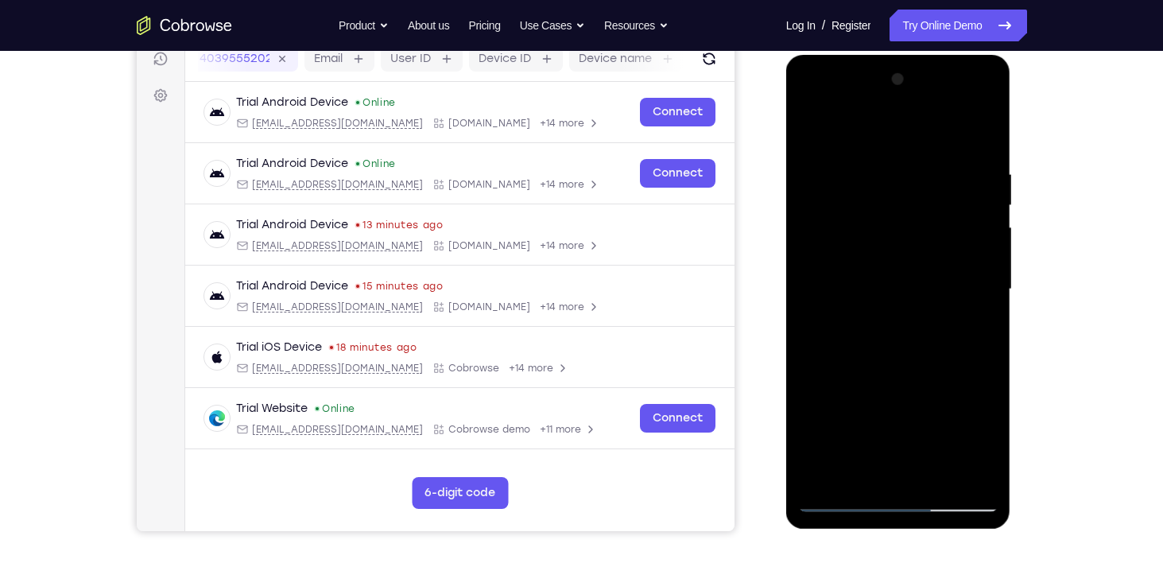
click at [837, 412] on div at bounding box center [898, 289] width 200 height 445
click at [850, 386] on div at bounding box center [898, 289] width 200 height 445
click at [892, 381] on div at bounding box center [898, 289] width 200 height 445
click at [914, 292] on div at bounding box center [898, 289] width 200 height 445
click at [910, 354] on div at bounding box center [898, 289] width 200 height 445
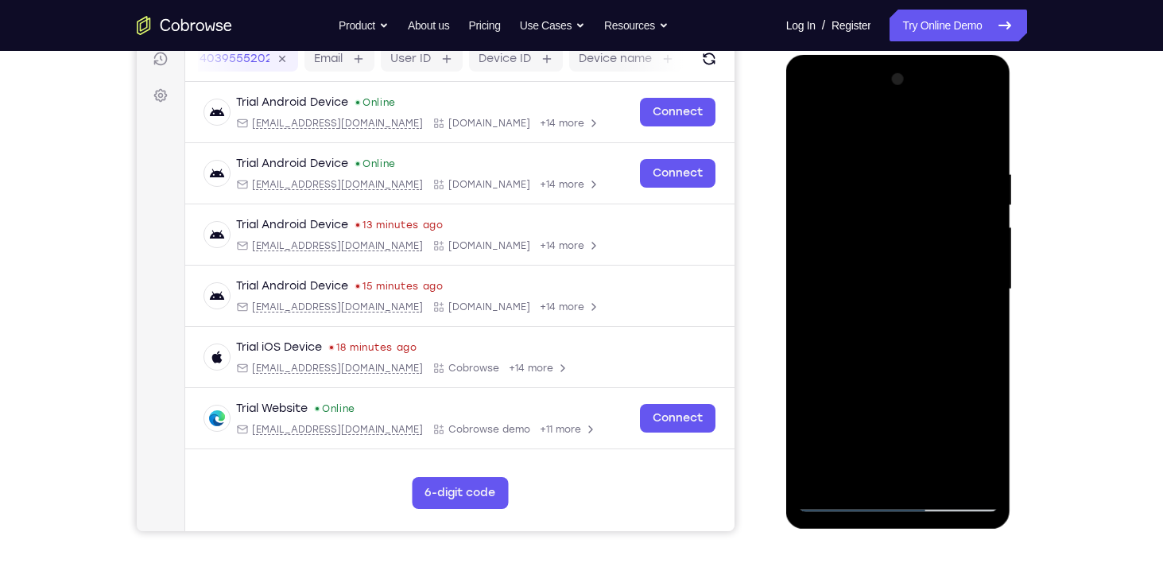
click at [912, 275] on div at bounding box center [898, 289] width 200 height 445
click at [820, 224] on div at bounding box center [898, 289] width 200 height 445
click at [897, 225] on div at bounding box center [898, 289] width 200 height 445
click at [815, 224] on div at bounding box center [898, 289] width 200 height 445
click at [867, 291] on div at bounding box center [898, 289] width 200 height 445
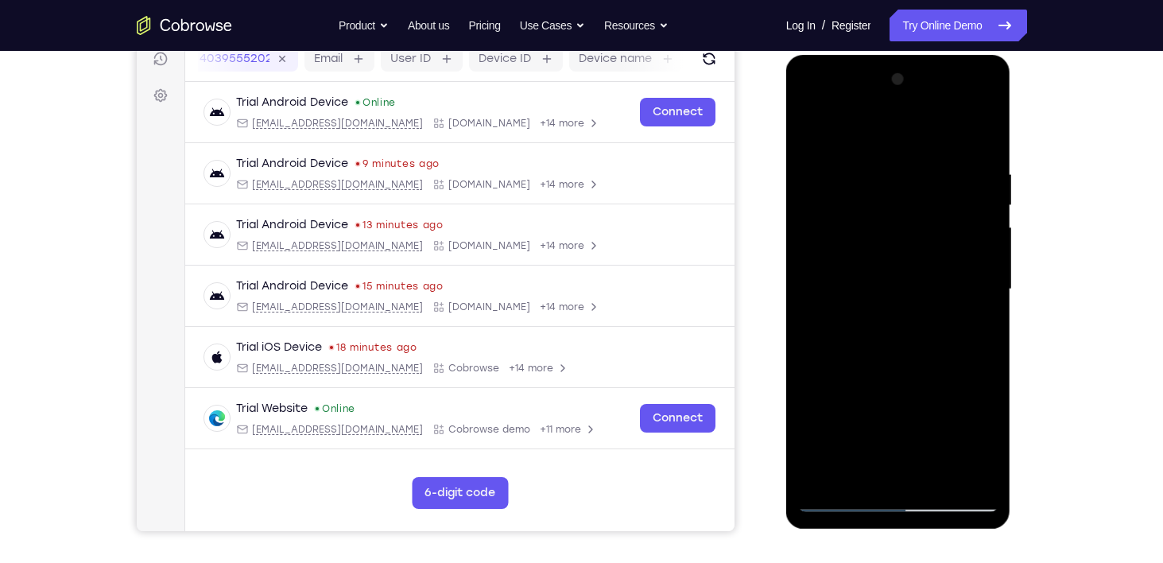
click at [879, 350] on div at bounding box center [898, 289] width 200 height 445
click at [819, 274] on div at bounding box center [898, 289] width 200 height 445
click at [900, 227] on div at bounding box center [898, 289] width 200 height 445
click at [897, 287] on div at bounding box center [898, 289] width 200 height 445
click at [895, 354] on div at bounding box center [898, 289] width 200 height 445
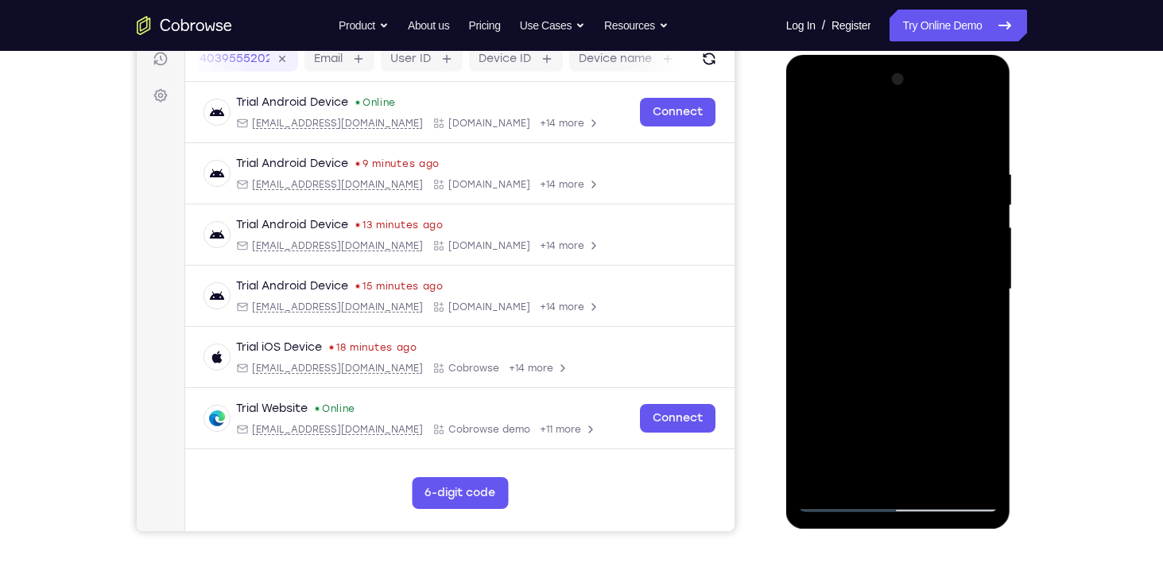
click at [894, 278] on div at bounding box center [898, 289] width 200 height 445
click at [815, 224] on div at bounding box center [898, 289] width 200 height 445
click at [893, 221] on div at bounding box center [898, 289] width 200 height 445
click at [861, 281] on div at bounding box center [898, 289] width 200 height 445
click at [888, 348] on div at bounding box center [898, 289] width 200 height 445
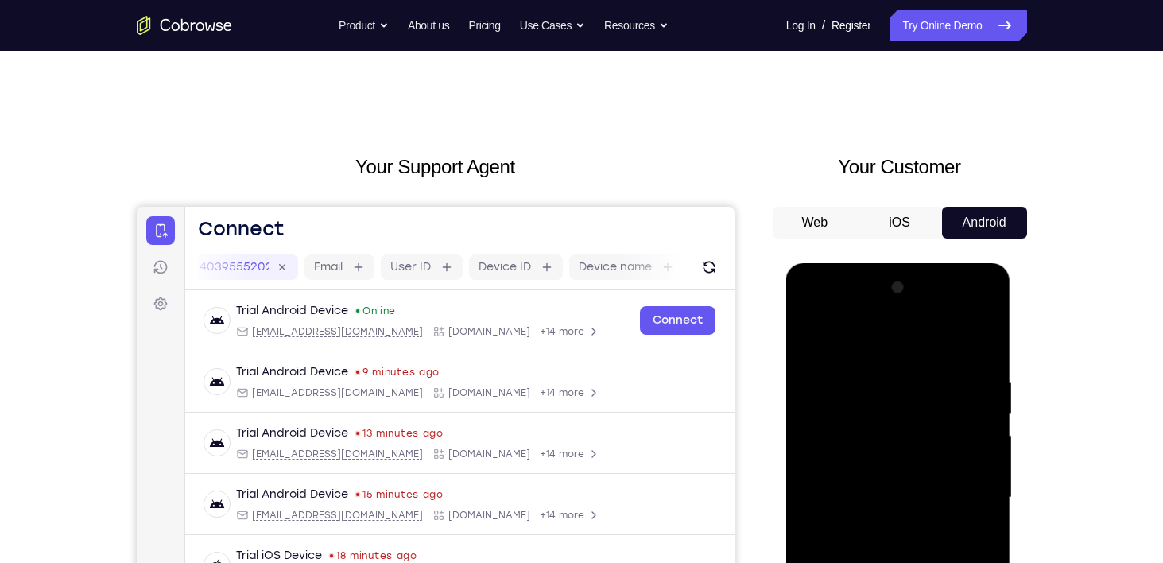
scroll to position [172, 0]
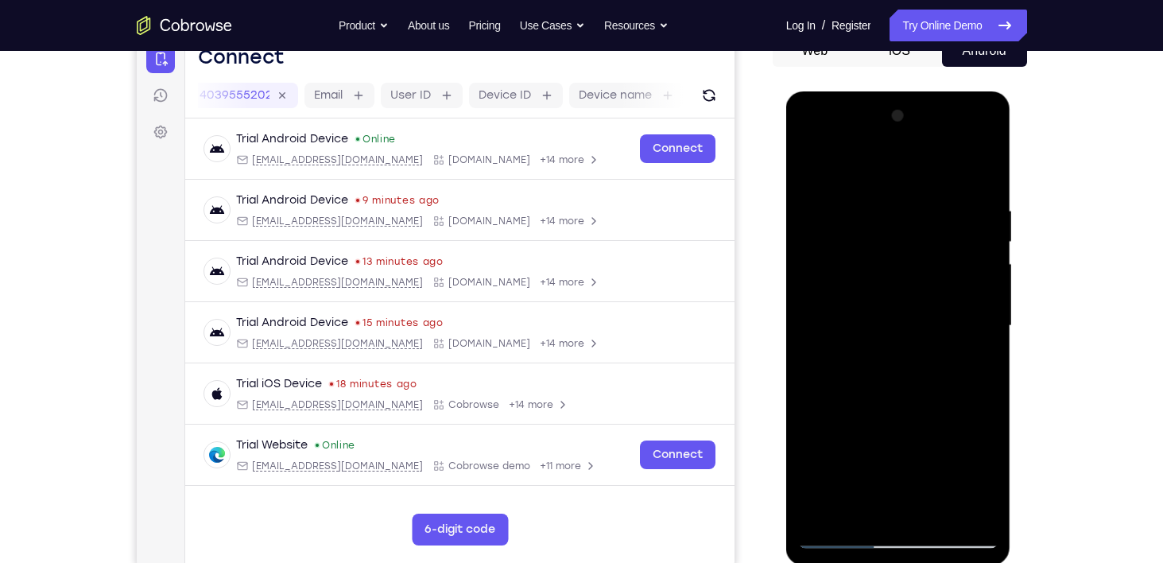
click at [890, 315] on div at bounding box center [898, 325] width 200 height 445
click at [980, 257] on div at bounding box center [898, 325] width 200 height 445
click at [915, 351] on div at bounding box center [898, 325] width 200 height 445
click at [935, 252] on div at bounding box center [898, 325] width 200 height 445
click at [964, 486] on div at bounding box center [898, 325] width 200 height 445
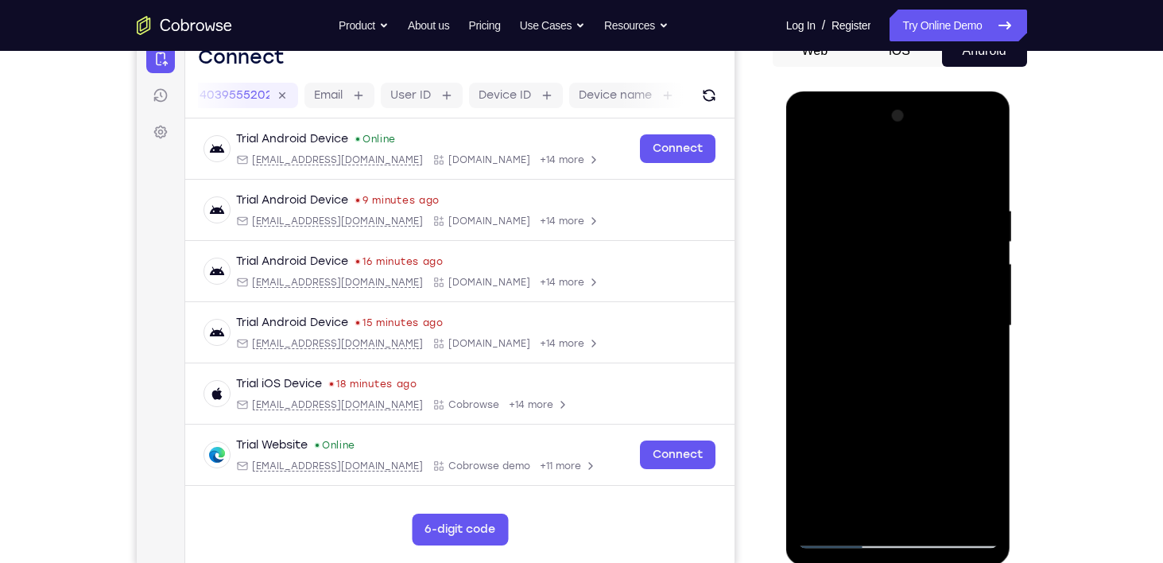
click at [970, 416] on div at bounding box center [898, 325] width 200 height 445
click at [918, 445] on div at bounding box center [898, 325] width 200 height 445
click at [823, 451] on div at bounding box center [898, 325] width 200 height 445
click at [951, 478] on div at bounding box center [898, 325] width 200 height 445
click at [849, 427] on div at bounding box center [898, 325] width 200 height 445
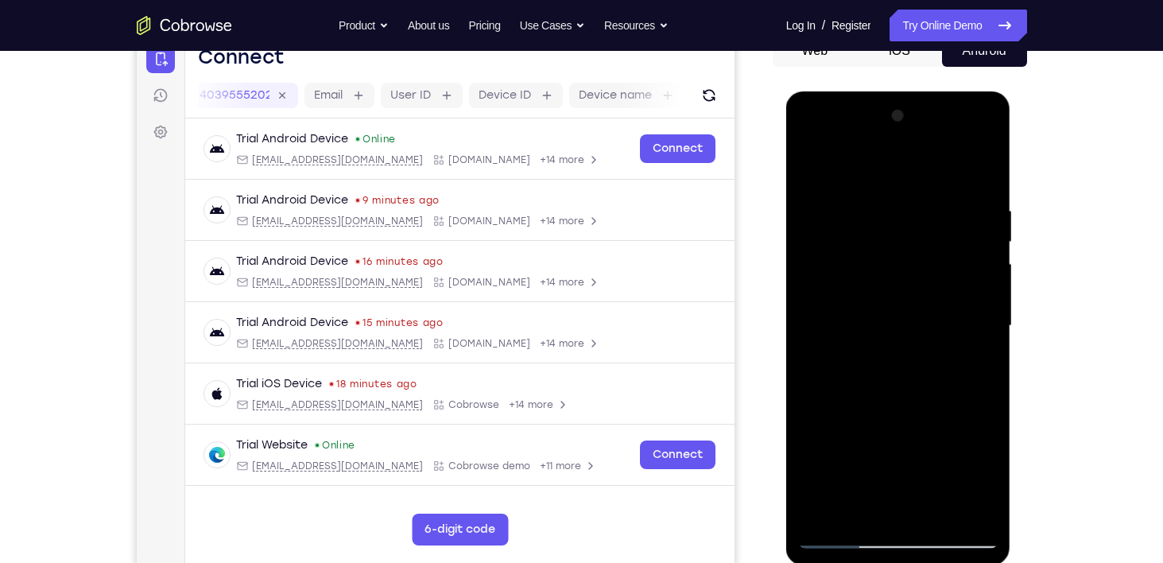
click at [853, 440] on div at bounding box center [898, 325] width 200 height 445
click at [824, 502] on div at bounding box center [898, 325] width 200 height 445
click at [869, 455] on div at bounding box center [898, 325] width 200 height 445
click at [820, 507] on div at bounding box center [898, 325] width 200 height 445
click at [910, 480] on div at bounding box center [898, 325] width 200 height 445
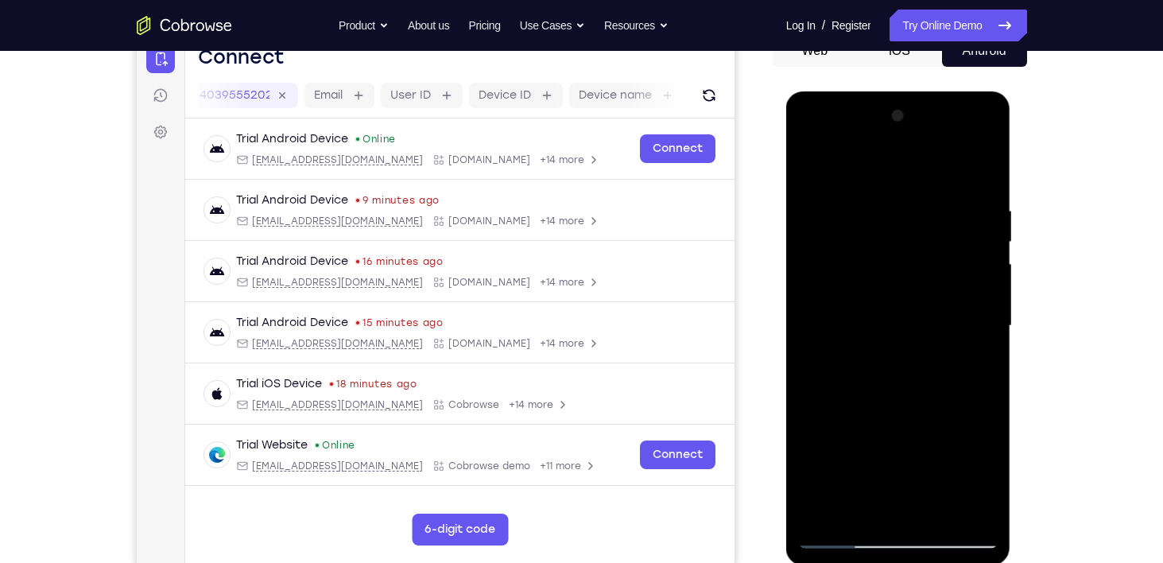
click at [825, 454] on div at bounding box center [898, 325] width 200 height 445
click at [834, 451] on div at bounding box center [898, 325] width 200 height 445
click at [850, 424] on div at bounding box center [898, 325] width 200 height 445
click at [891, 424] on div at bounding box center [898, 325] width 200 height 445
click at [920, 284] on div at bounding box center [898, 325] width 200 height 445
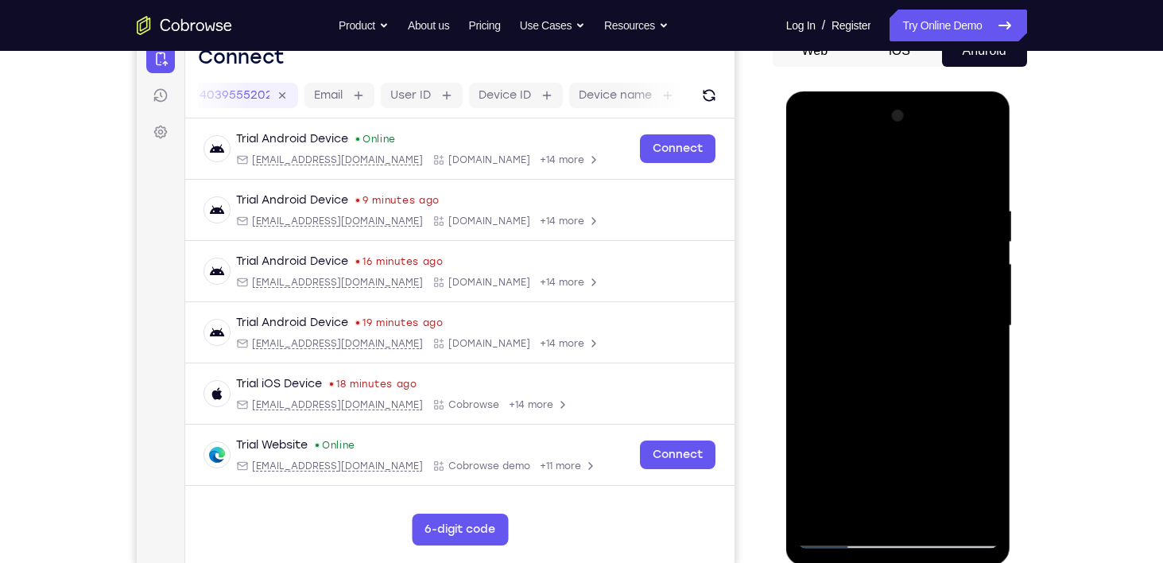
click at [889, 286] on div at bounding box center [898, 325] width 200 height 445
click at [892, 291] on div at bounding box center [898, 325] width 200 height 445
click at [888, 320] on div at bounding box center [898, 325] width 200 height 445
click at [894, 366] on div at bounding box center [898, 325] width 200 height 445
click at [927, 358] on div at bounding box center [898, 325] width 200 height 445
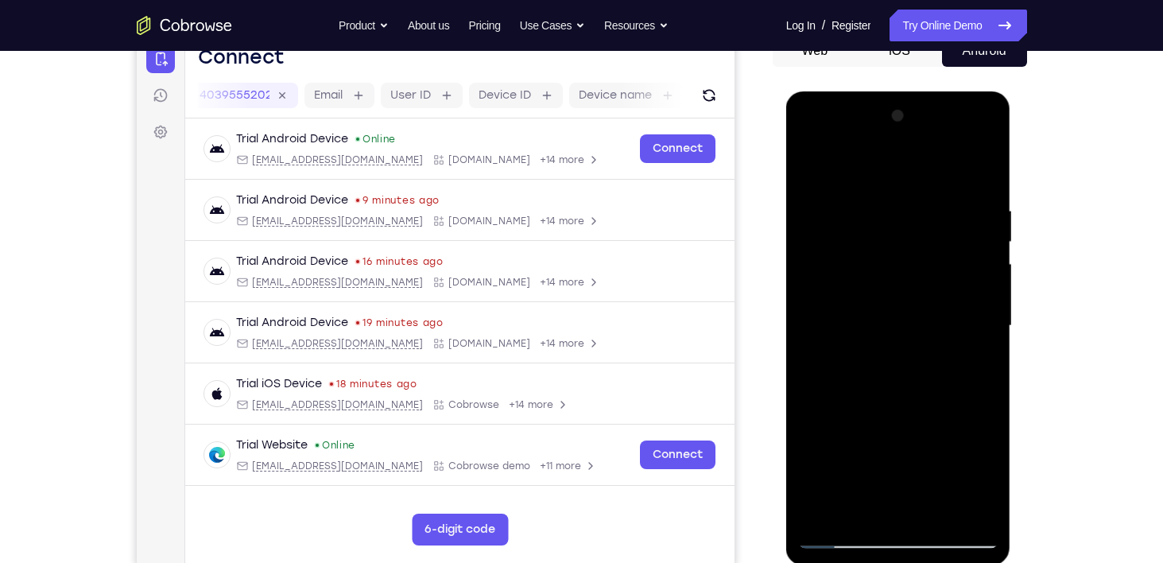
click at [916, 511] on div at bounding box center [898, 325] width 200 height 445
click at [892, 248] on div at bounding box center [898, 325] width 200 height 445
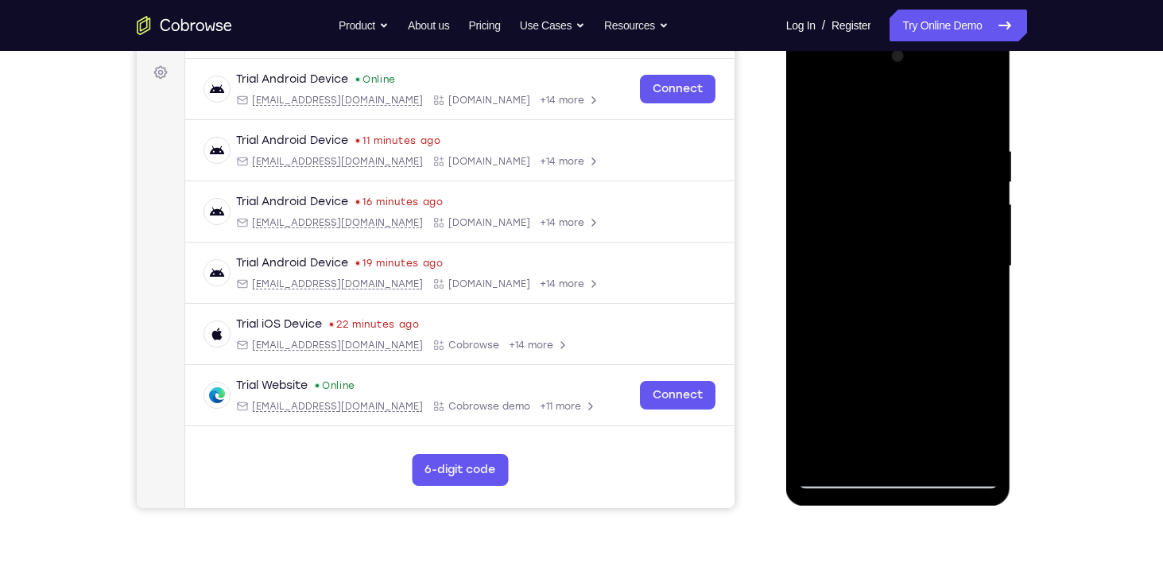
scroll to position [234, 0]
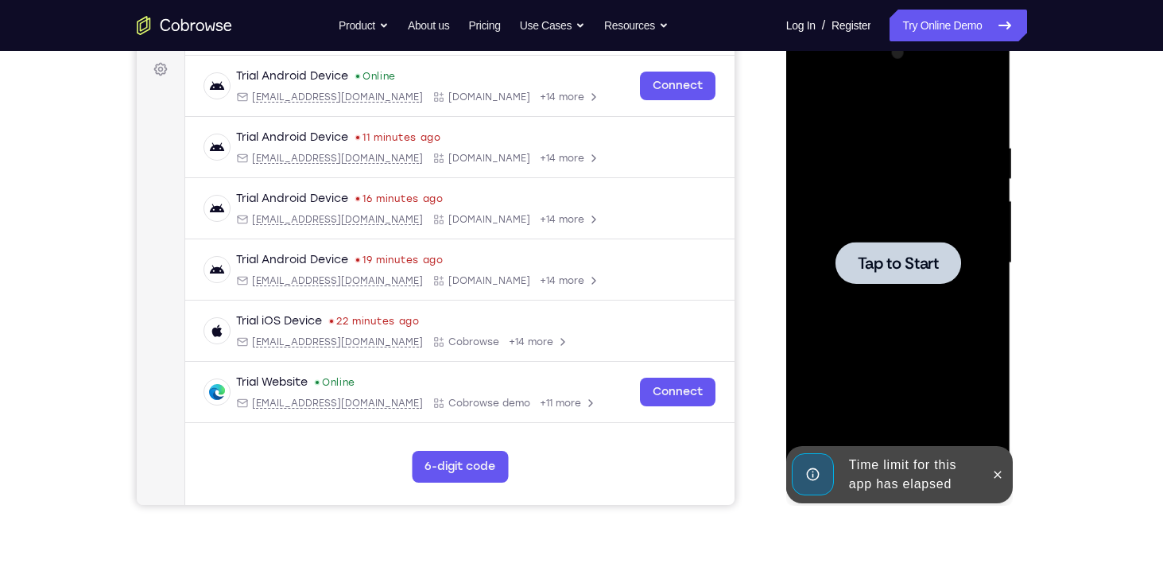
click at [901, 275] on div at bounding box center [898, 263] width 126 height 42
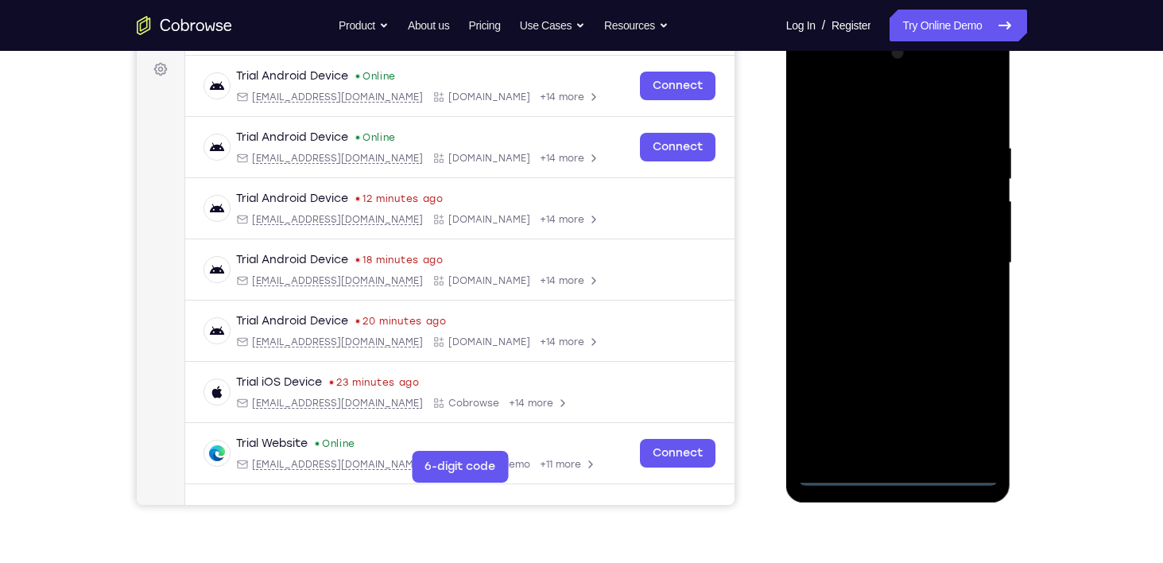
click at [908, 470] on div at bounding box center [898, 263] width 200 height 445
drag, startPoint x: 920, startPoint y: 316, endPoint x: 891, endPoint y: 227, distance: 92.7
click at [891, 227] on div at bounding box center [898, 263] width 200 height 445
drag, startPoint x: 948, startPoint y: 389, endPoint x: 869, endPoint y: 411, distance: 81.8
click at [869, 411] on div at bounding box center [898, 263] width 200 height 445
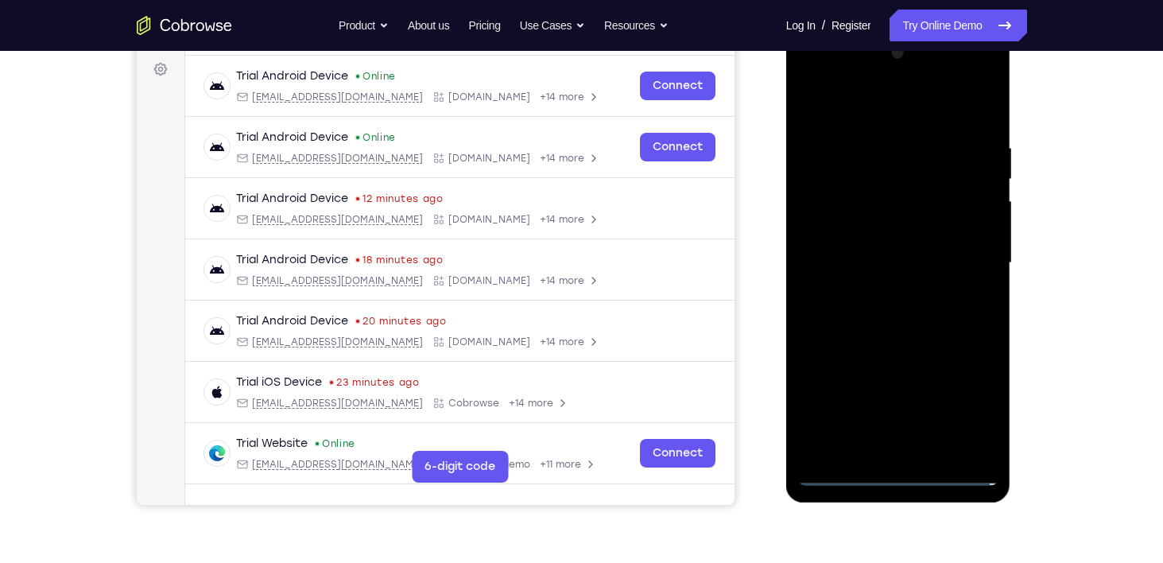
drag, startPoint x: 869, startPoint y: 411, endPoint x: 941, endPoint y: 394, distance: 73.4
click at [941, 394] on div at bounding box center [898, 263] width 200 height 445
click at [900, 467] on div at bounding box center [898, 263] width 200 height 445
click at [897, 471] on div at bounding box center [898, 263] width 200 height 445
click at [967, 400] on div at bounding box center [898, 263] width 200 height 445
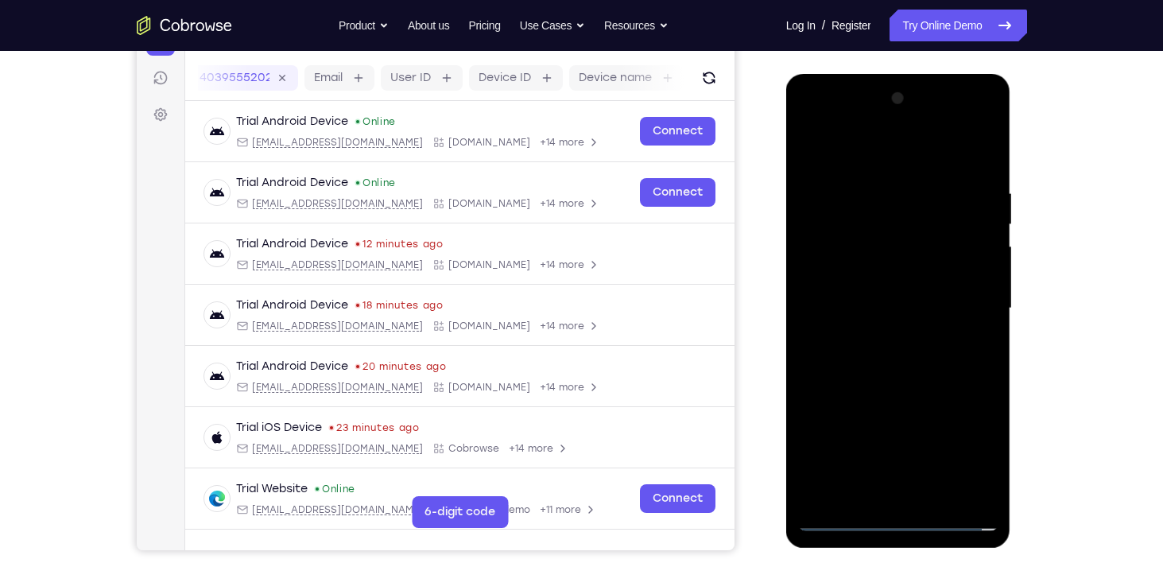
scroll to position [188, 0]
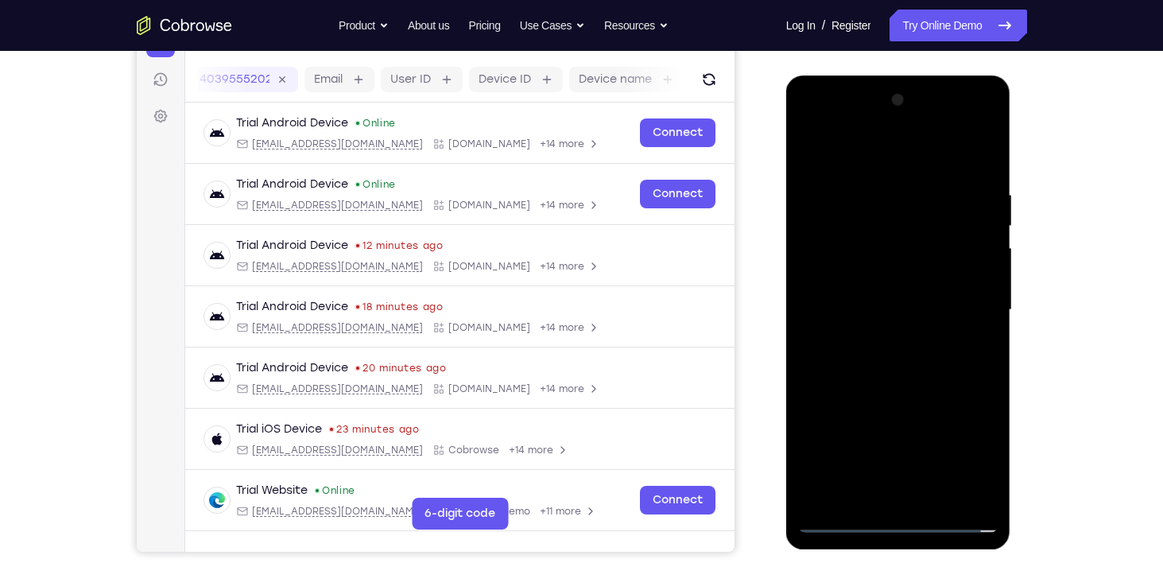
click at [824, 123] on div at bounding box center [898, 309] width 200 height 445
click at [881, 219] on div at bounding box center [898, 309] width 200 height 445
click at [983, 493] on div at bounding box center [898, 309] width 200 height 445
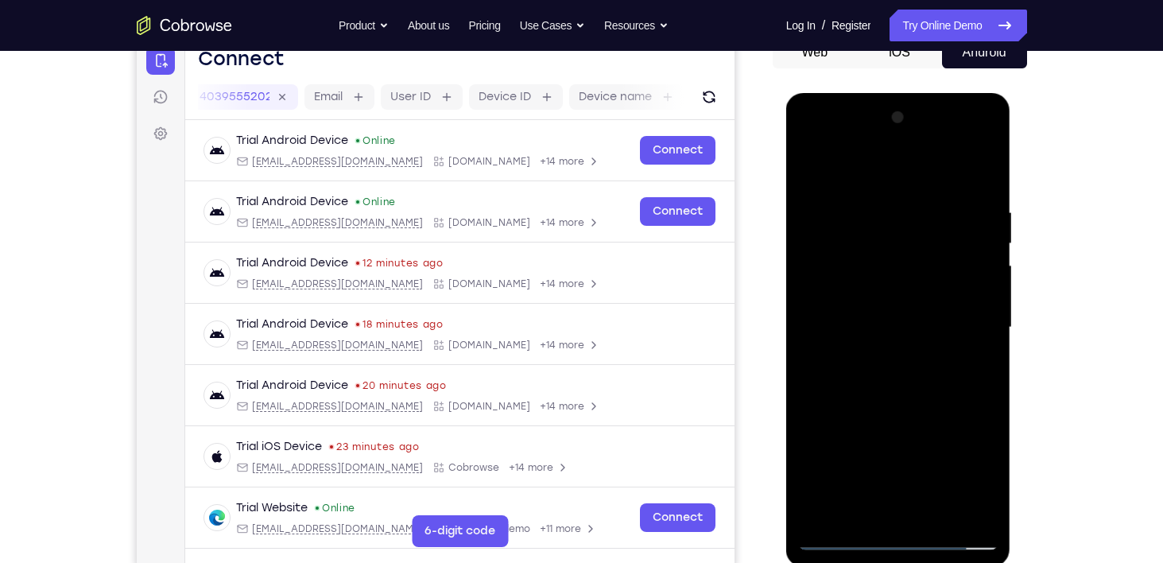
scroll to position [168, 0]
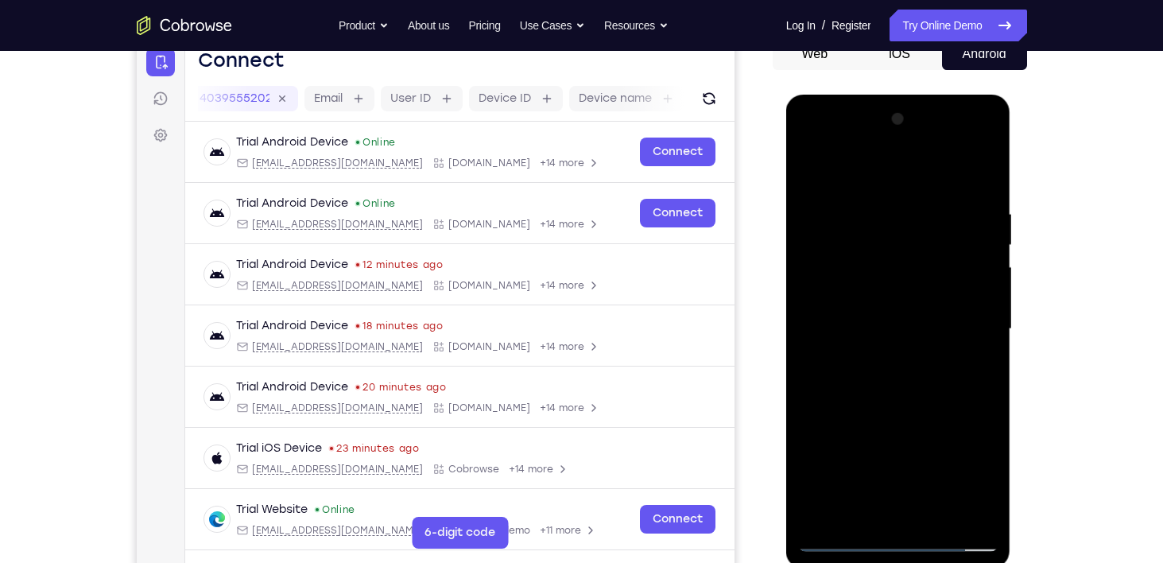
drag, startPoint x: 920, startPoint y: 273, endPoint x: 966, endPoint y: 134, distance: 147.3
click at [966, 134] on div at bounding box center [898, 328] width 200 height 445
drag, startPoint x: 904, startPoint y: 470, endPoint x: 937, endPoint y: 304, distance: 169.4
click at [937, 304] on div at bounding box center [898, 328] width 200 height 445
drag, startPoint x: 892, startPoint y: 226, endPoint x: 889, endPoint y: 405, distance: 178.8
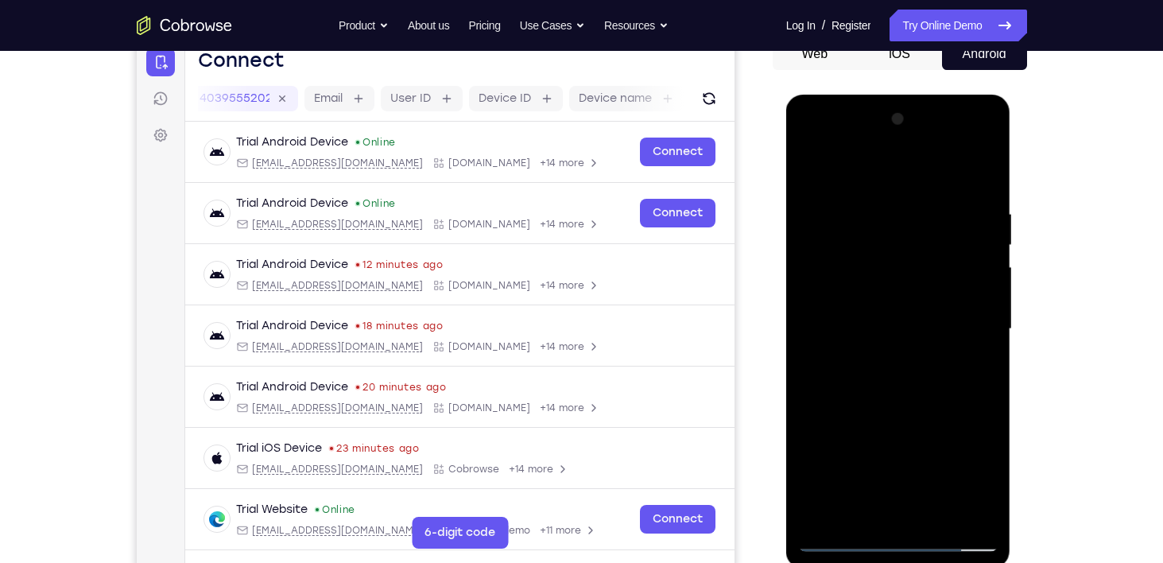
click at [889, 405] on div at bounding box center [898, 328] width 200 height 445
click at [889, 199] on div at bounding box center [898, 328] width 200 height 445
click at [986, 167] on div at bounding box center [898, 328] width 200 height 445
click at [904, 137] on div at bounding box center [898, 328] width 200 height 445
click at [850, 137] on div at bounding box center [898, 328] width 200 height 445
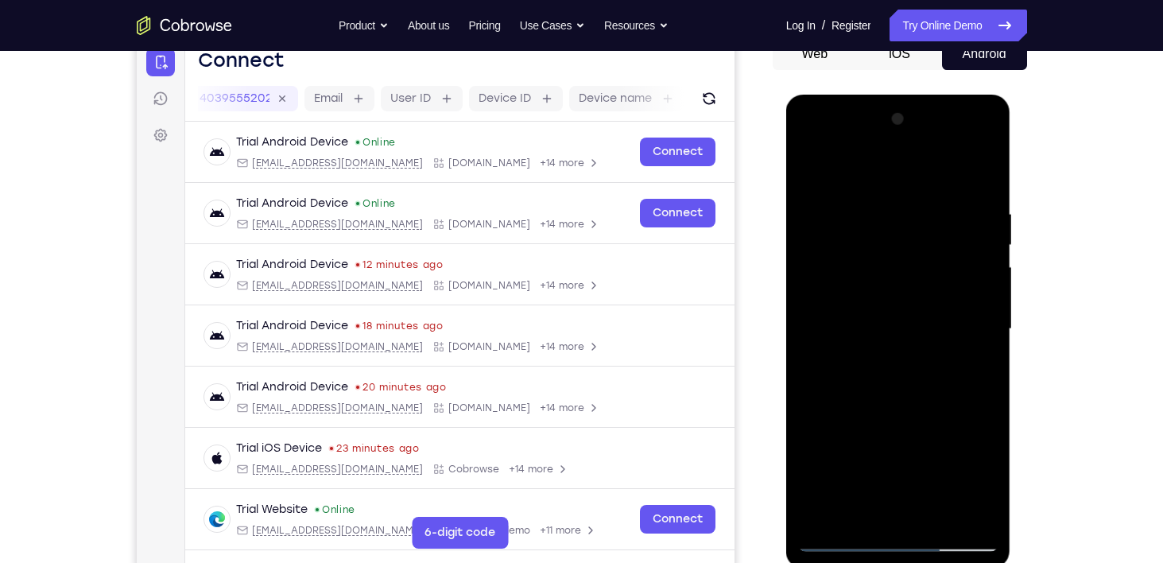
click at [850, 137] on div at bounding box center [898, 328] width 200 height 445
click at [846, 145] on div at bounding box center [898, 328] width 200 height 445
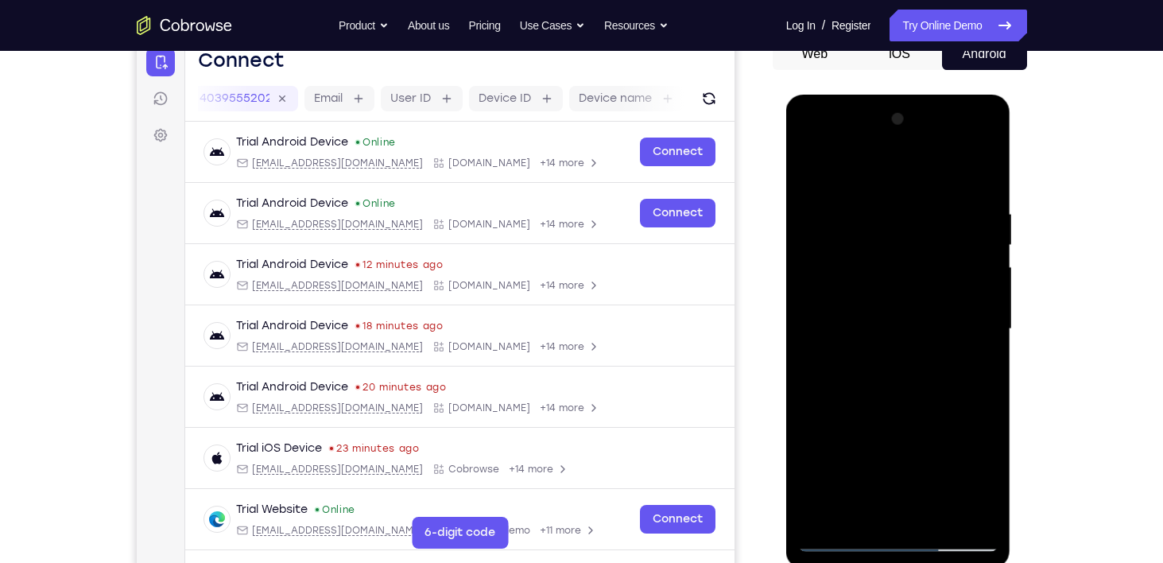
click at [846, 145] on div at bounding box center [898, 328] width 200 height 445
click at [988, 478] on div at bounding box center [898, 328] width 200 height 445
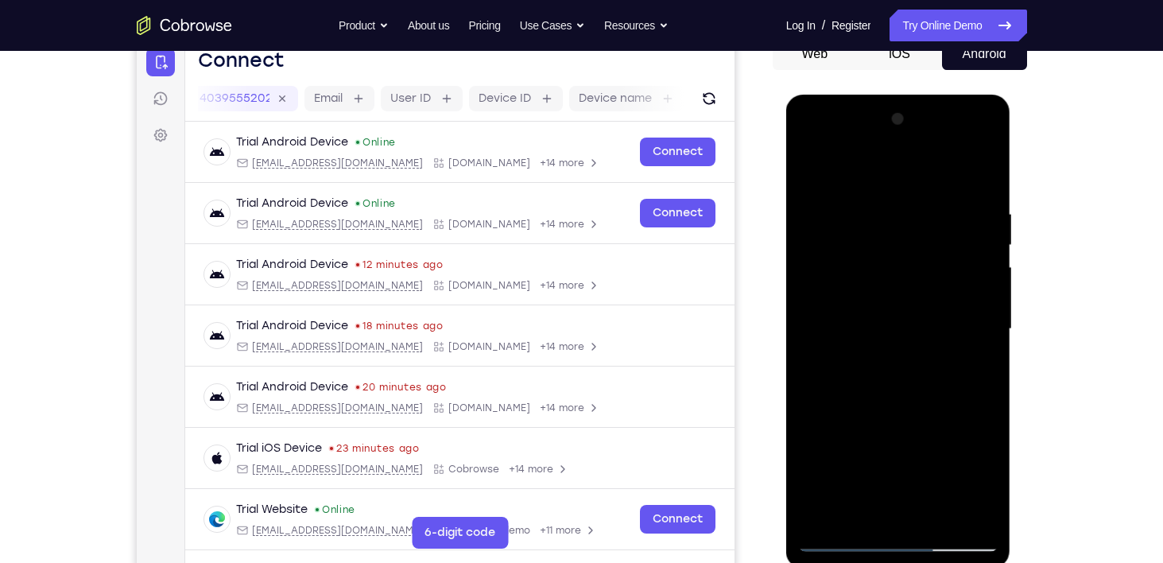
click at [985, 513] on div at bounding box center [898, 328] width 200 height 445
drag, startPoint x: 861, startPoint y: 425, endPoint x: 931, endPoint y: 433, distance: 71.2
click at [931, 433] on div at bounding box center [898, 328] width 200 height 445
drag, startPoint x: 858, startPoint y: 362, endPoint x: 948, endPoint y: 357, distance: 90.7
click at [948, 357] on div at bounding box center [898, 328] width 200 height 445
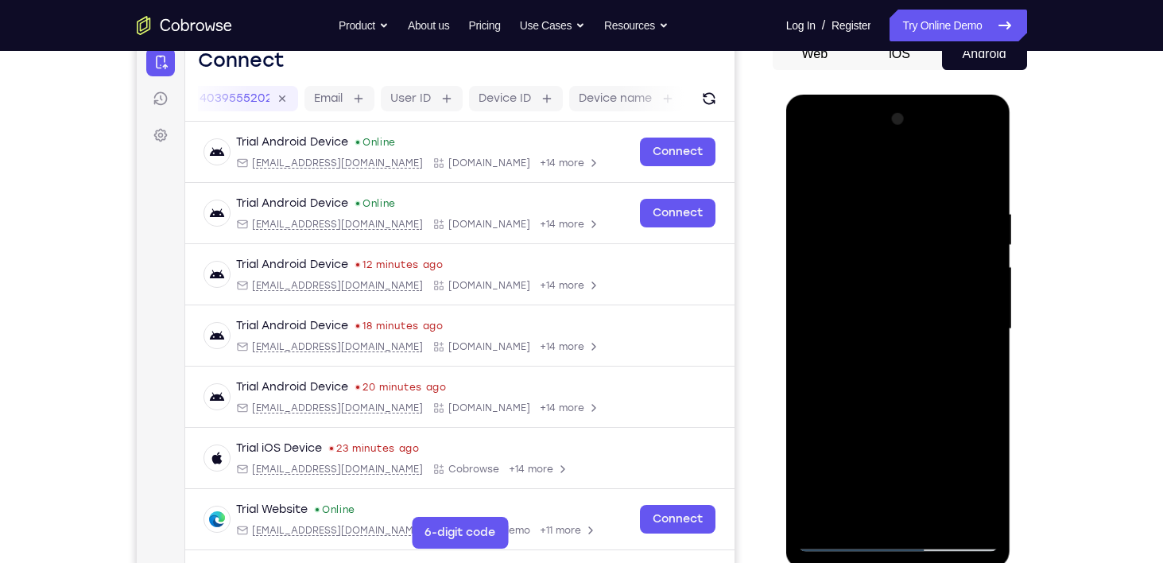
click at [861, 296] on div at bounding box center [898, 328] width 200 height 445
click at [935, 273] on div at bounding box center [898, 328] width 200 height 445
click at [811, 196] on div at bounding box center [898, 328] width 200 height 445
click at [909, 380] on div at bounding box center [898, 328] width 200 height 445
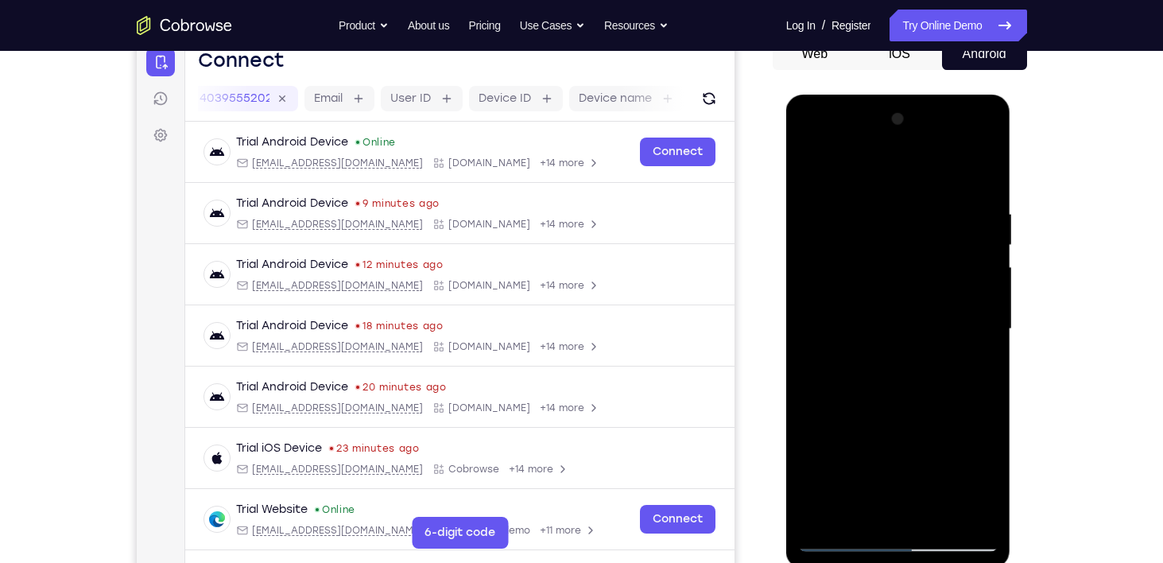
click at [909, 373] on div at bounding box center [898, 328] width 200 height 445
click at [939, 277] on div at bounding box center [898, 328] width 200 height 445
click at [896, 397] on div at bounding box center [898, 328] width 200 height 445
click at [986, 509] on div at bounding box center [898, 328] width 200 height 445
click at [932, 278] on div at bounding box center [898, 328] width 200 height 445
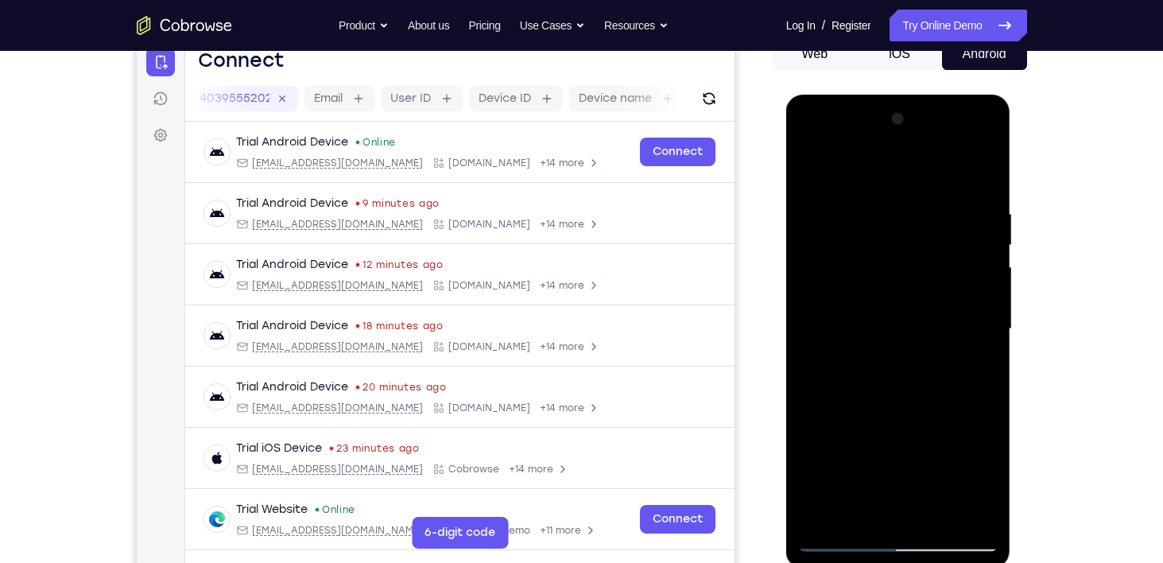
drag, startPoint x: 963, startPoint y: 107, endPoint x: 954, endPoint y: 230, distance: 123.5
click at [954, 230] on div at bounding box center [898, 328] width 200 height 445
drag, startPoint x: 935, startPoint y: 233, endPoint x: 920, endPoint y: 451, distance: 218.3
click at [920, 451] on div at bounding box center [898, 328] width 200 height 445
drag, startPoint x: 883, startPoint y: 252, endPoint x: 870, endPoint y: 478, distance: 226.9
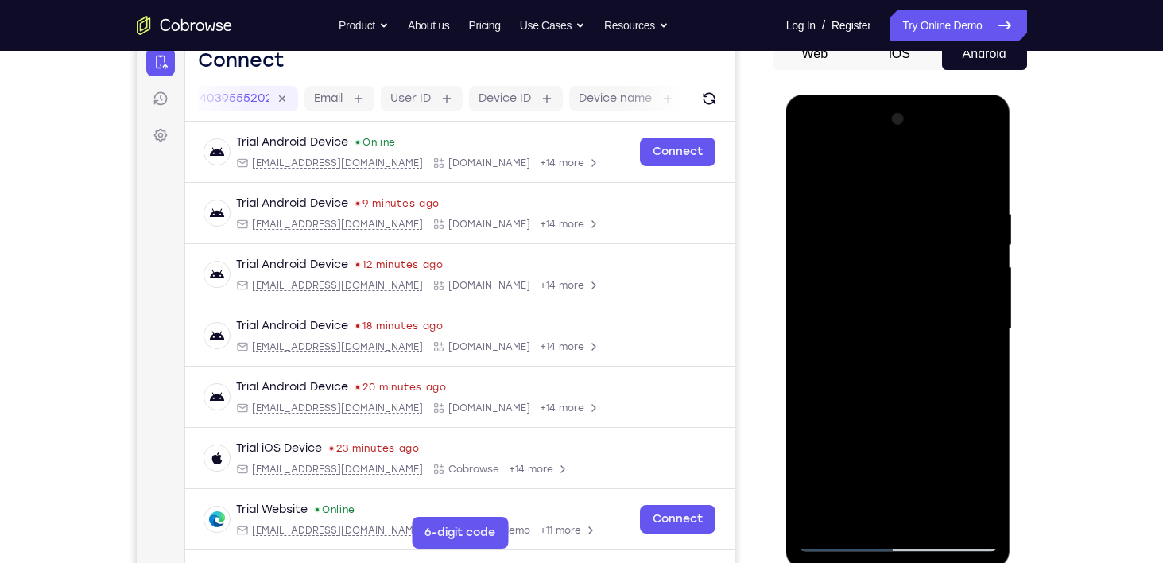
click at [870, 478] on div at bounding box center [898, 328] width 200 height 445
drag, startPoint x: 955, startPoint y: 481, endPoint x: 984, endPoint y: 354, distance: 129.6
click at [984, 354] on div at bounding box center [898, 328] width 200 height 445
drag, startPoint x: 900, startPoint y: 436, endPoint x: 910, endPoint y: 288, distance: 149.0
click at [910, 288] on div at bounding box center [898, 328] width 200 height 445
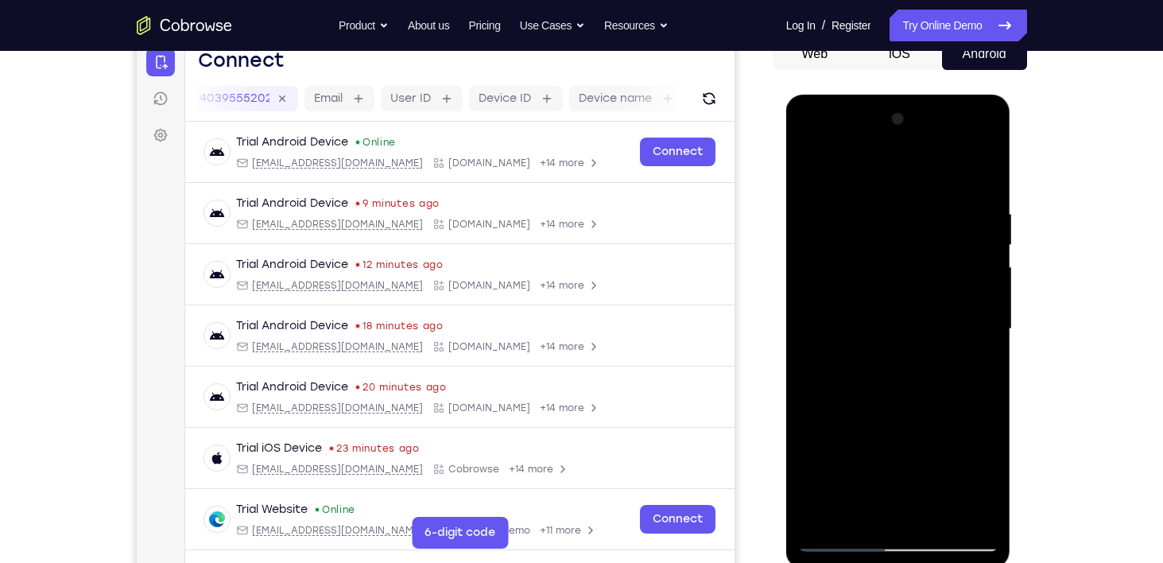
click at [940, 174] on div at bounding box center [898, 328] width 200 height 445
drag, startPoint x: 983, startPoint y: 505, endPoint x: 981, endPoint y: 518, distance: 12.9
click at [981, 518] on div at bounding box center [898, 328] width 200 height 445
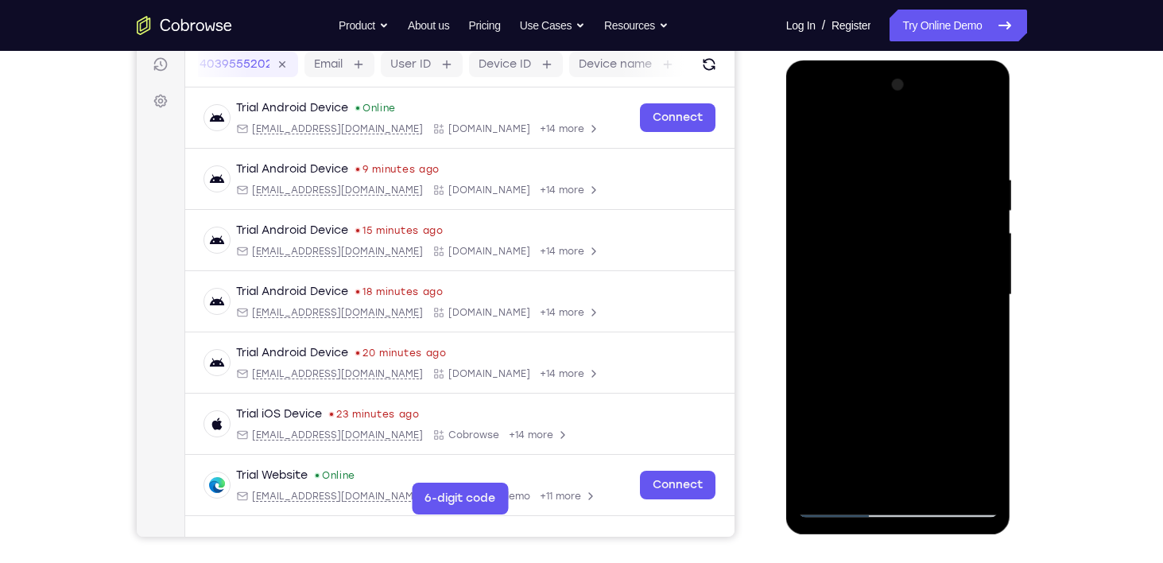
scroll to position [193, 0]
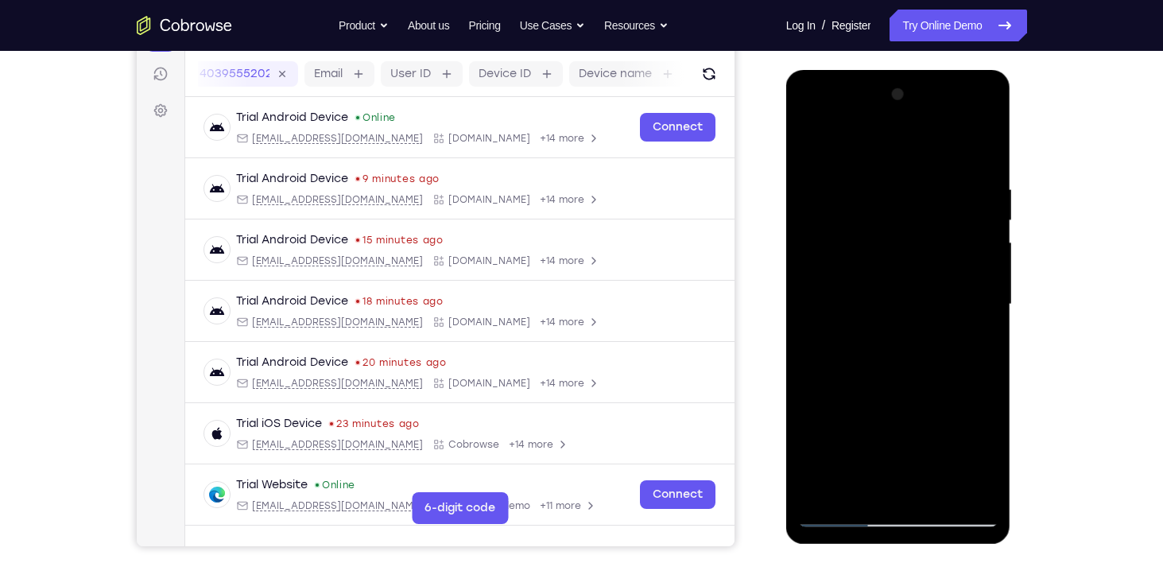
click at [984, 118] on div at bounding box center [898, 304] width 200 height 445
click at [954, 147] on div at bounding box center [898, 304] width 200 height 445
